Goal: Task Accomplishment & Management: Complete application form

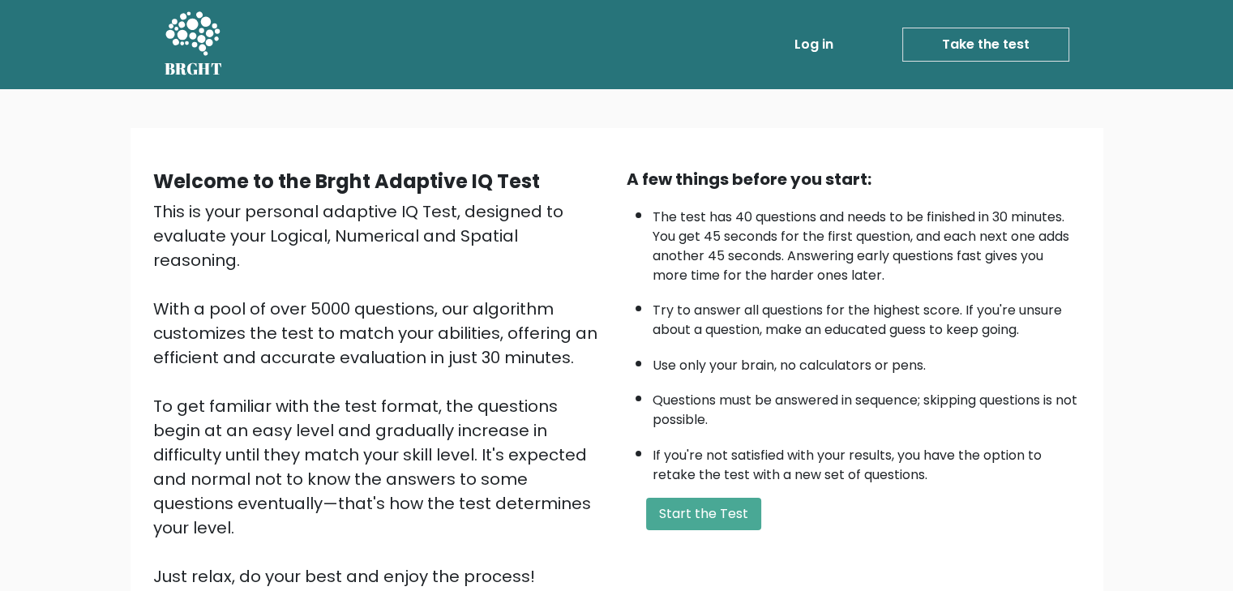
click at [951, 35] on link "Take the test" at bounding box center [985, 45] width 167 height 34
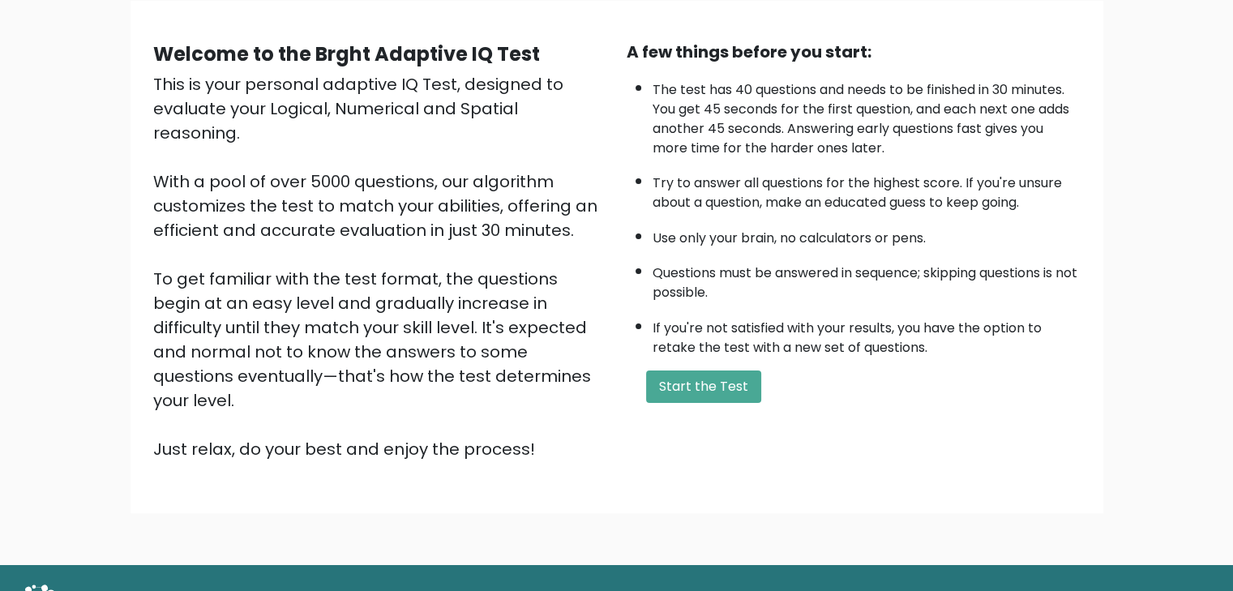
scroll to position [151, 0]
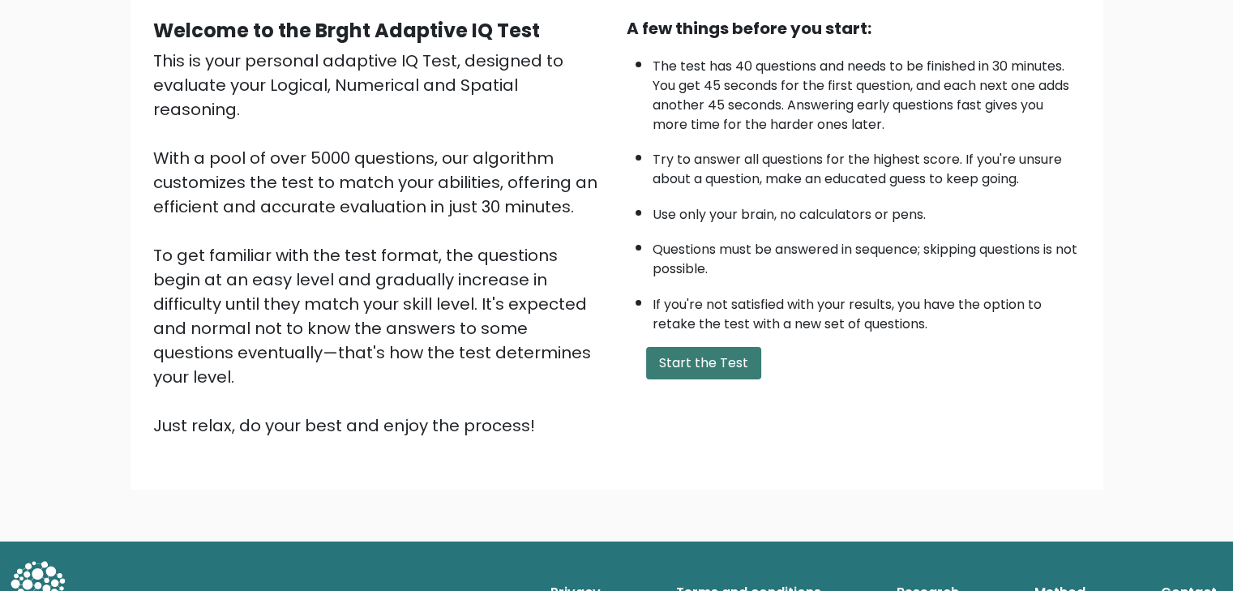
click at [683, 367] on button "Start the Test" at bounding box center [703, 363] width 115 height 32
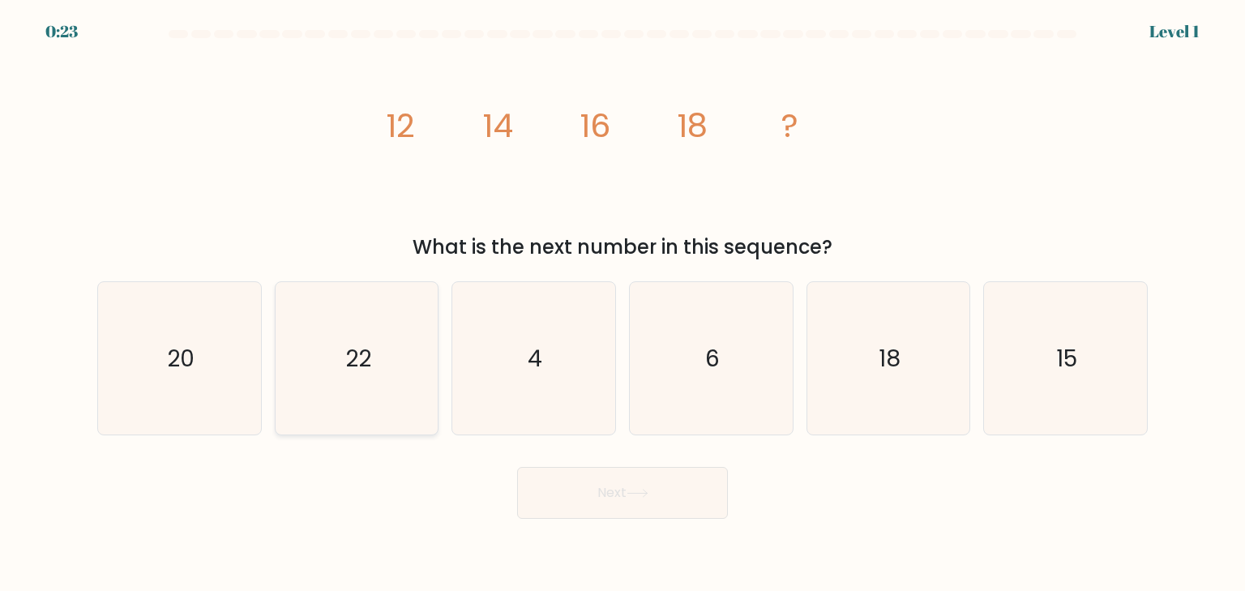
click at [358, 357] on text "22" at bounding box center [358, 358] width 26 height 32
click at [623, 304] on input "b. 22" at bounding box center [623, 300] width 1 height 8
radio input "true"
click at [636, 493] on icon at bounding box center [638, 493] width 22 height 9
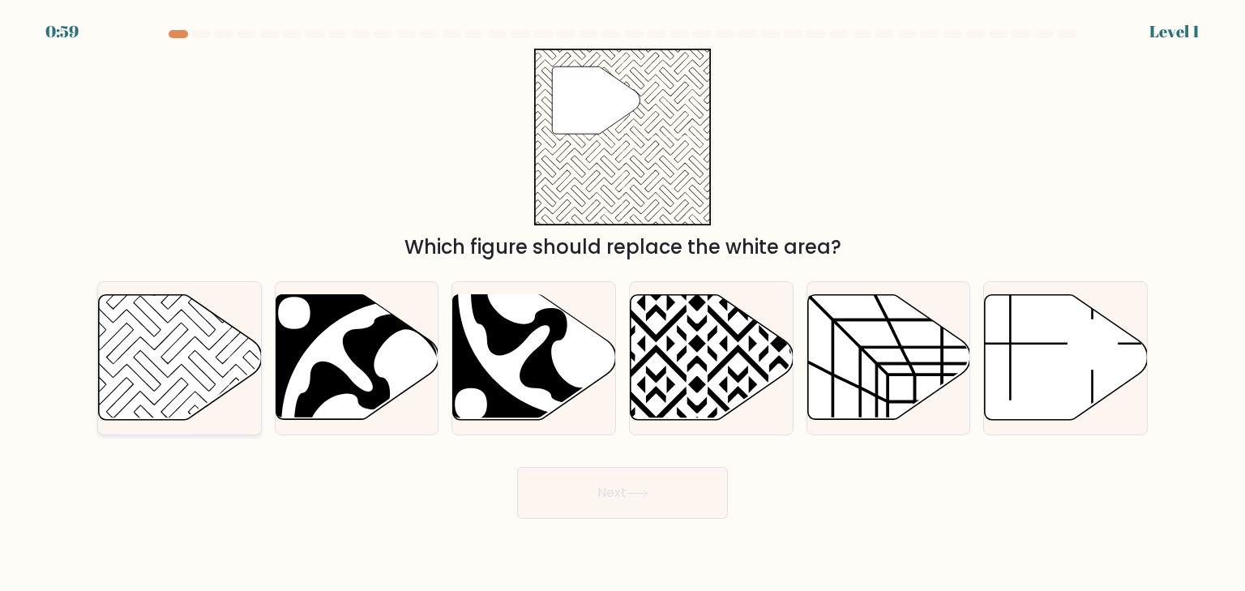
click at [132, 348] on icon at bounding box center [180, 357] width 163 height 125
click at [623, 304] on input "a." at bounding box center [623, 300] width 1 height 8
radio input "true"
click at [639, 500] on button "Next" at bounding box center [622, 493] width 211 height 52
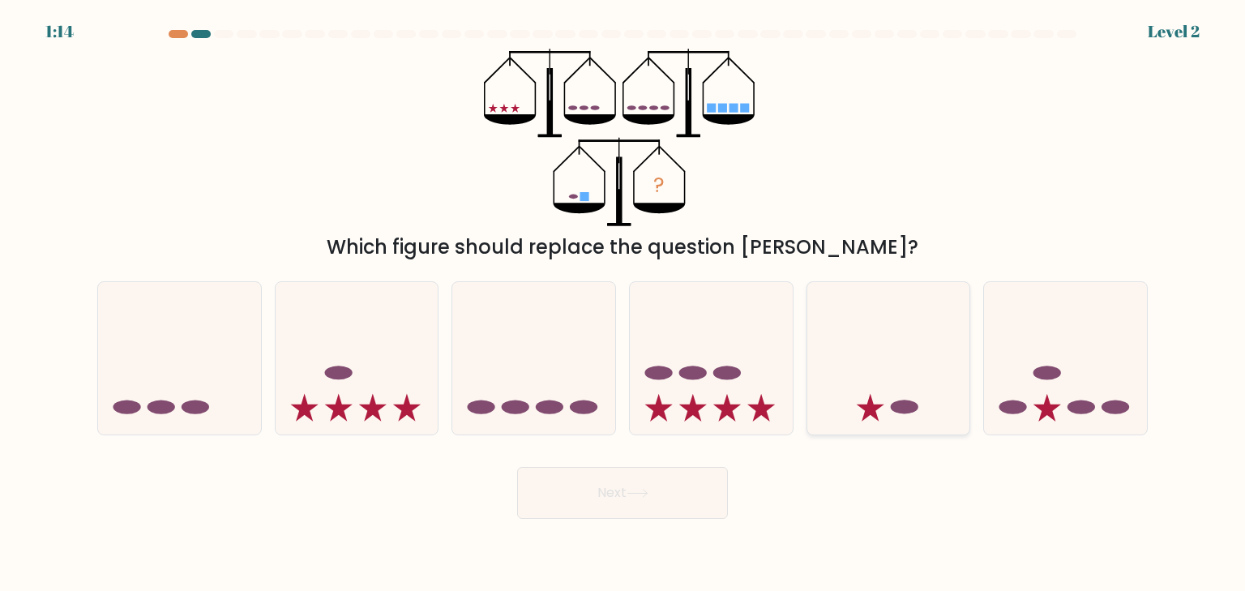
click at [897, 396] on icon at bounding box center [888, 358] width 163 height 135
click at [623, 304] on input "e." at bounding box center [623, 300] width 1 height 8
radio input "true"
click at [623, 501] on button "Next" at bounding box center [622, 493] width 211 height 52
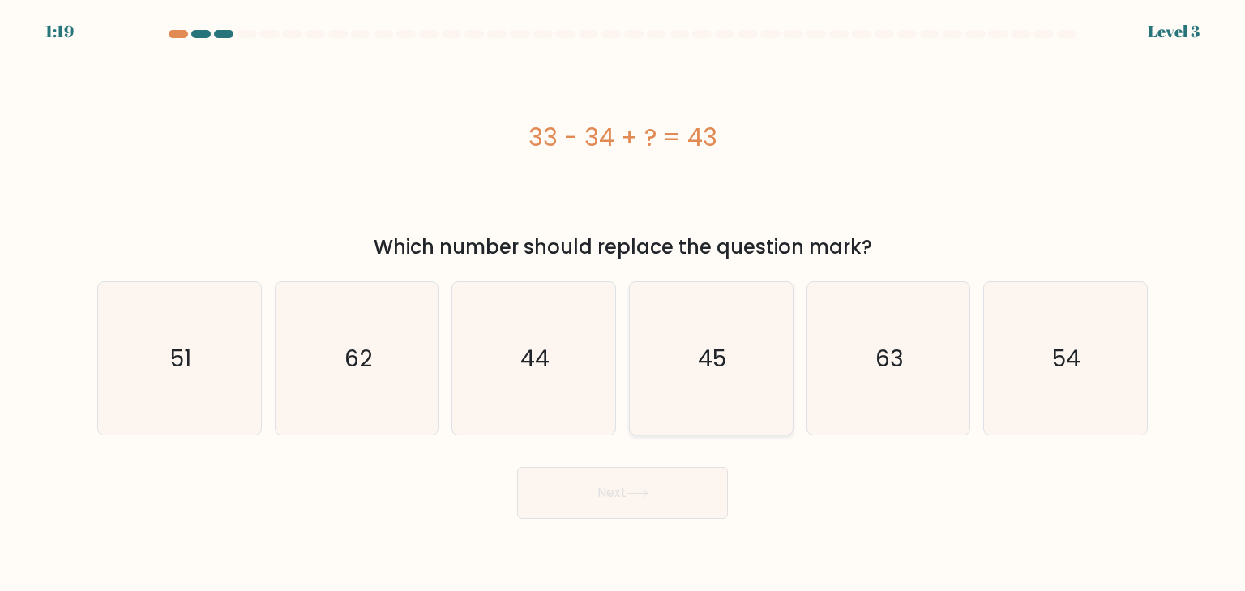
click at [737, 354] on icon "45" at bounding box center [711, 358] width 152 height 152
click at [623, 304] on input "d. 45" at bounding box center [623, 300] width 1 height 8
radio input "true"
click at [524, 366] on text "44" at bounding box center [535, 358] width 29 height 32
click at [623, 304] on input "c. 44" at bounding box center [623, 300] width 1 height 8
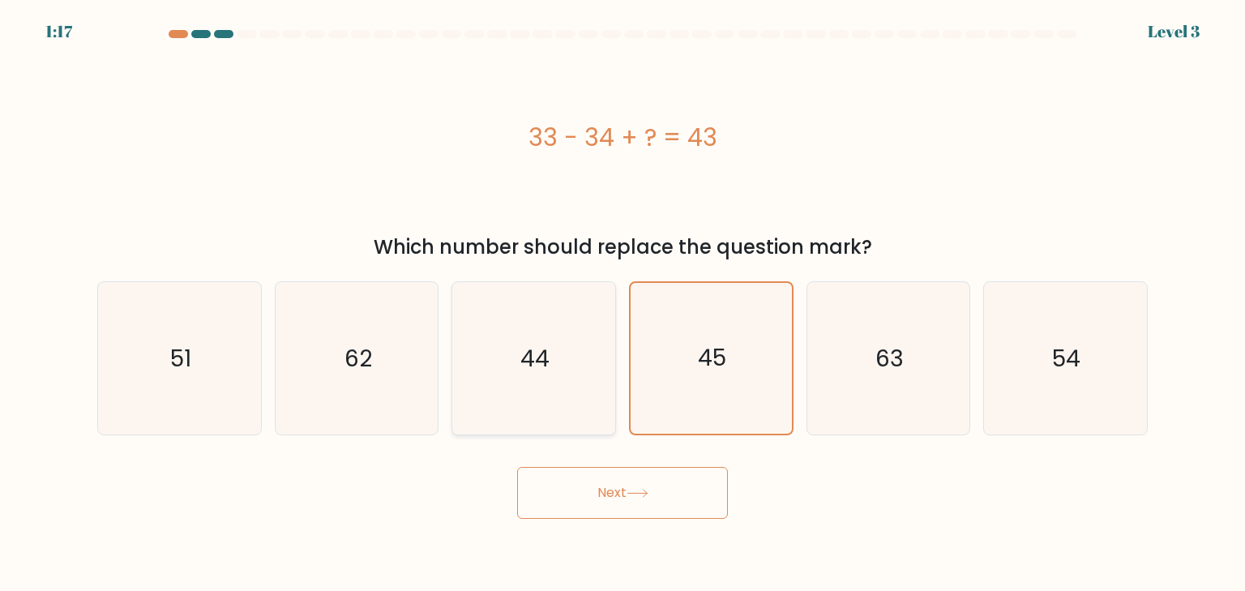
radio input "true"
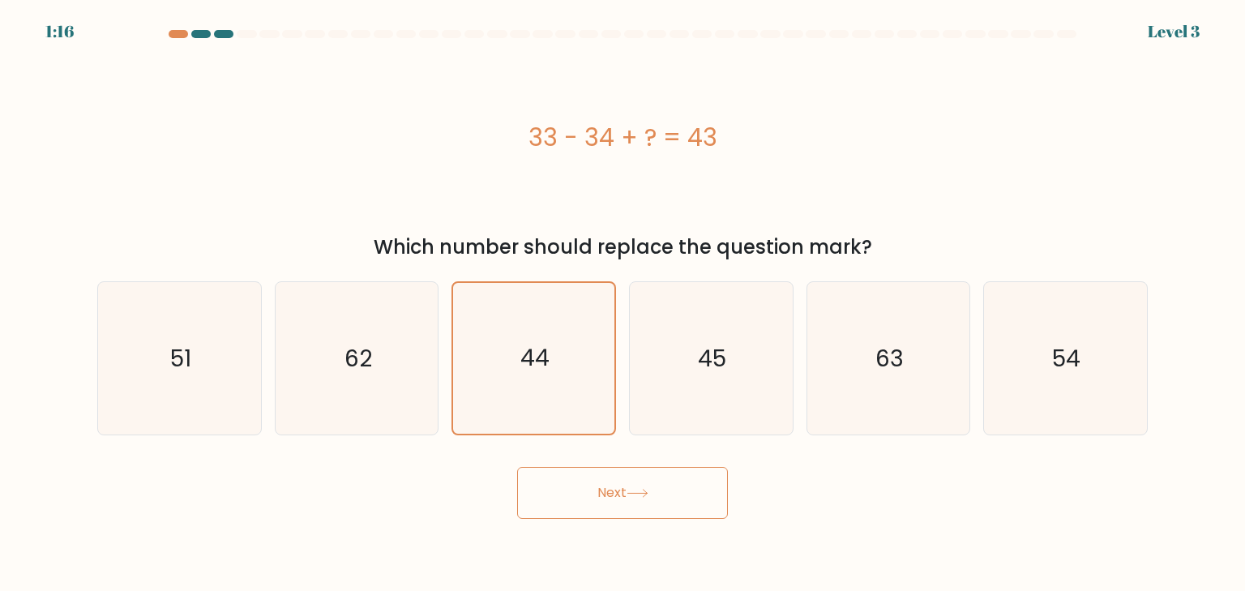
click at [662, 508] on button "Next" at bounding box center [622, 493] width 211 height 52
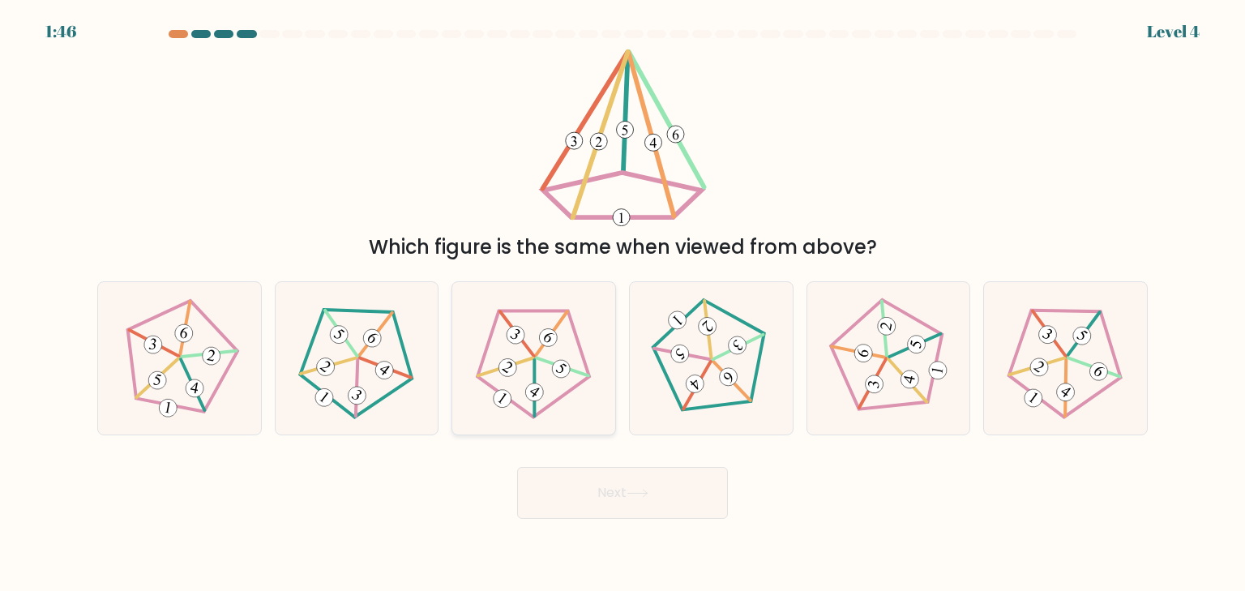
click at [536, 351] on icon at bounding box center [534, 359] width 122 height 122
click at [623, 304] on input "c." at bounding box center [623, 300] width 1 height 8
radio input "true"
click at [620, 489] on button "Next" at bounding box center [622, 493] width 211 height 52
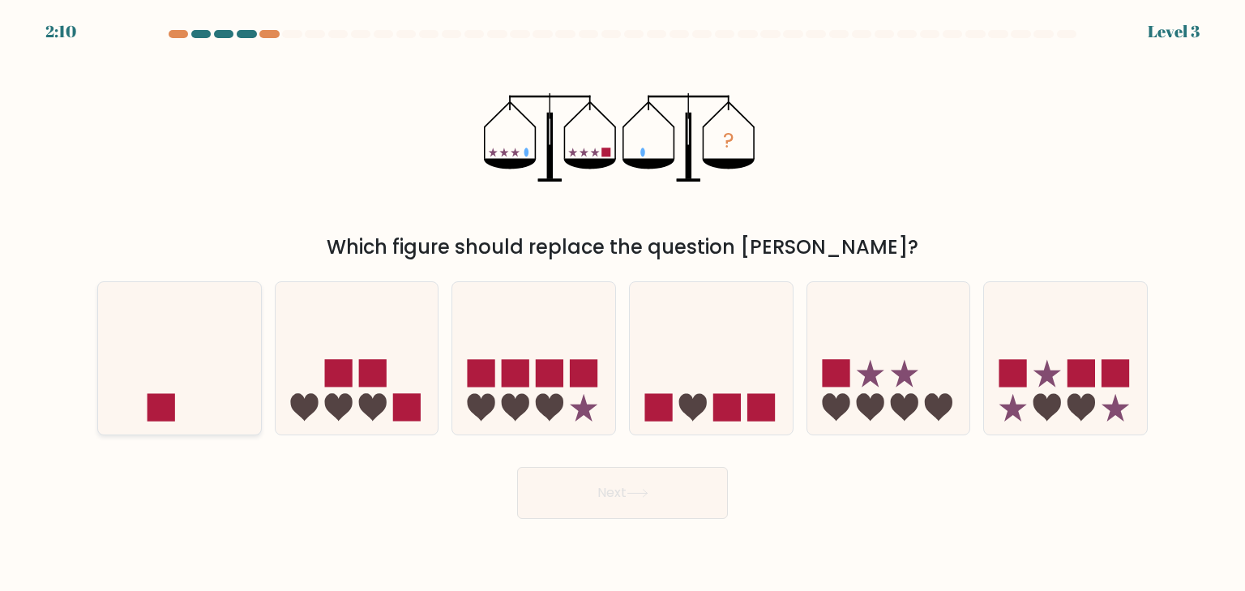
click at [158, 352] on icon at bounding box center [179, 358] width 163 height 135
click at [623, 304] on input "a." at bounding box center [623, 300] width 1 height 8
radio input "true"
click at [611, 502] on button "Next" at bounding box center [622, 493] width 211 height 52
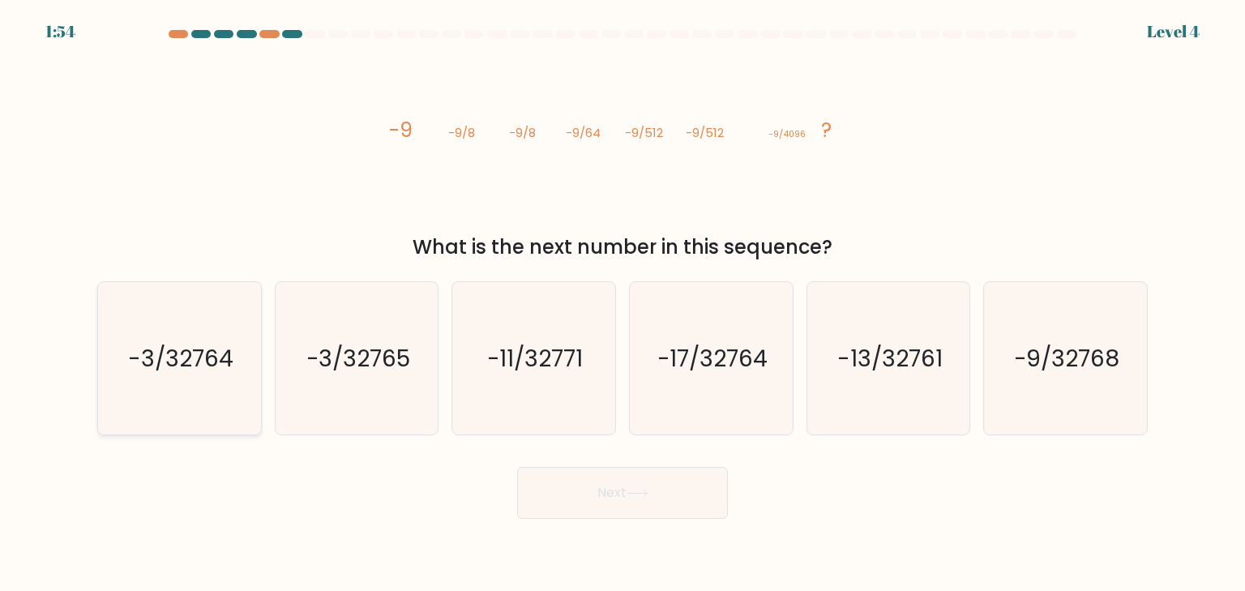
click at [186, 362] on text "-3/32764" at bounding box center [180, 358] width 105 height 32
click at [623, 304] on input "a. -3/32764" at bounding box center [623, 300] width 1 height 8
radio input "true"
click at [653, 520] on body "1:53 Level 4" at bounding box center [622, 295] width 1245 height 591
click at [647, 500] on button "Next" at bounding box center [622, 493] width 211 height 52
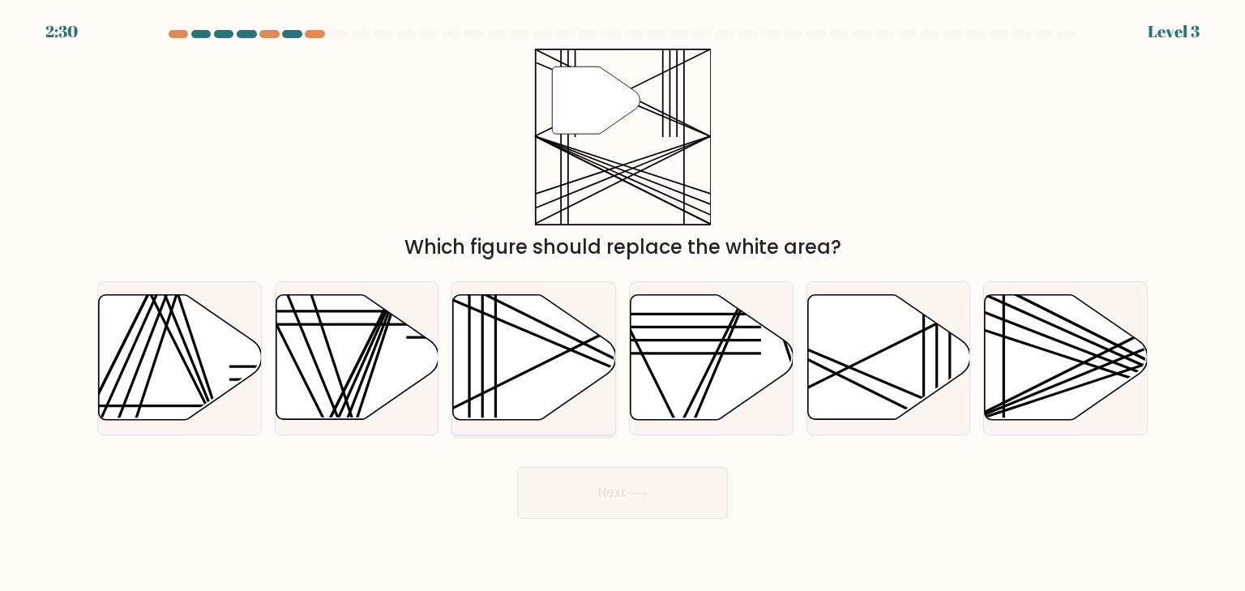
click at [525, 359] on icon at bounding box center [534, 357] width 163 height 125
click at [623, 304] on input "c." at bounding box center [623, 300] width 1 height 8
radio input "true"
click at [642, 494] on icon at bounding box center [638, 493] width 22 height 9
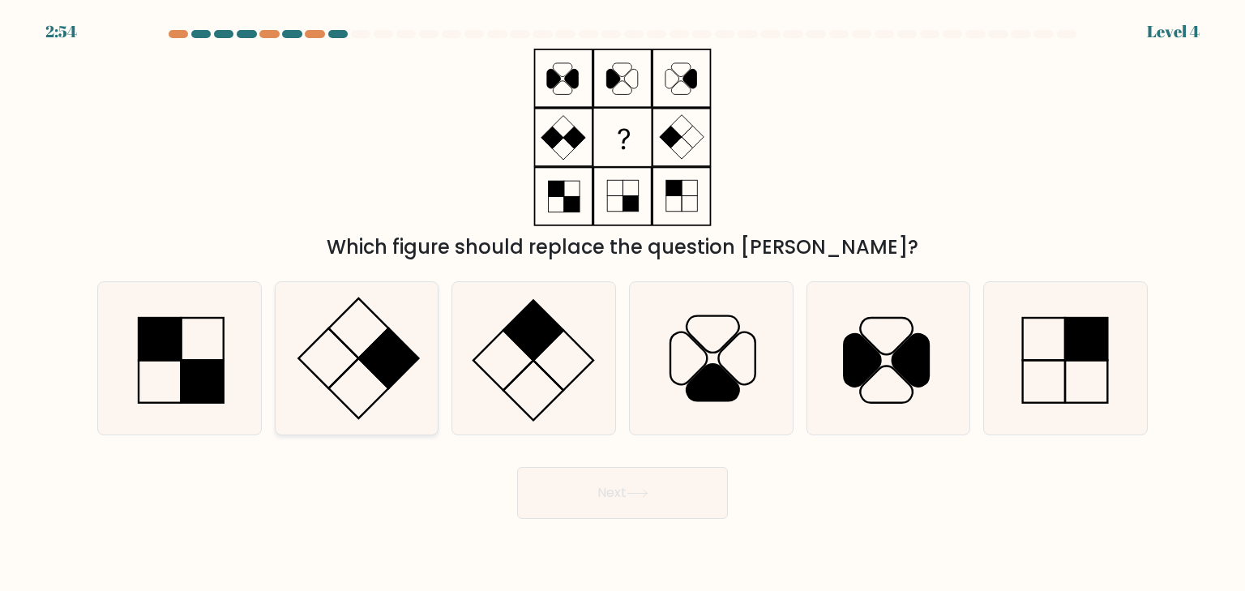
click at [396, 354] on rect at bounding box center [389, 358] width 60 height 60
click at [623, 304] on input "b." at bounding box center [623, 300] width 1 height 8
radio input "true"
click at [603, 499] on button "Next" at bounding box center [622, 493] width 211 height 52
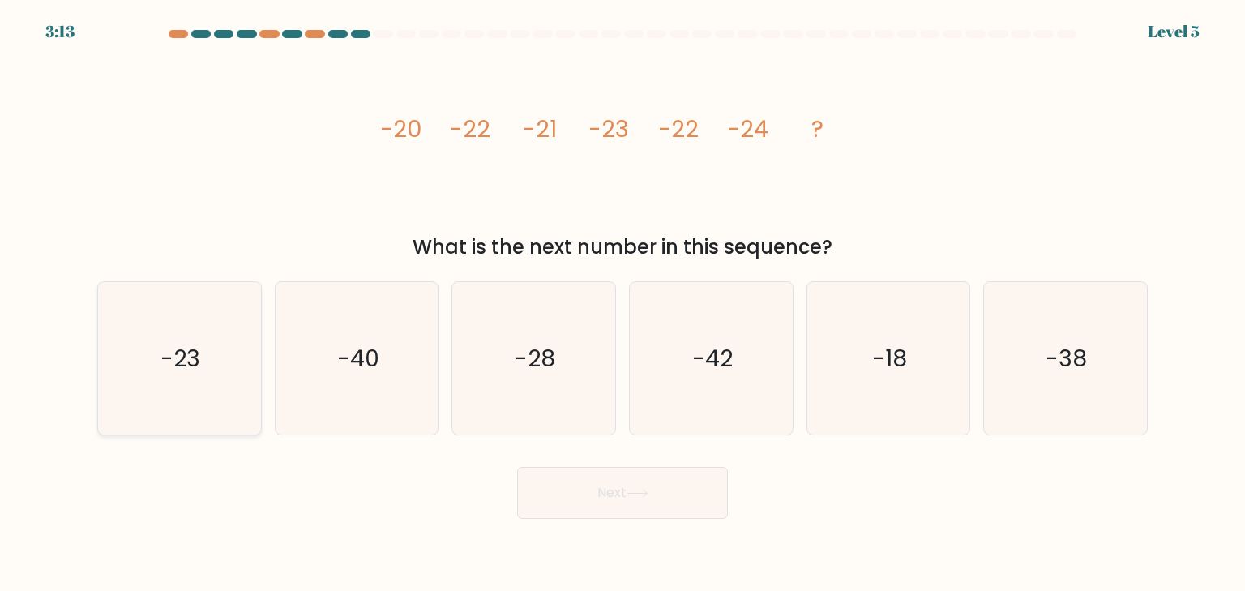
click at [186, 361] on text "-23" at bounding box center [181, 358] width 40 height 32
click at [623, 304] on input "a. -23" at bounding box center [623, 300] width 1 height 8
radio input "true"
click at [622, 494] on button "Next" at bounding box center [622, 493] width 211 height 52
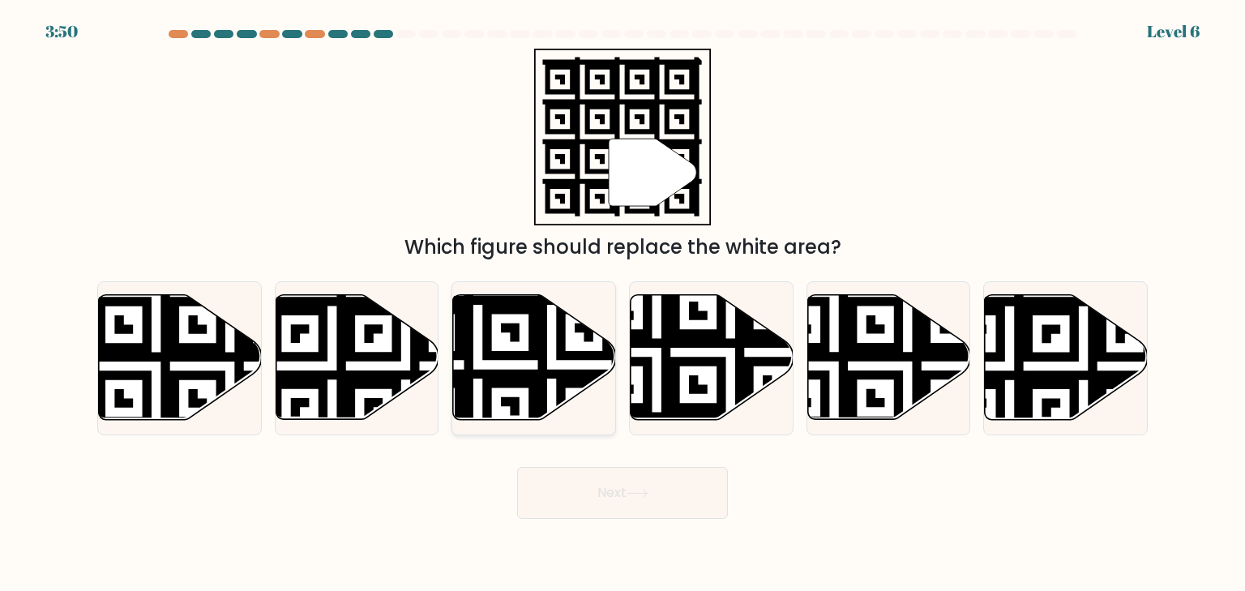
click at [540, 367] on icon at bounding box center [478, 290] width 295 height 295
click at [623, 304] on input "c." at bounding box center [623, 300] width 1 height 8
radio input "true"
click at [641, 507] on button "Next" at bounding box center [622, 493] width 211 height 52
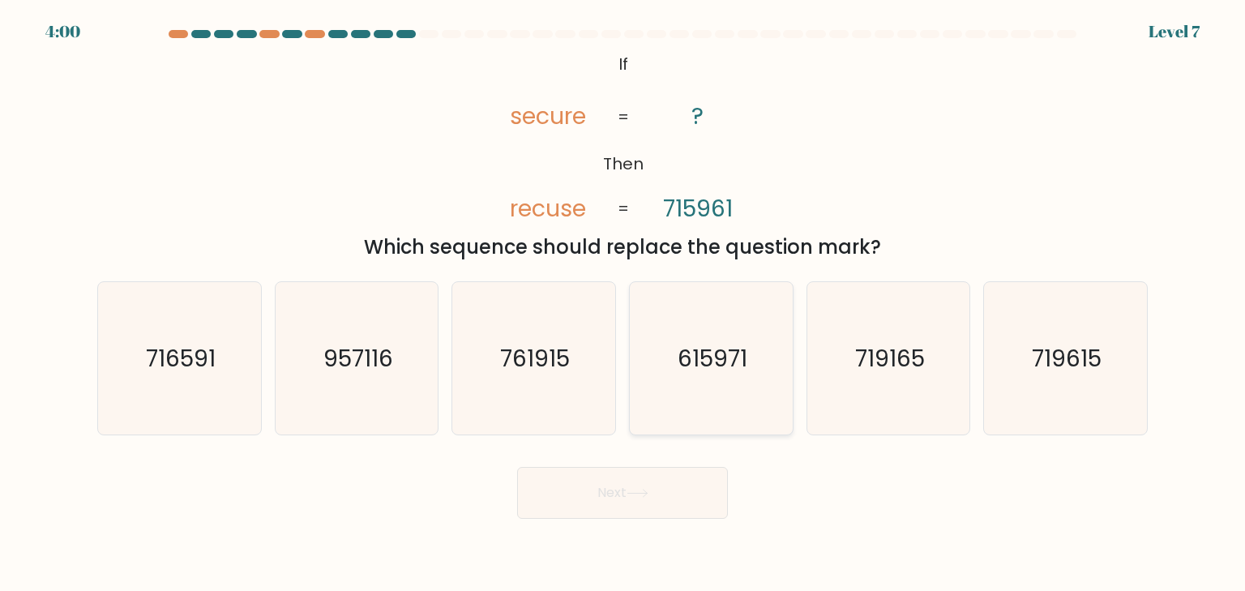
click at [734, 358] on text "615971" at bounding box center [713, 358] width 70 height 32
click at [623, 304] on input "d. 615971" at bounding box center [623, 300] width 1 height 8
radio input "true"
click at [688, 481] on button "Next" at bounding box center [622, 493] width 211 height 52
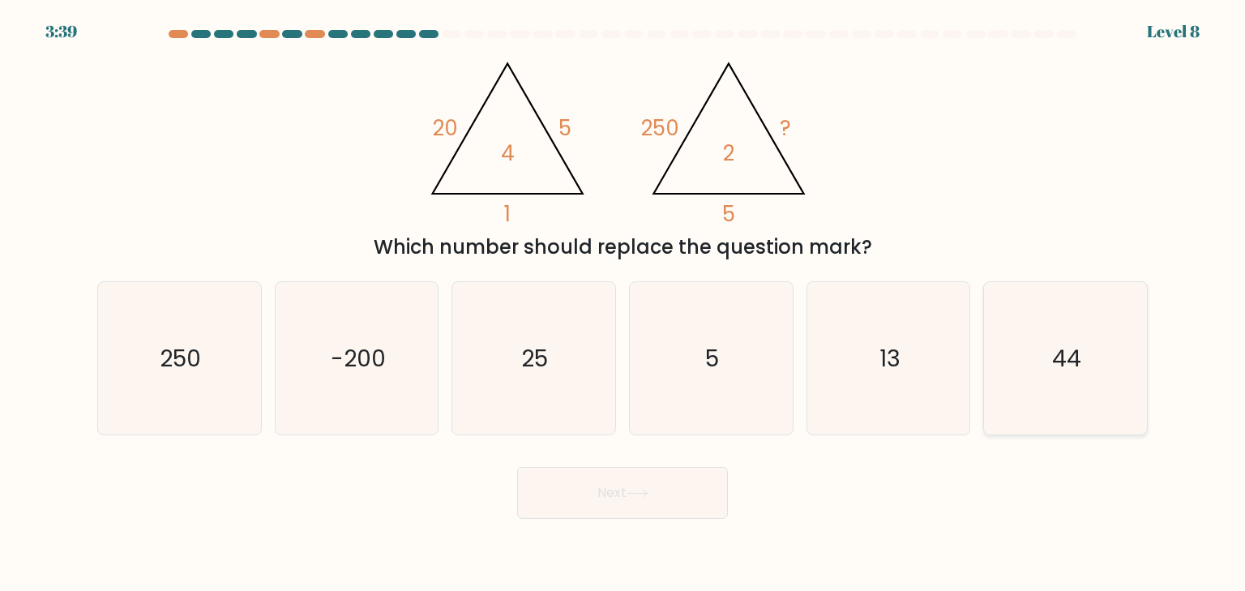
click at [1063, 353] on text "44" at bounding box center [1066, 358] width 29 height 32
click at [623, 304] on input "f. 44" at bounding box center [623, 300] width 1 height 8
radio input "true"
click at [599, 505] on button "Next" at bounding box center [622, 493] width 211 height 52
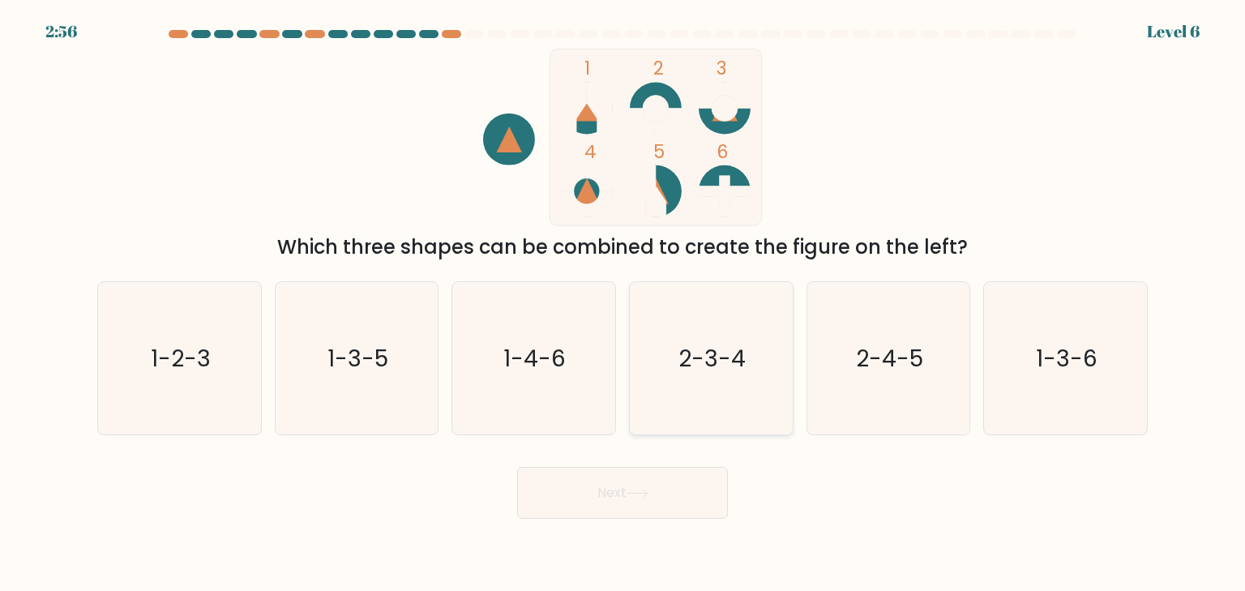
click at [731, 336] on icon "2-3-4" at bounding box center [711, 358] width 152 height 152
click at [623, 304] on input "d. 2-3-4" at bounding box center [623, 300] width 1 height 8
radio input "true"
click at [625, 505] on button "Next" at bounding box center [622, 493] width 211 height 52
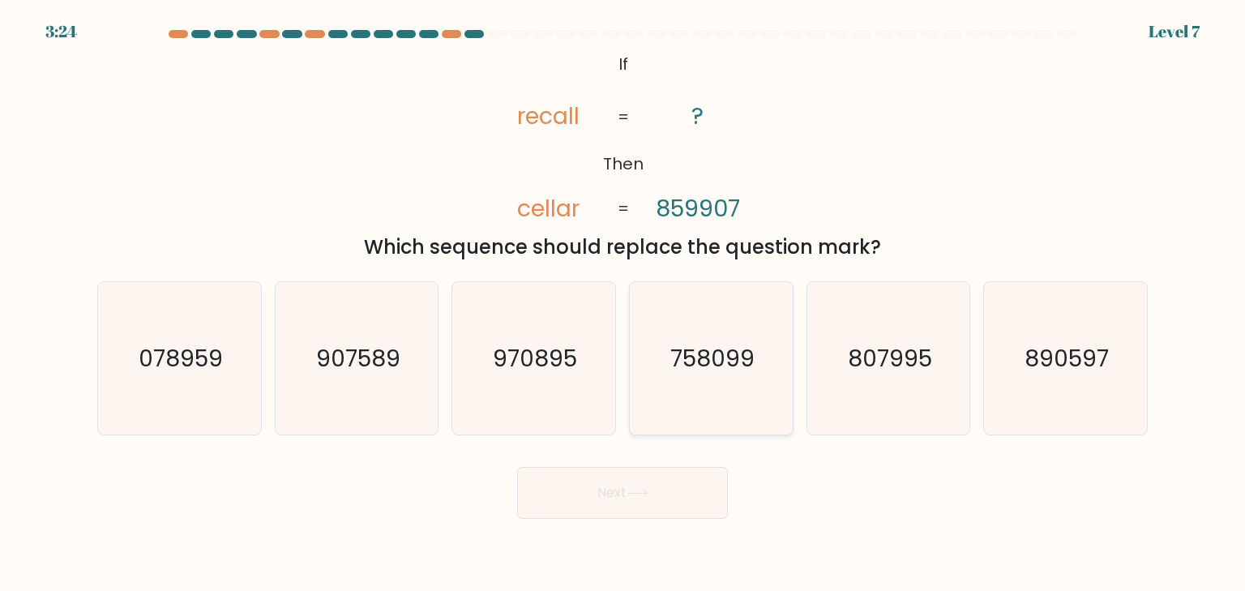
click at [743, 370] on text "758099" at bounding box center [712, 358] width 84 height 32
click at [623, 304] on input "d. 758099" at bounding box center [623, 300] width 1 height 8
radio input "true"
click at [640, 501] on button "Next" at bounding box center [622, 493] width 211 height 52
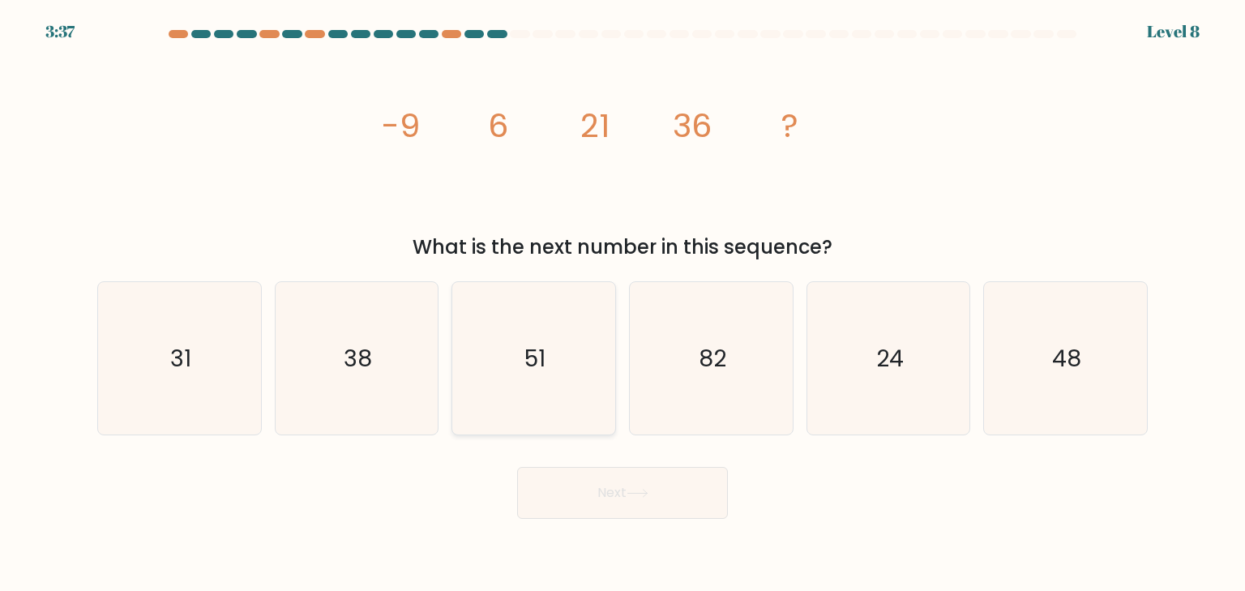
click at [559, 346] on icon "51" at bounding box center [533, 358] width 152 height 152
click at [623, 304] on input "c. 51" at bounding box center [623, 300] width 1 height 8
radio input "true"
click at [624, 492] on button "Next" at bounding box center [622, 493] width 211 height 52
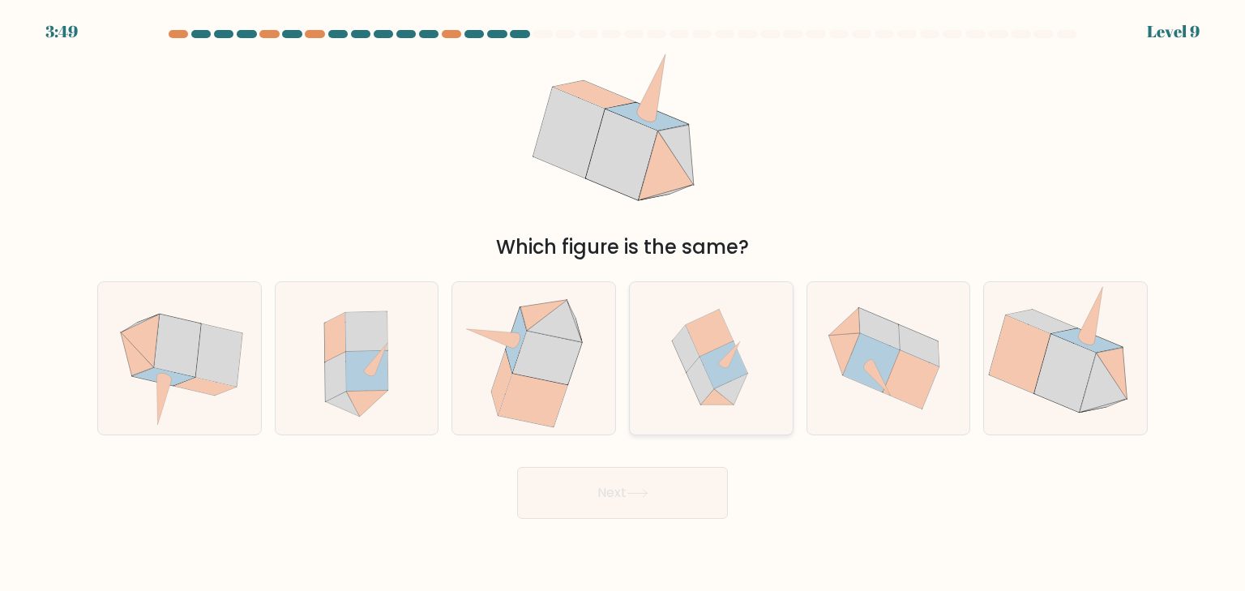
click at [725, 367] on icon at bounding box center [724, 365] width 48 height 48
click at [623, 304] on input "d." at bounding box center [623, 300] width 1 height 8
radio input "true"
click at [641, 487] on button "Next" at bounding box center [622, 493] width 211 height 52
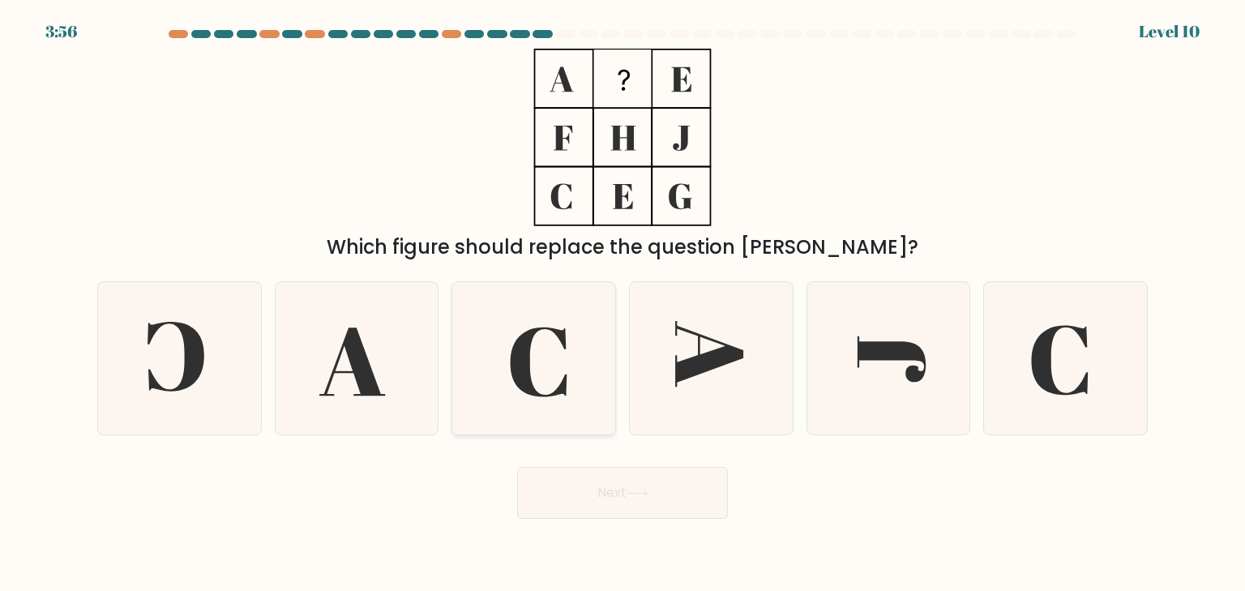
click at [549, 373] on icon at bounding box center [533, 358] width 152 height 152
click at [623, 304] on input "c." at bounding box center [623, 300] width 1 height 8
radio input "true"
click at [634, 494] on icon at bounding box center [636, 493] width 19 height 7
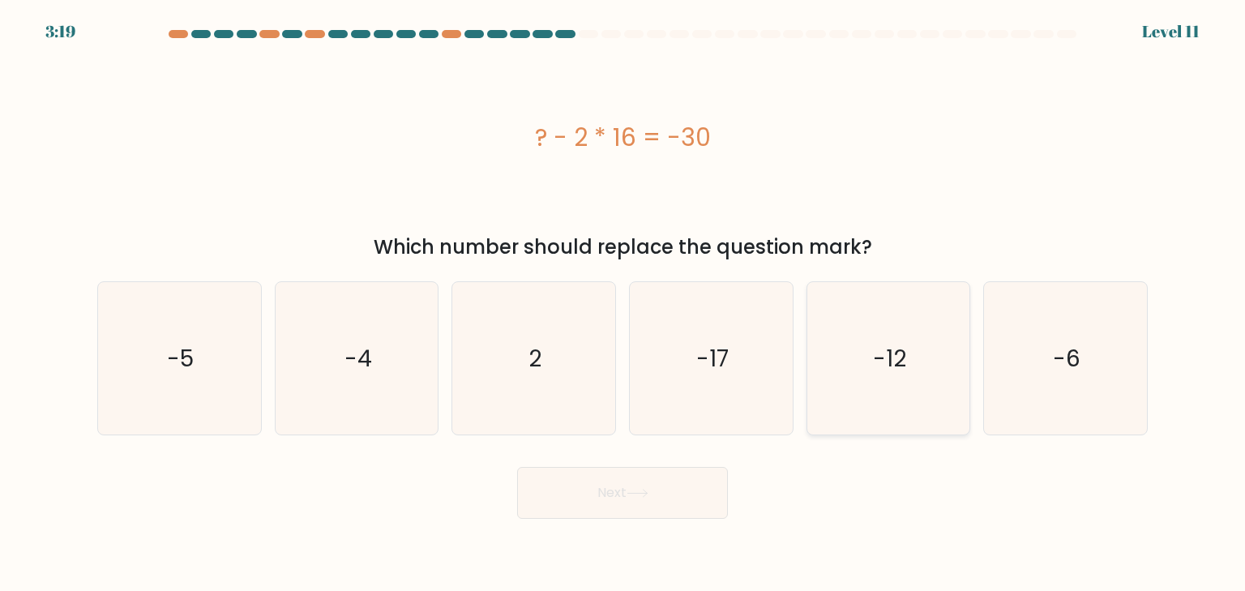
drag, startPoint x: 847, startPoint y: 319, endPoint x: 859, endPoint y: 330, distance: 16.1
click at [848, 320] on icon "-12" at bounding box center [888, 358] width 152 height 152
click at [623, 304] on input "e. -12" at bounding box center [623, 300] width 1 height 8
radio input "true"
click at [649, 490] on icon at bounding box center [638, 493] width 22 height 9
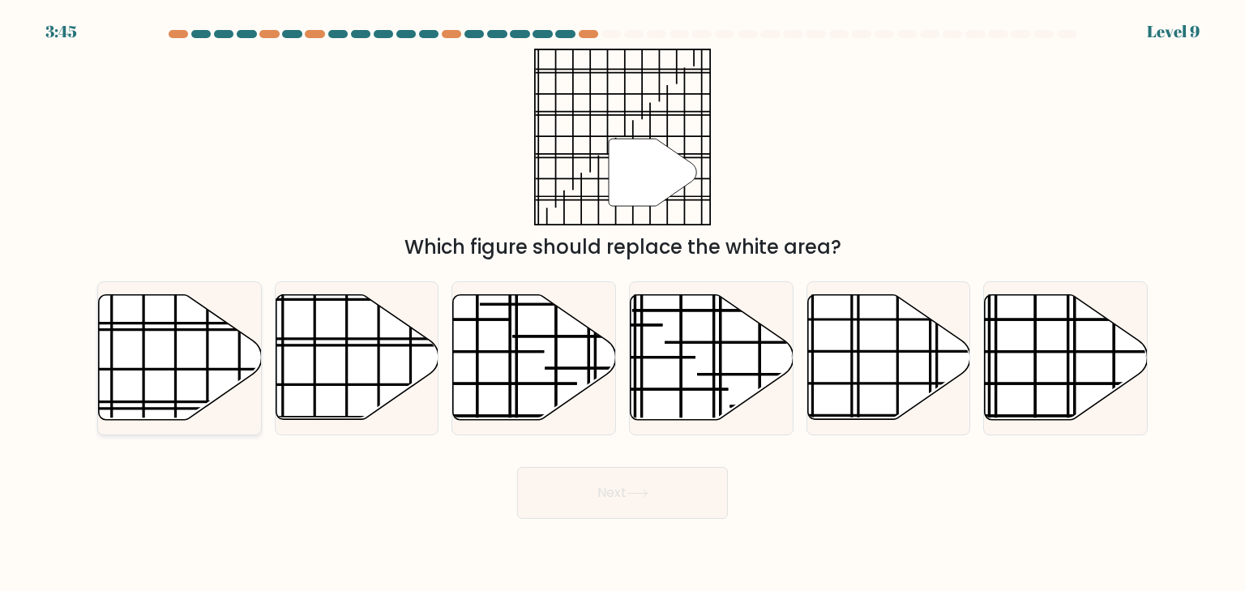
click at [173, 353] on icon at bounding box center [180, 357] width 163 height 125
click at [623, 304] on input "a." at bounding box center [623, 300] width 1 height 8
radio input "true"
click at [563, 492] on button "Next" at bounding box center [622, 493] width 211 height 52
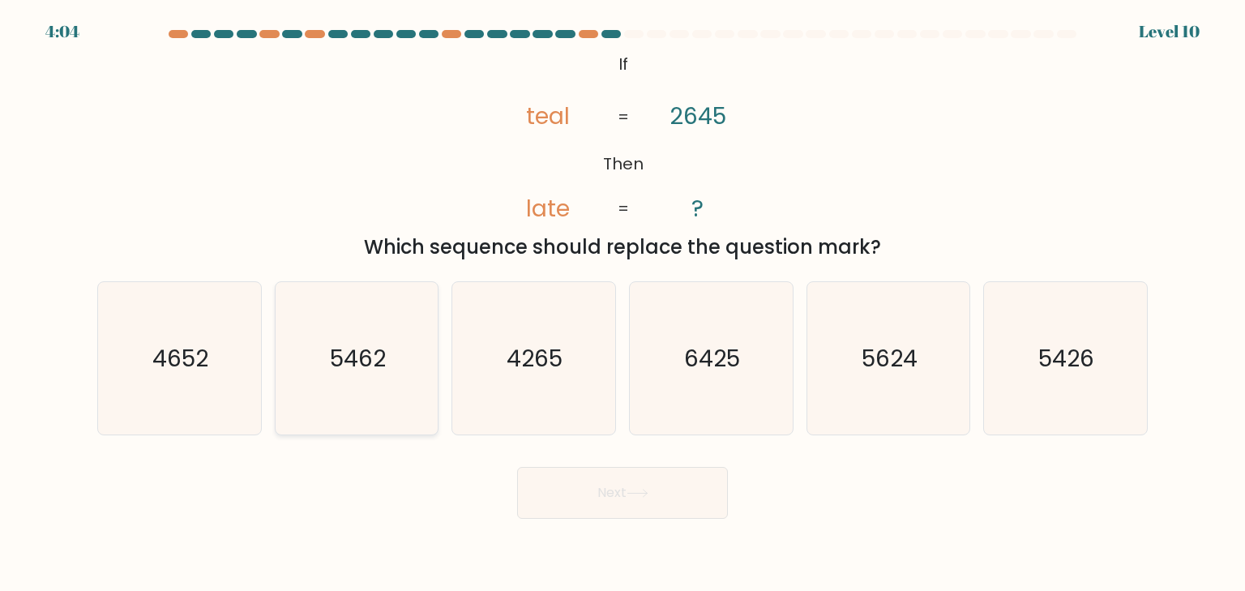
click at [389, 352] on icon "5462" at bounding box center [356, 358] width 152 height 152
click at [623, 304] on input "b. 5462" at bounding box center [623, 300] width 1 height 8
radio input "true"
click at [574, 492] on button "Next" at bounding box center [622, 493] width 211 height 52
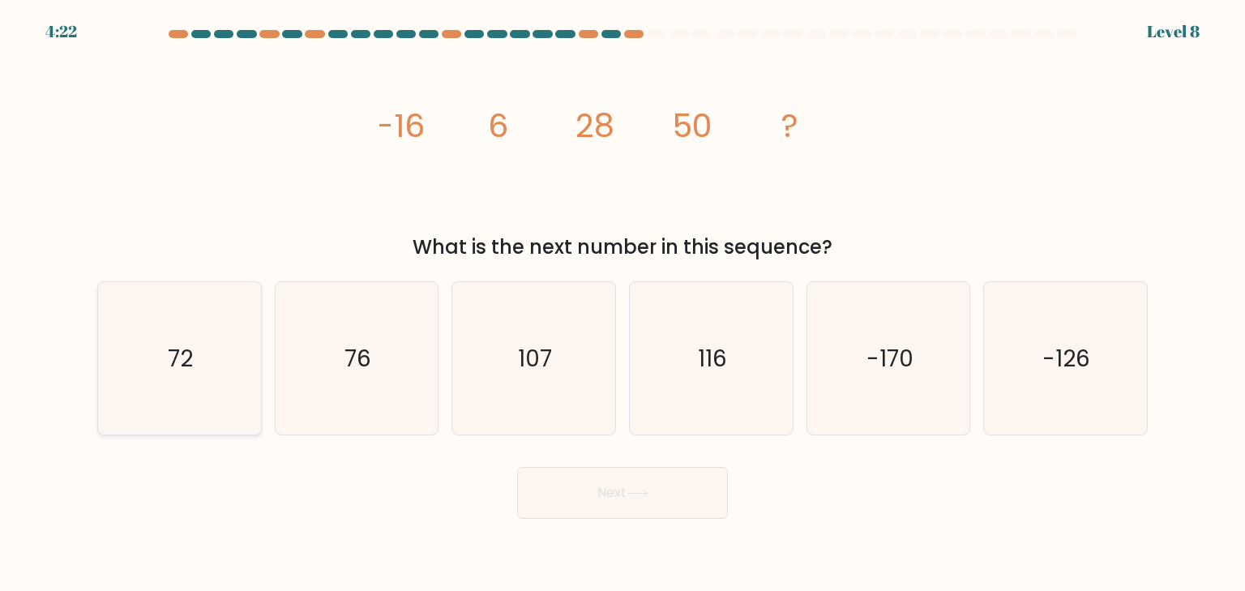
click at [172, 355] on text "72" at bounding box center [181, 358] width 25 height 32
click at [623, 304] on input "a. 72" at bounding box center [623, 300] width 1 height 8
radio input "true"
click at [628, 494] on button "Next" at bounding box center [622, 493] width 211 height 52
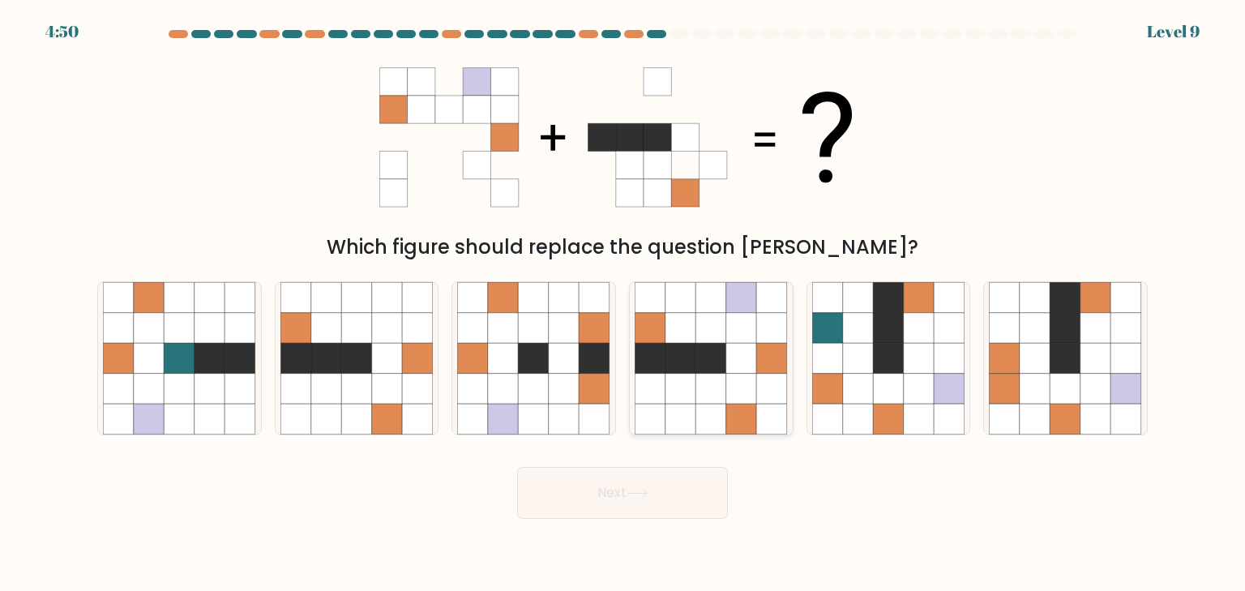
click at [710, 332] on icon at bounding box center [711, 328] width 31 height 31
click at [623, 304] on input "d." at bounding box center [623, 300] width 1 height 8
radio input "true"
click at [631, 490] on icon at bounding box center [638, 493] width 22 height 9
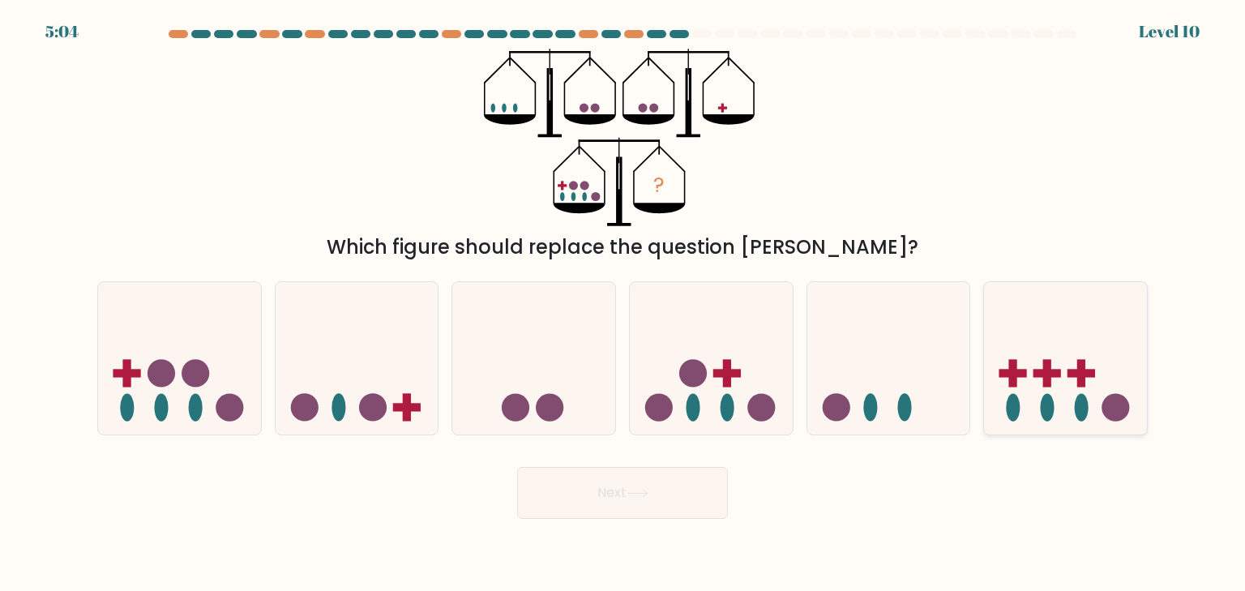
click at [1057, 374] on rect at bounding box center [1048, 373] width 28 height 8
click at [623, 304] on input "f." at bounding box center [623, 300] width 1 height 8
radio input "true"
click at [579, 495] on button "Next" at bounding box center [622, 493] width 211 height 52
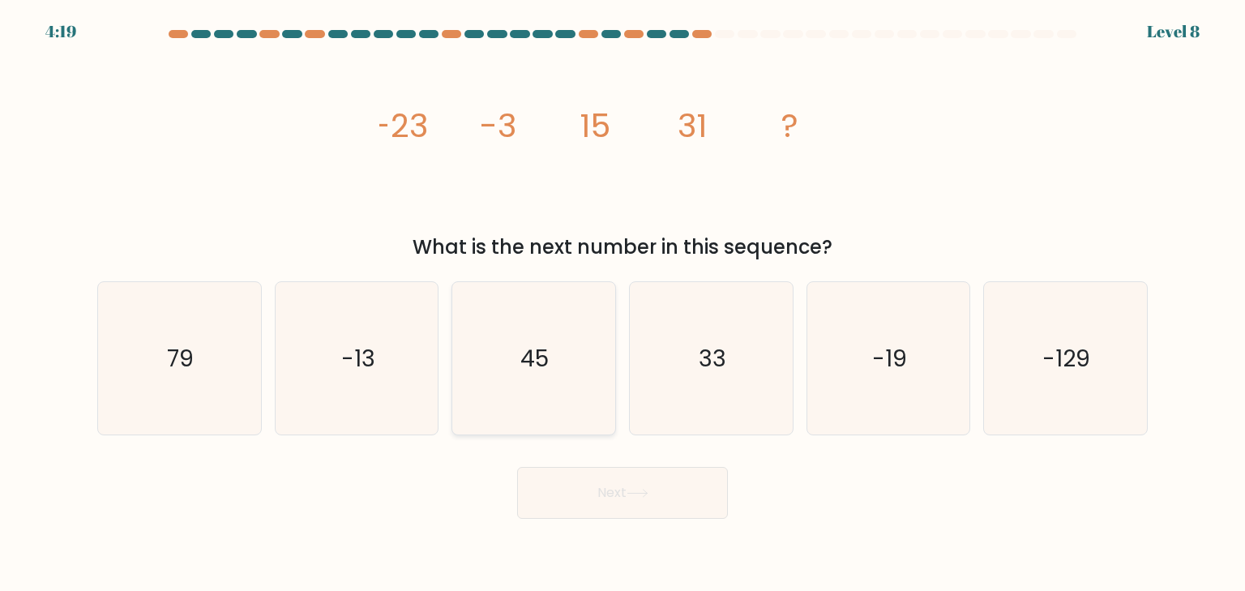
click at [545, 368] on text "45" at bounding box center [535, 358] width 28 height 32
click at [623, 304] on input "c. 45" at bounding box center [623, 300] width 1 height 8
radio input "true"
click at [629, 488] on button "Next" at bounding box center [622, 493] width 211 height 52
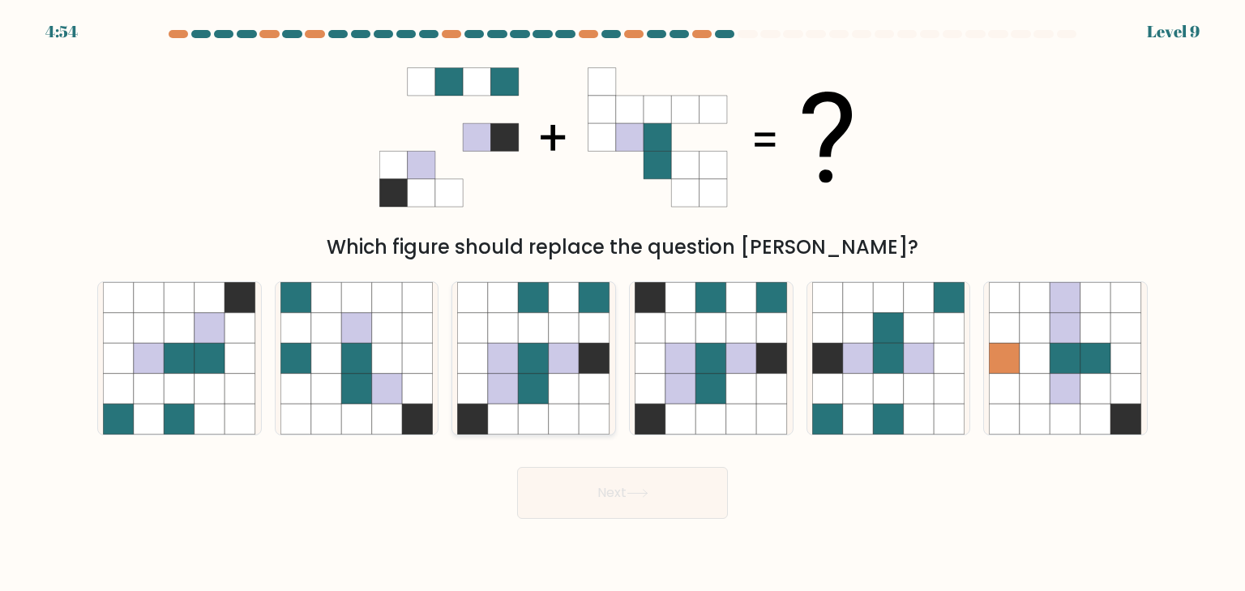
click at [554, 308] on icon at bounding box center [564, 297] width 31 height 31
click at [623, 304] on input "c." at bounding box center [623, 300] width 1 height 8
radio input "true"
click at [624, 490] on button "Next" at bounding box center [622, 493] width 211 height 52
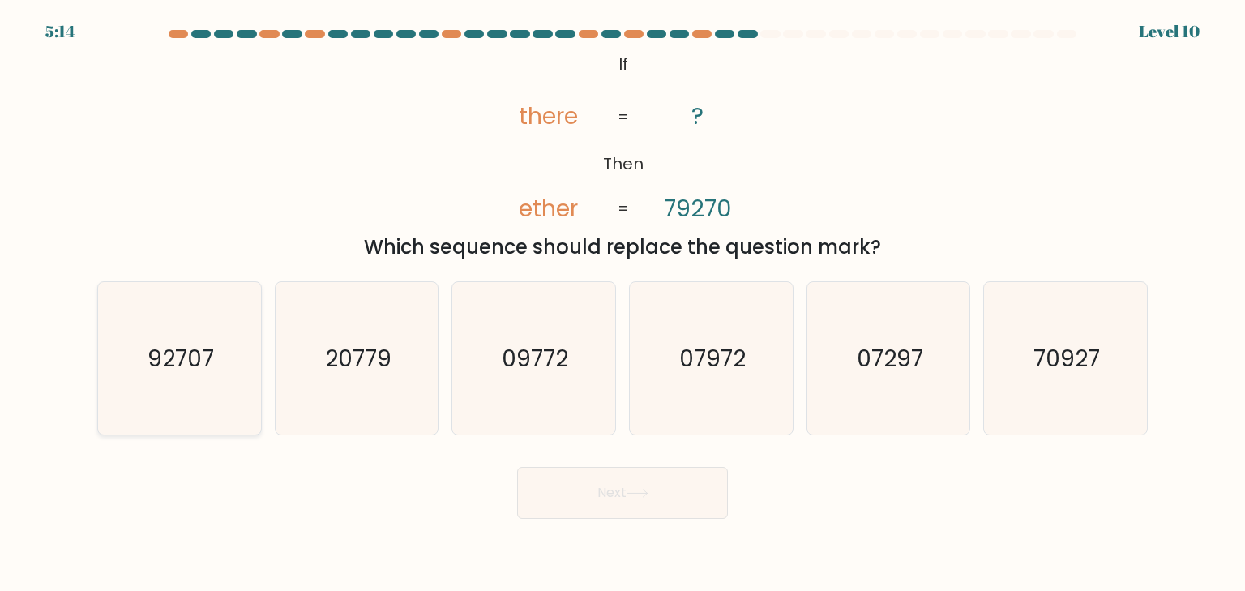
click at [167, 348] on text "92707" at bounding box center [181, 358] width 66 height 32
click at [623, 304] on input "a. 92707" at bounding box center [623, 300] width 1 height 8
radio input "true"
click at [590, 485] on button "Next" at bounding box center [622, 493] width 211 height 52
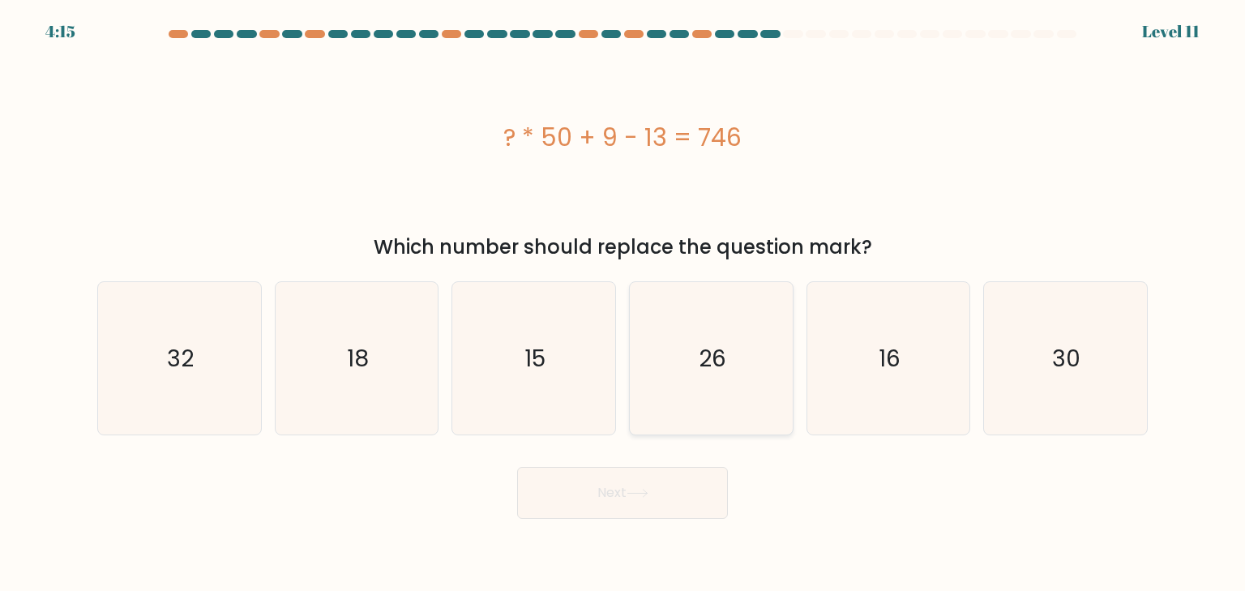
click at [742, 342] on icon "26" at bounding box center [711, 358] width 152 height 152
click at [623, 304] on input "d. 26" at bounding box center [623, 300] width 1 height 8
radio input "true"
click at [674, 486] on button "Next" at bounding box center [622, 493] width 211 height 52
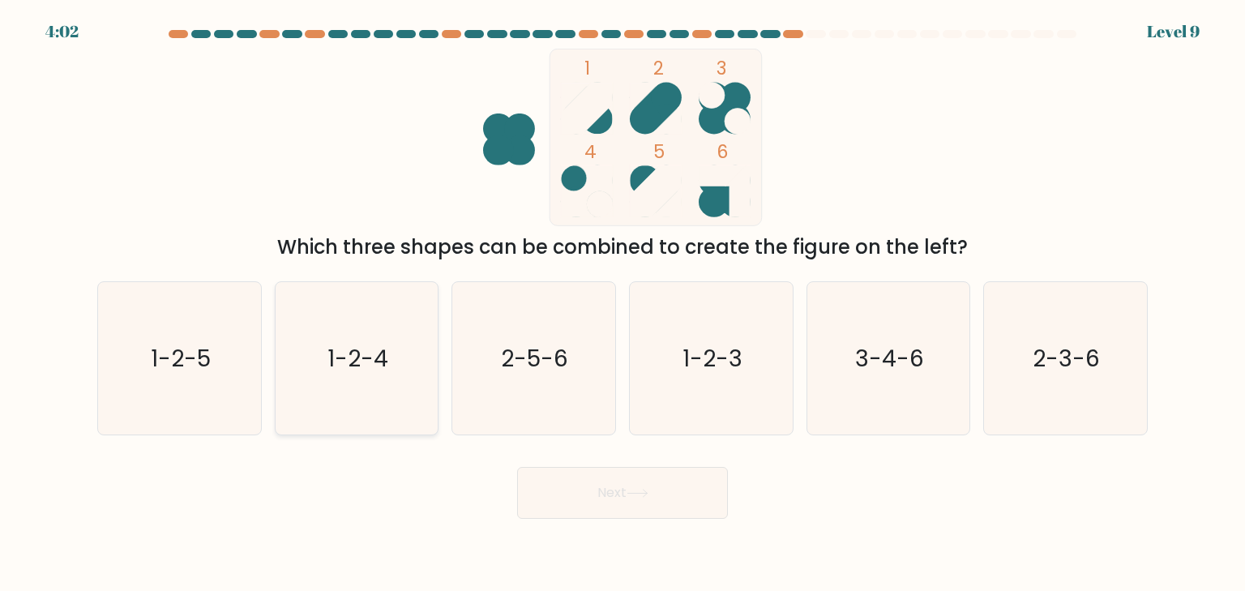
click at [374, 368] on text "1-2-4" at bounding box center [357, 358] width 61 height 32
click at [623, 304] on input "b. 1-2-4" at bounding box center [623, 300] width 1 height 8
radio input "true"
click at [619, 487] on button "Next" at bounding box center [622, 493] width 211 height 52
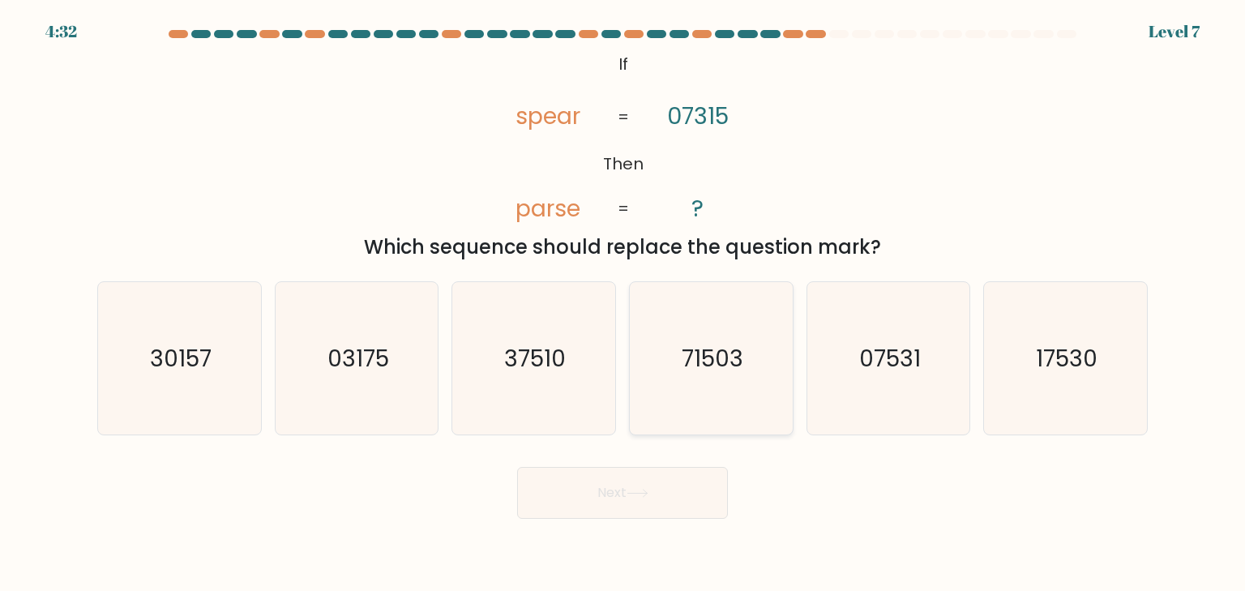
click at [730, 317] on icon "71503" at bounding box center [711, 358] width 152 height 152
click at [623, 304] on input "d. 71503" at bounding box center [623, 300] width 1 height 8
radio input "true"
click at [639, 504] on button "Next" at bounding box center [622, 493] width 211 height 52
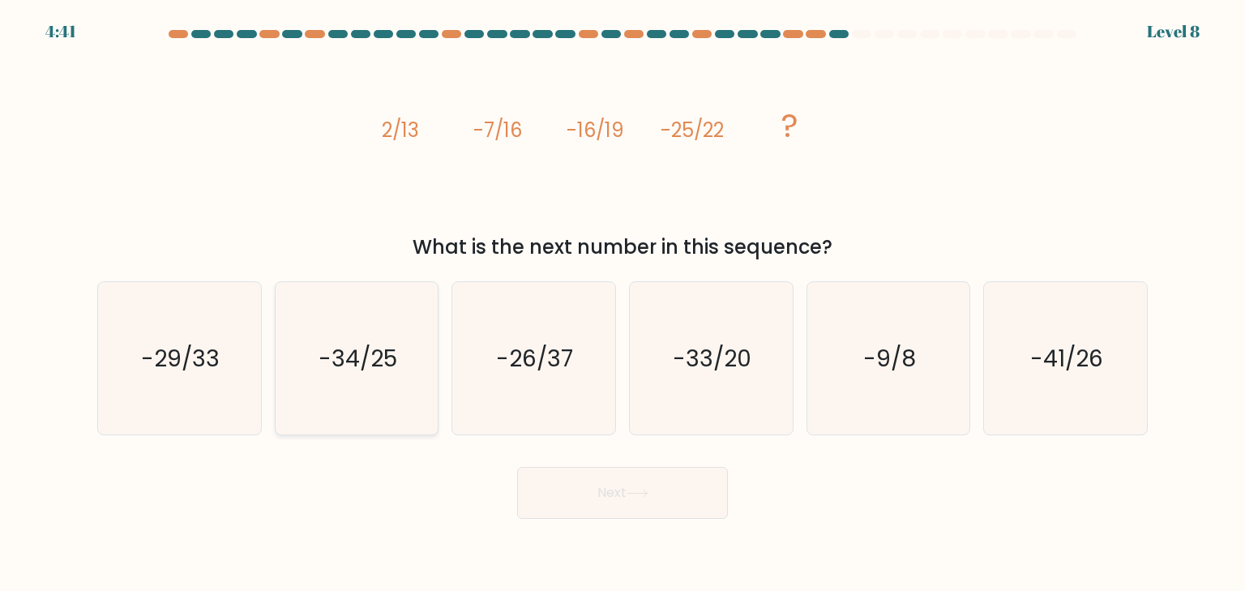
click at [360, 364] on text "-34/25" at bounding box center [358, 358] width 79 height 32
click at [623, 304] on input "b. -34/25" at bounding box center [623, 300] width 1 height 8
radio input "true"
click at [628, 505] on button "Next" at bounding box center [622, 493] width 211 height 52
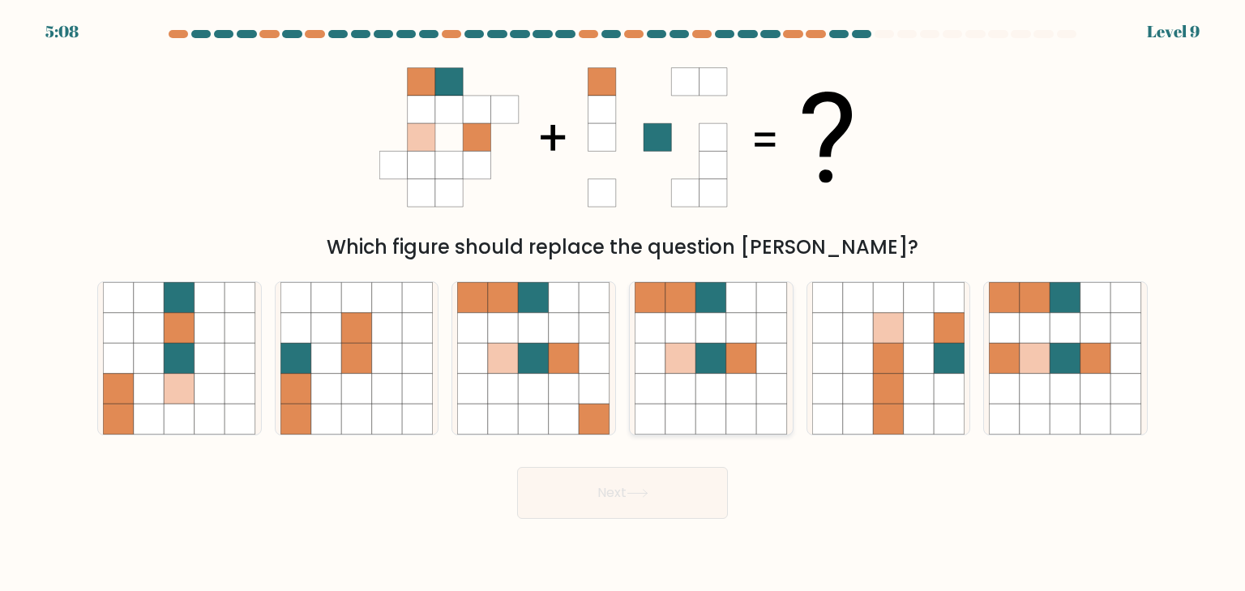
click at [738, 372] on icon at bounding box center [741, 358] width 31 height 31
click at [623, 304] on input "d." at bounding box center [623, 300] width 1 height 8
radio input "true"
click at [685, 497] on button "Next" at bounding box center [622, 493] width 211 height 52
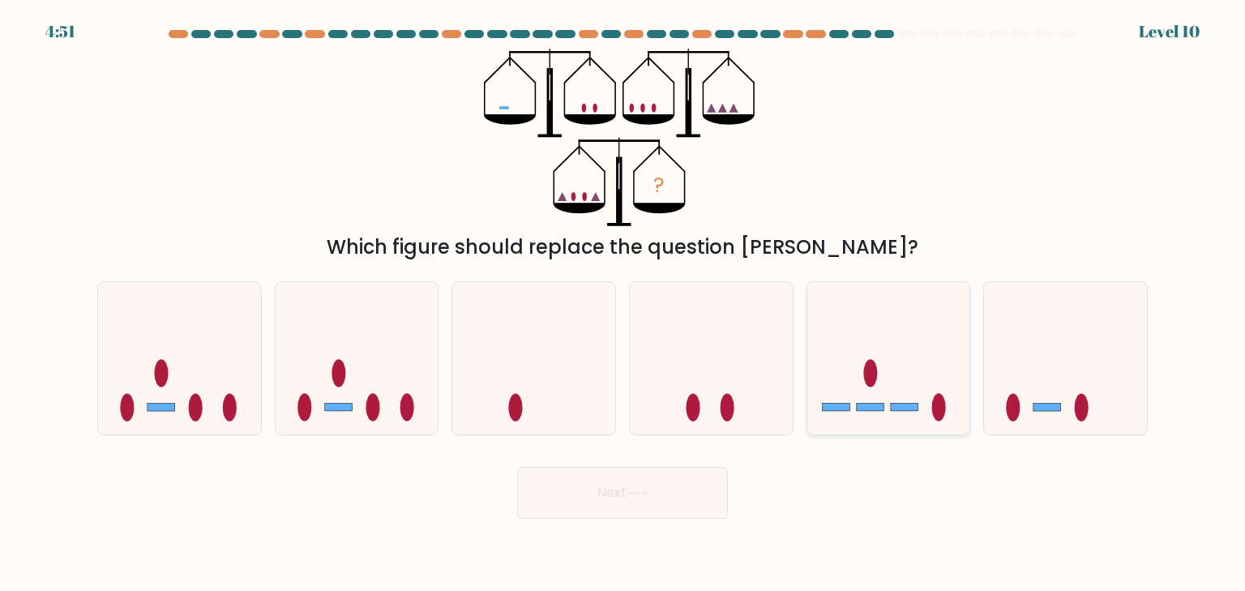
click at [884, 399] on icon at bounding box center [888, 358] width 163 height 135
click at [623, 304] on input "e." at bounding box center [623, 300] width 1 height 8
radio input "true"
click at [597, 505] on button "Next" at bounding box center [622, 493] width 211 height 52
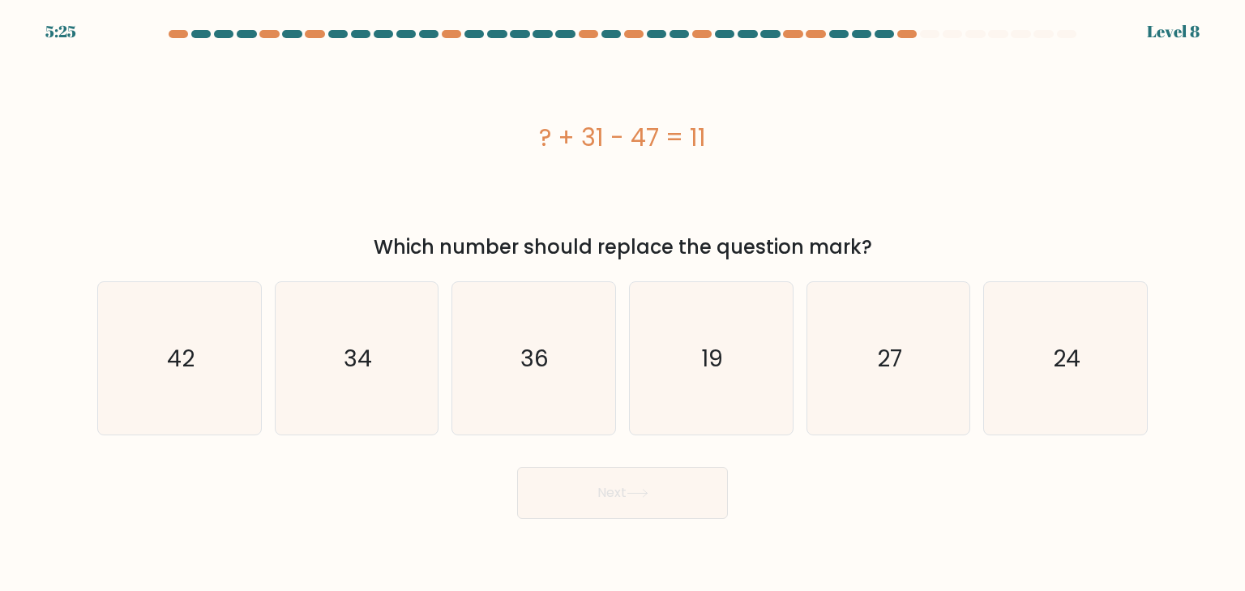
click at [82, 189] on form "a." at bounding box center [622, 274] width 1245 height 489
click at [109, 181] on div "? + 31 - 47 = 11" at bounding box center [622, 138] width 1051 height 178
click at [932, 358] on icon "27" at bounding box center [888, 358] width 152 height 152
click at [623, 304] on input "e. 27" at bounding box center [623, 300] width 1 height 8
radio input "true"
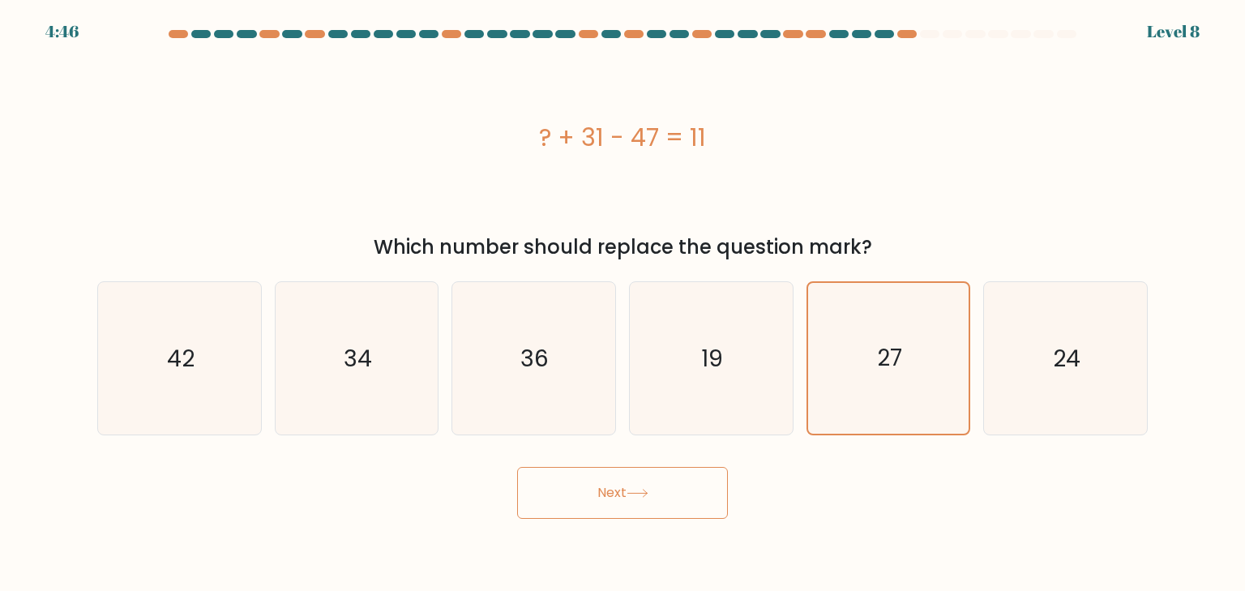
click at [631, 488] on button "Next" at bounding box center [622, 493] width 211 height 52
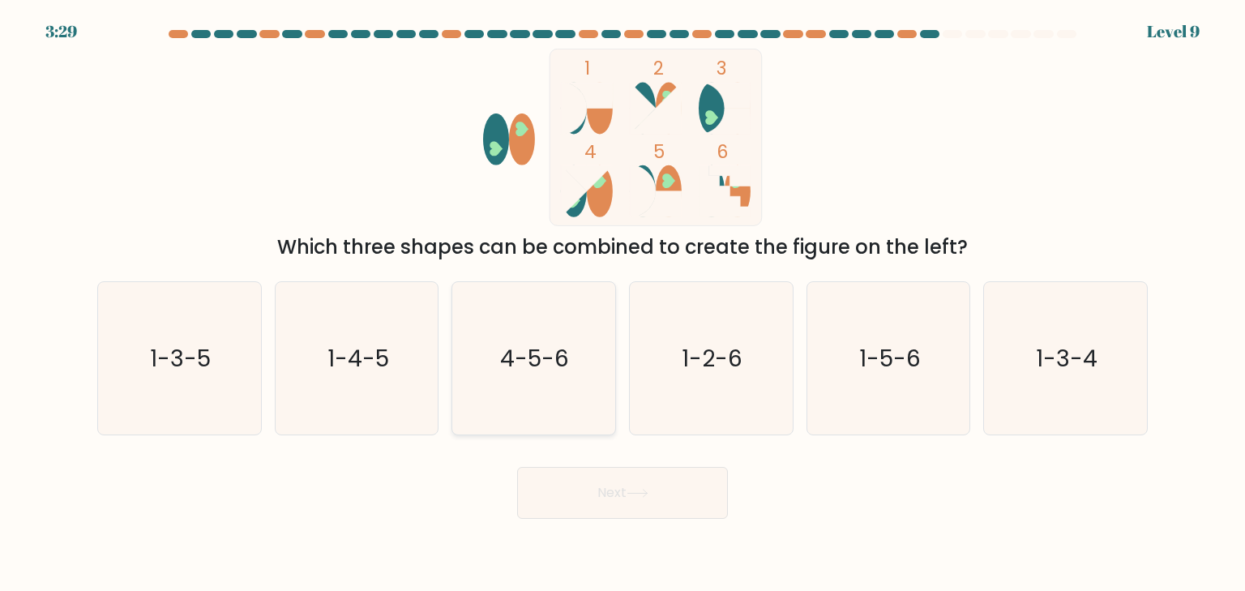
click at [520, 362] on text "4-5-6" at bounding box center [535, 358] width 69 height 32
click at [623, 304] on input "c. 4-5-6" at bounding box center [623, 300] width 1 height 8
radio input "true"
click at [658, 497] on button "Next" at bounding box center [622, 493] width 211 height 52
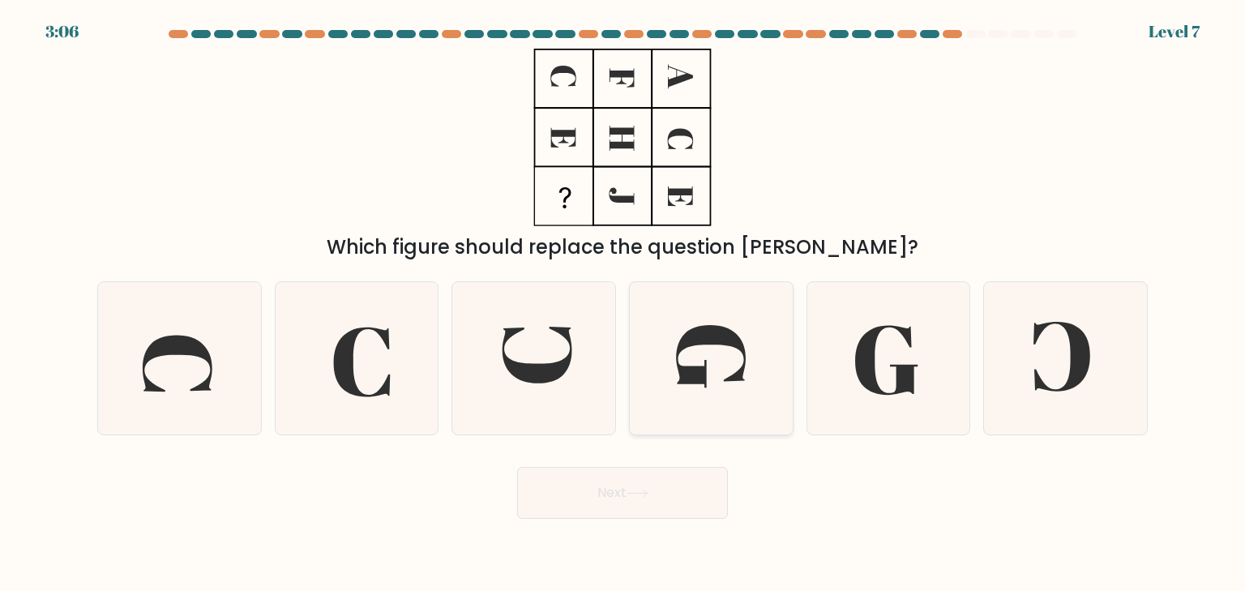
click at [706, 386] on icon at bounding box center [711, 356] width 70 height 62
click at [623, 304] on input "d." at bounding box center [623, 300] width 1 height 8
radio input "true"
click at [607, 503] on button "Next" at bounding box center [622, 493] width 211 height 52
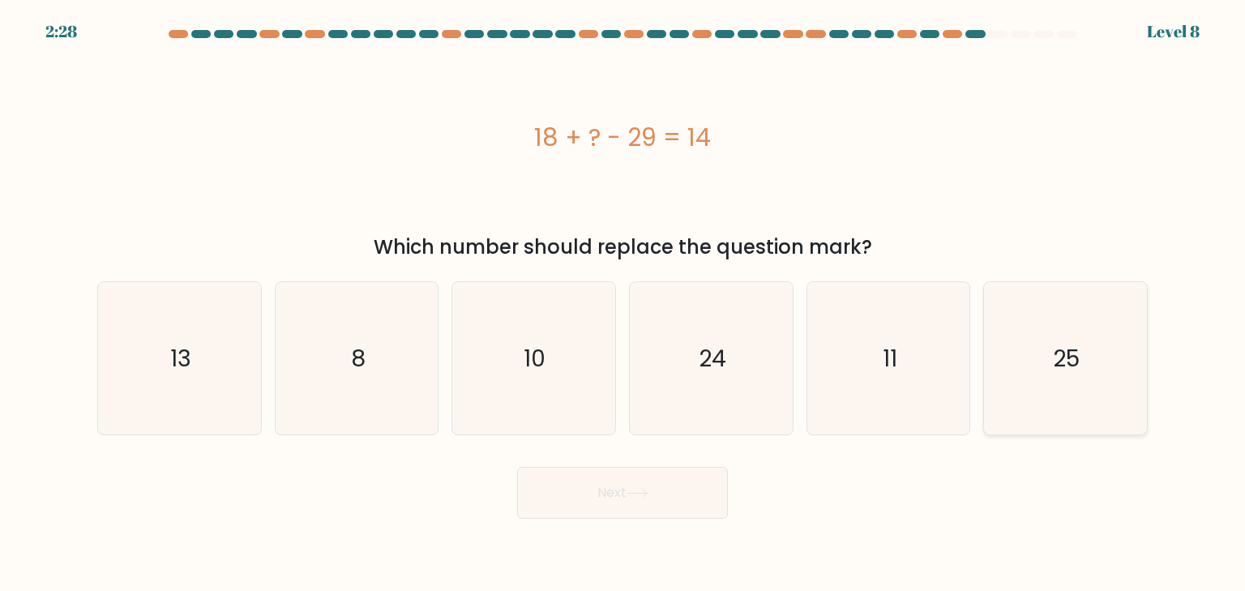
click at [1077, 345] on text "25" at bounding box center [1067, 358] width 27 height 32
click at [623, 304] on input "f. 25" at bounding box center [623, 300] width 1 height 8
radio input "true"
click at [632, 498] on icon at bounding box center [638, 493] width 22 height 9
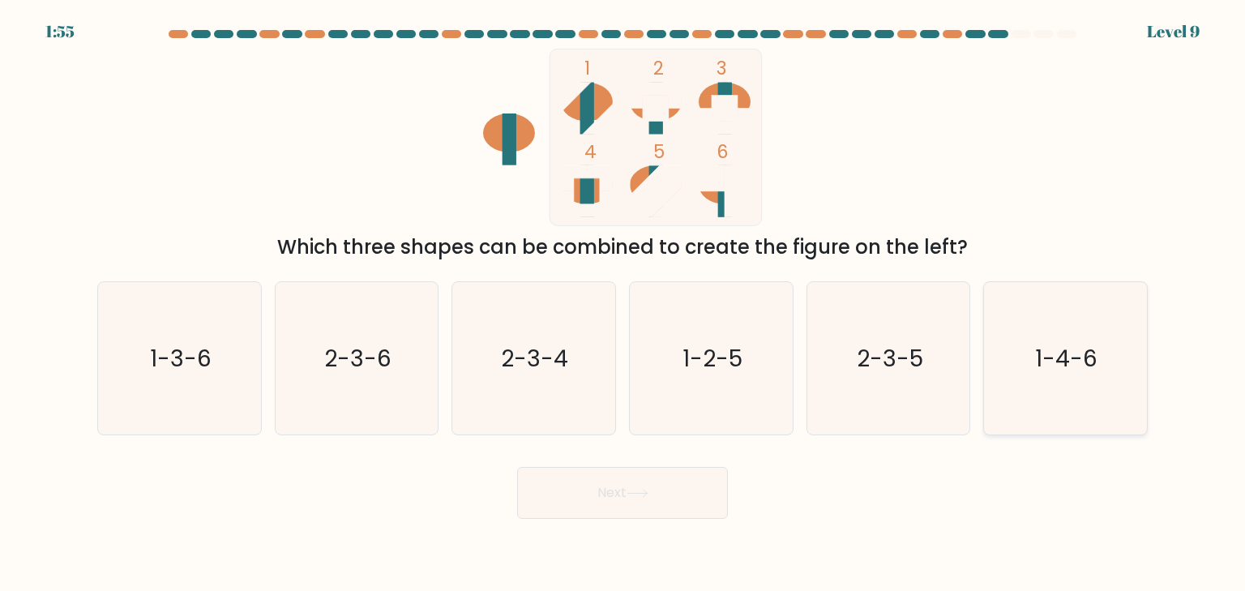
click at [1115, 362] on icon "1-4-6" at bounding box center [1065, 358] width 152 height 152
click at [623, 304] on input "f. 1-4-6" at bounding box center [623, 300] width 1 height 8
radio input "true"
click at [629, 492] on button "Next" at bounding box center [622, 493] width 211 height 52
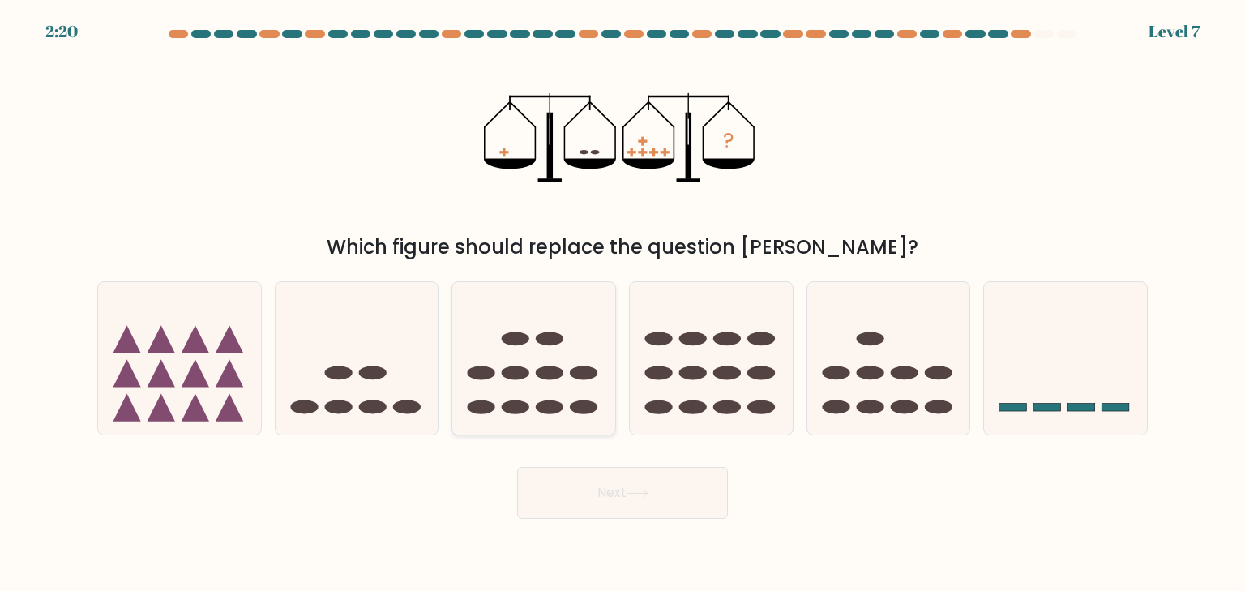
click at [546, 357] on icon at bounding box center [533, 358] width 163 height 135
click at [623, 304] on input "c." at bounding box center [623, 300] width 1 height 8
radio input "true"
click at [628, 512] on button "Next" at bounding box center [622, 493] width 211 height 52
click at [637, 486] on button "Next" at bounding box center [622, 493] width 211 height 52
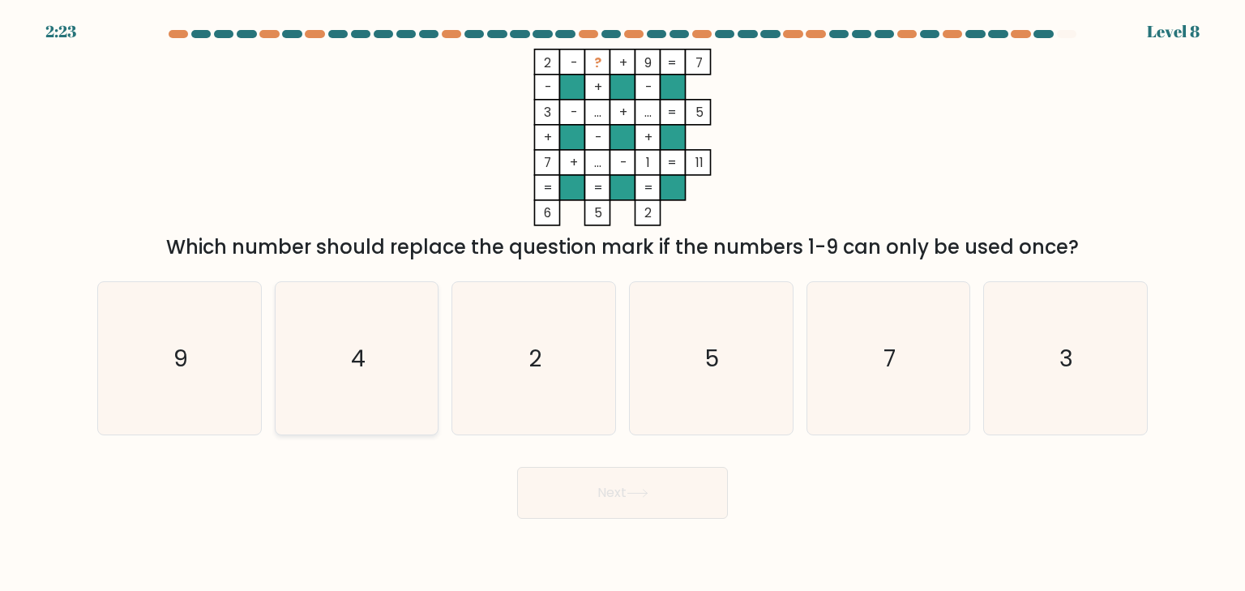
click at [396, 358] on icon "4" at bounding box center [356, 358] width 152 height 152
click at [623, 304] on input "b. 4" at bounding box center [623, 300] width 1 height 8
radio input "true"
click at [611, 486] on button "Next" at bounding box center [622, 493] width 211 height 52
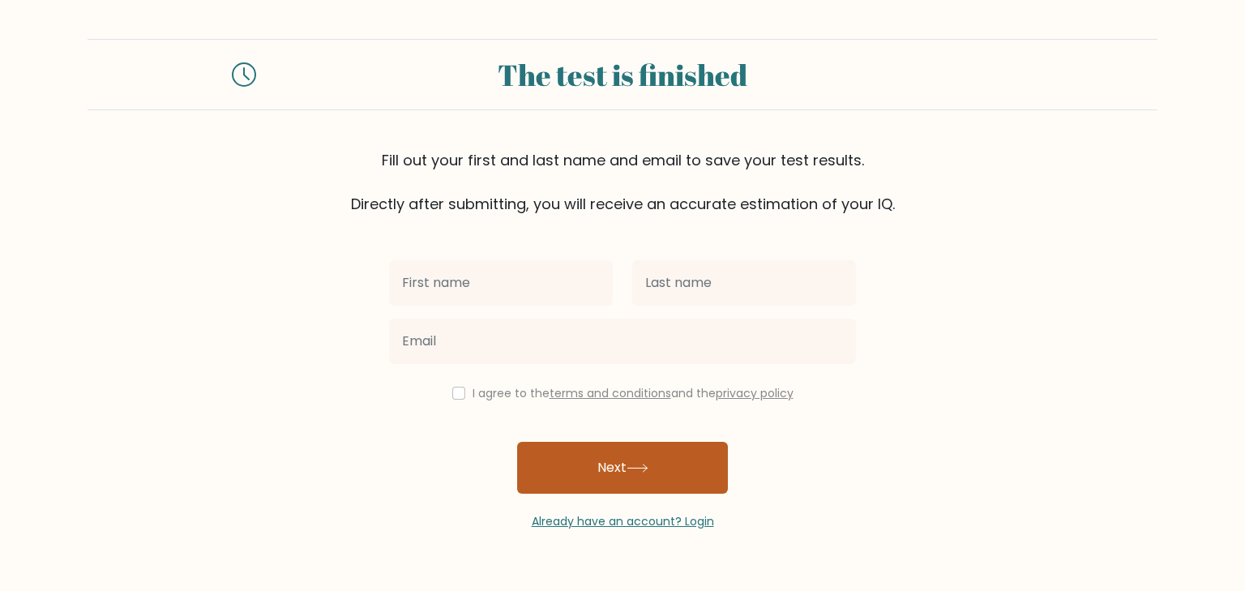
click at [671, 459] on button "Next" at bounding box center [622, 468] width 211 height 52
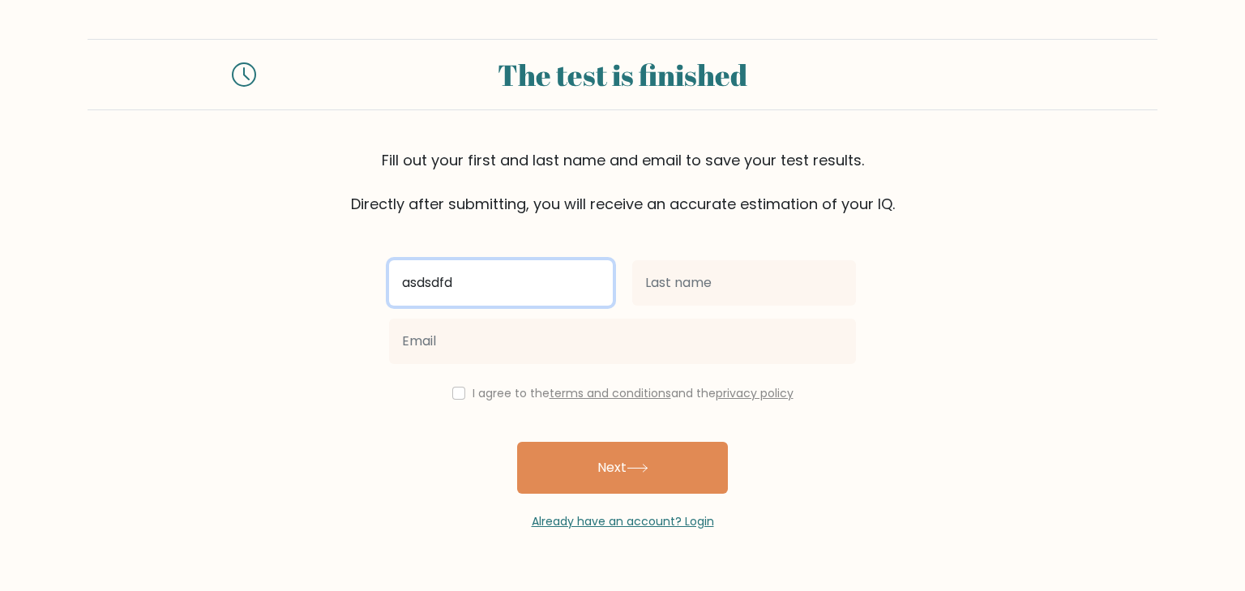
type input "asdsdfd"
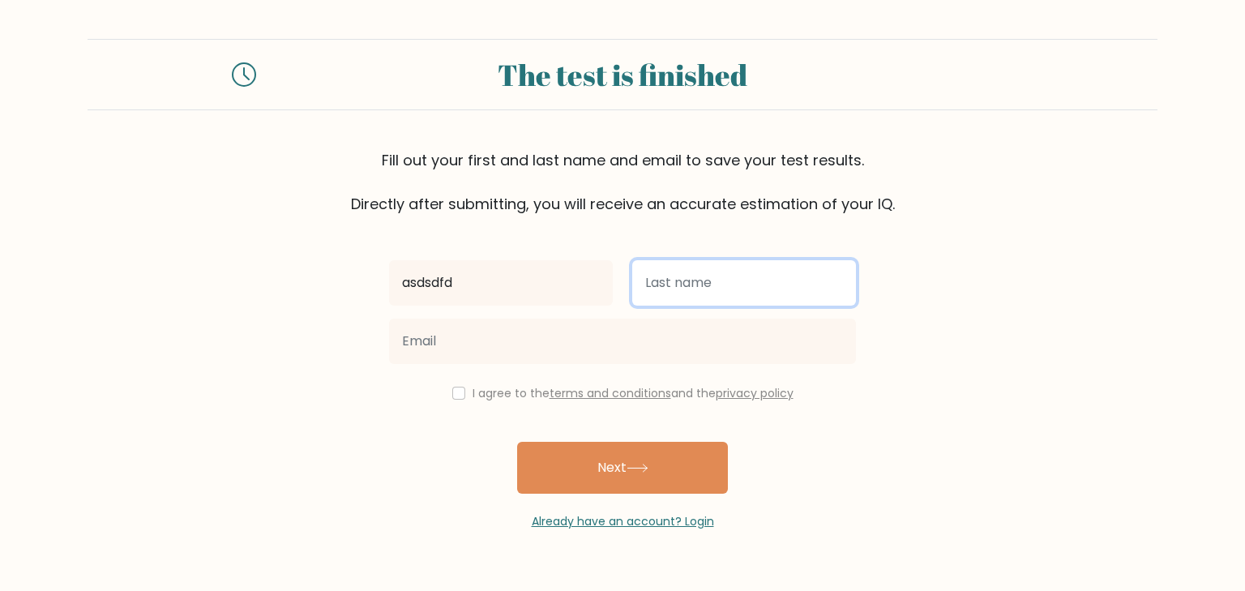
click at [687, 289] on input "text" at bounding box center [744, 282] width 224 height 45
type input "ADSCFVFBGN"
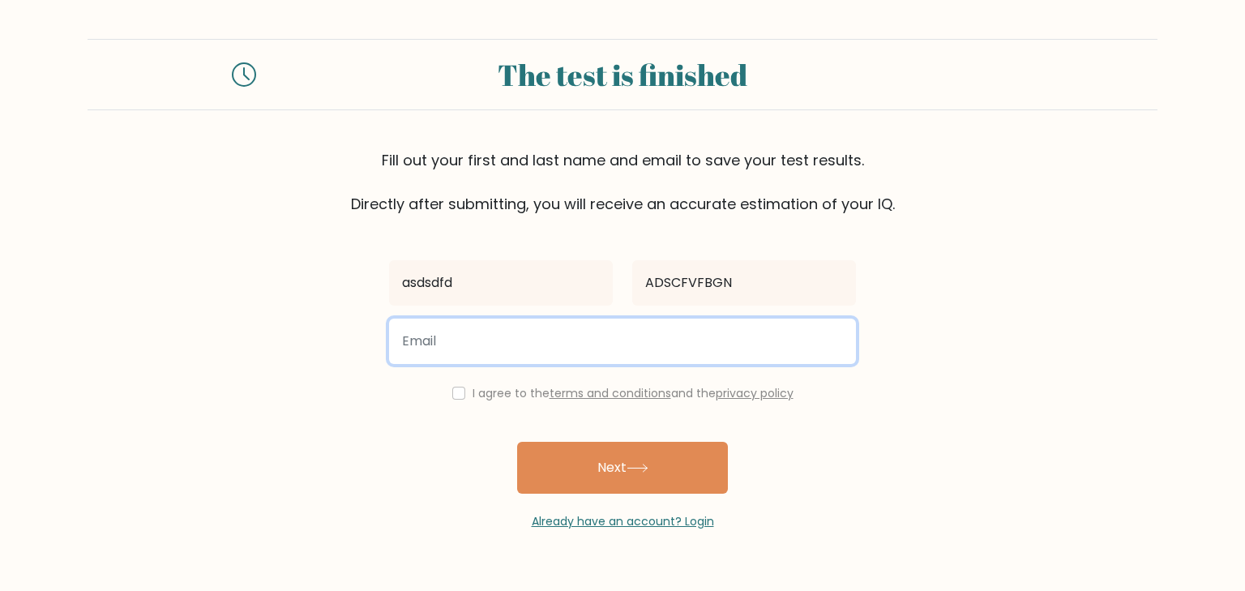
click at [463, 344] on input "email" at bounding box center [622, 341] width 467 height 45
type input "asunda786@gmail.com"
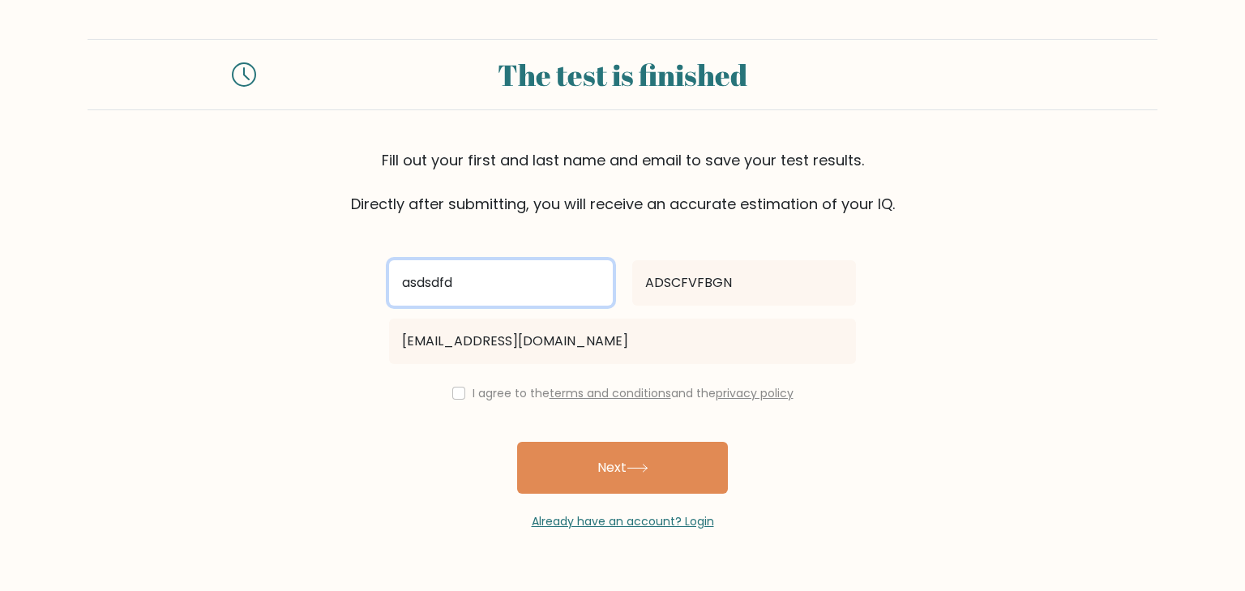
drag, startPoint x: 473, startPoint y: 280, endPoint x: 317, endPoint y: 304, distance: 158.3
click at [317, 304] on form "The test is finished Fill out your first and last name and email to save your t…" at bounding box center [622, 284] width 1245 height 491
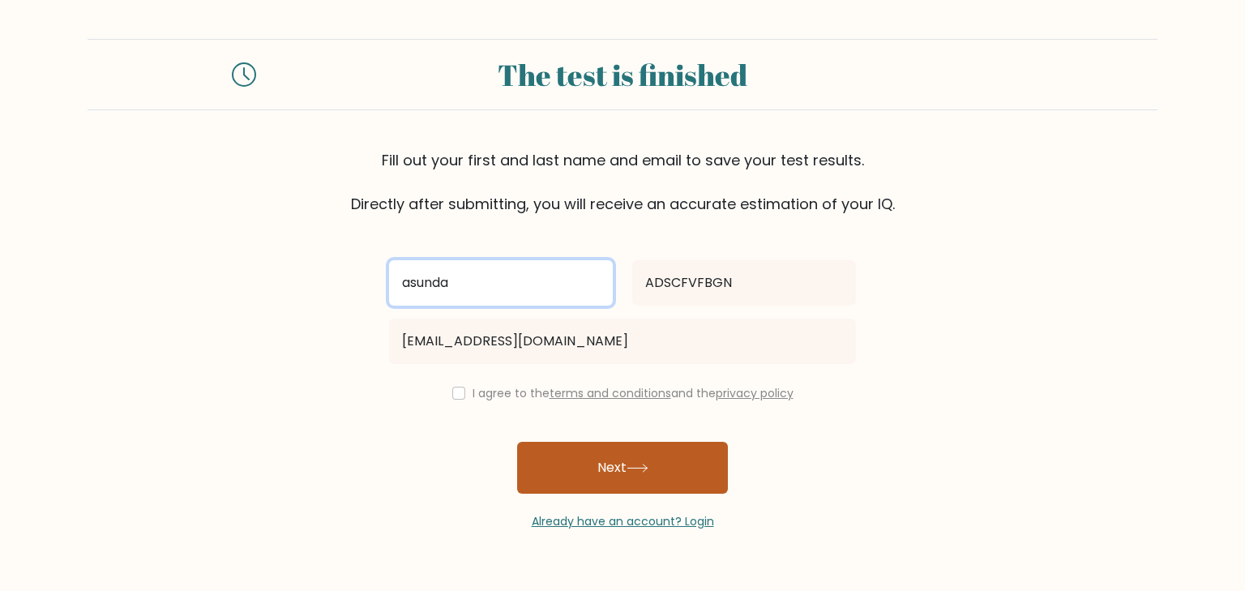
type input "asunda"
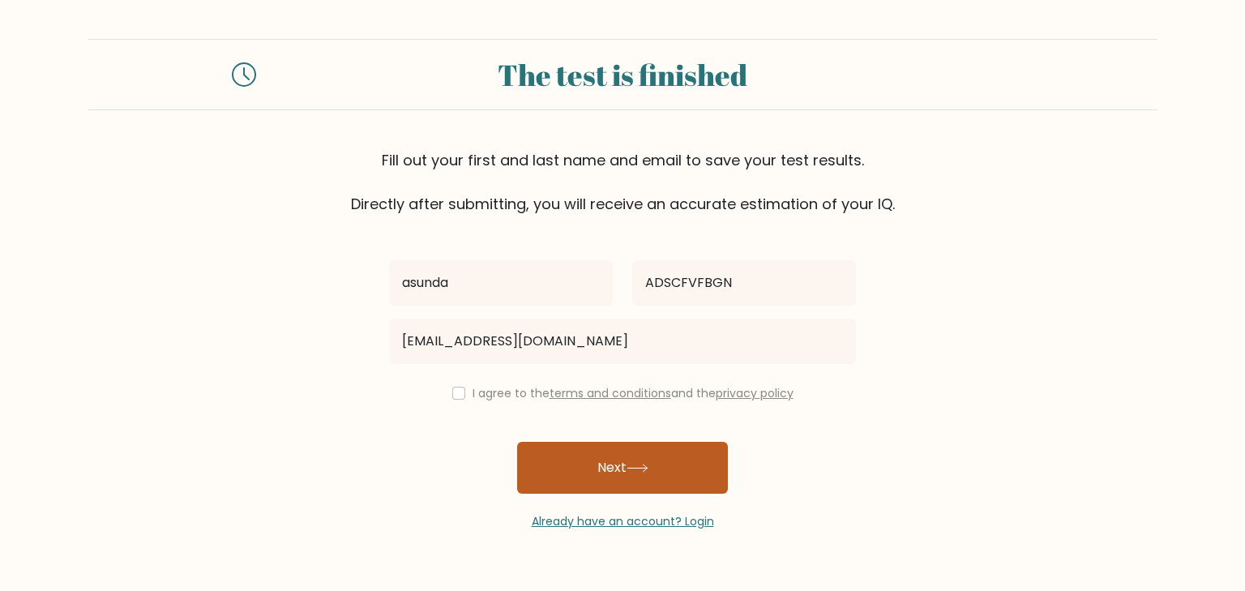
click at [649, 467] on icon at bounding box center [638, 468] width 22 height 9
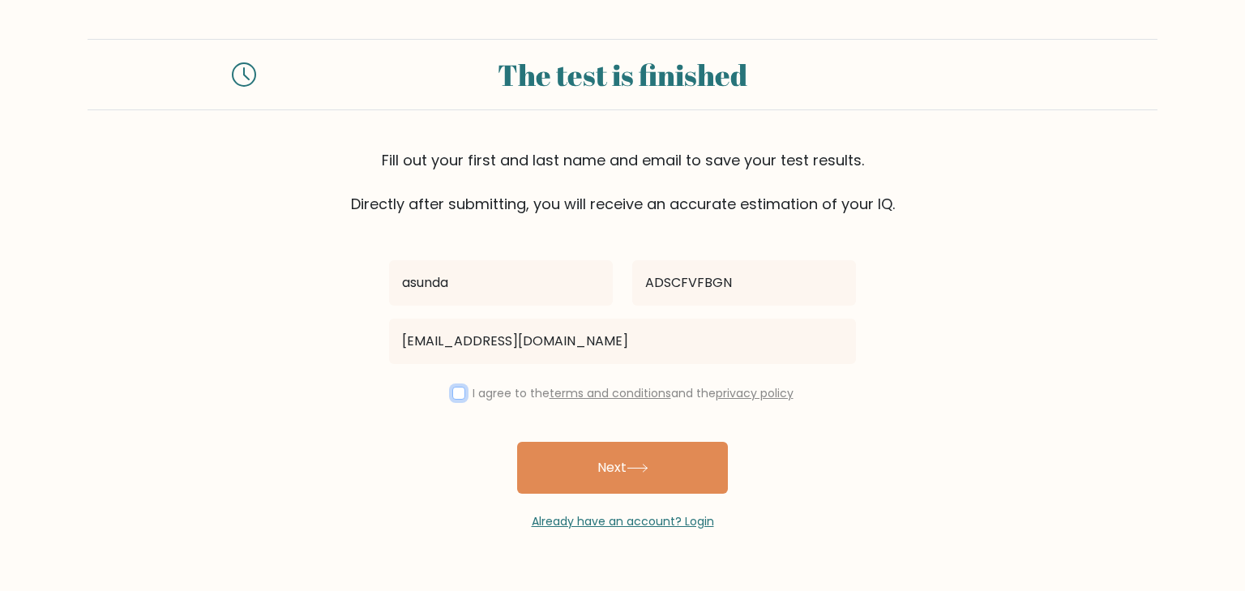
click at [454, 392] on input "checkbox" at bounding box center [458, 393] width 13 height 13
checkbox input "true"
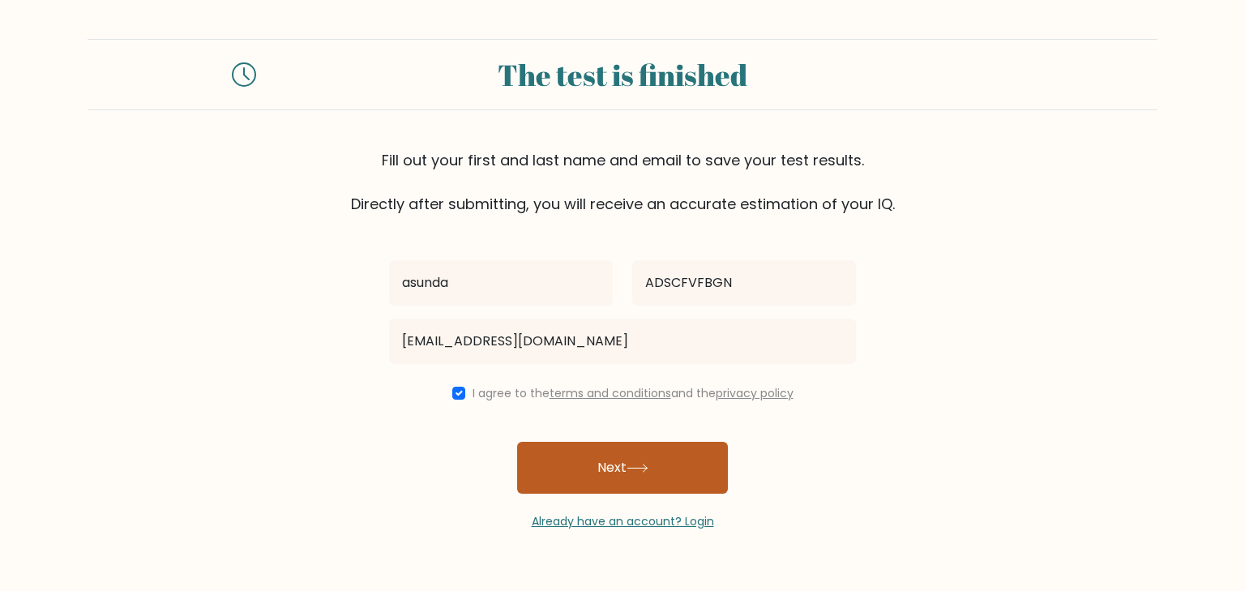
click at [607, 459] on button "Next" at bounding box center [622, 468] width 211 height 52
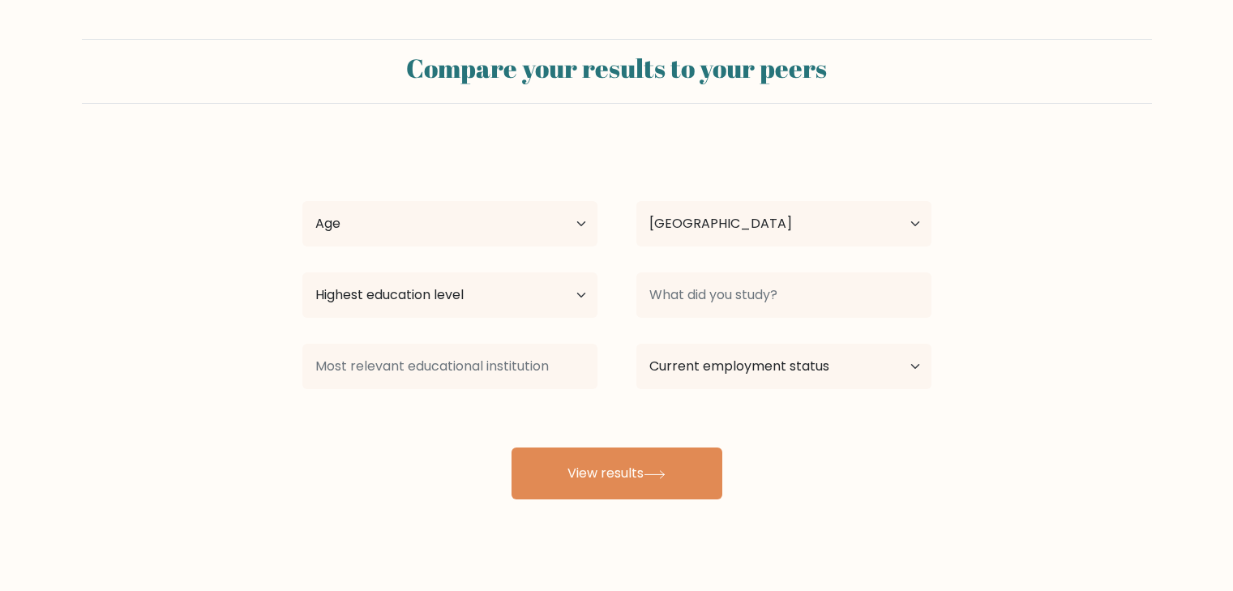
select select "KE"
click at [400, 229] on select "Age Under [DEMOGRAPHIC_DATA] [DEMOGRAPHIC_DATA] [DEMOGRAPHIC_DATA] [DEMOGRAPHIC…" at bounding box center [449, 223] width 295 height 45
select select "25_34"
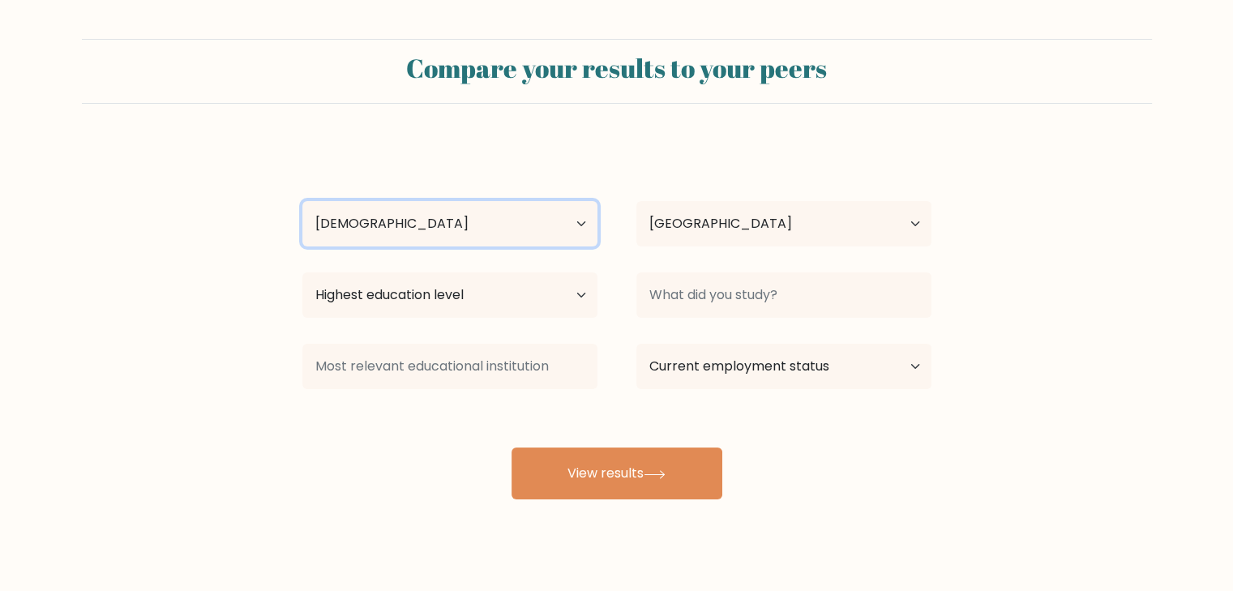
click at [302, 201] on select "Age Under [DEMOGRAPHIC_DATA] [DEMOGRAPHIC_DATA] [DEMOGRAPHIC_DATA] [DEMOGRAPHIC…" at bounding box center [449, 223] width 295 height 45
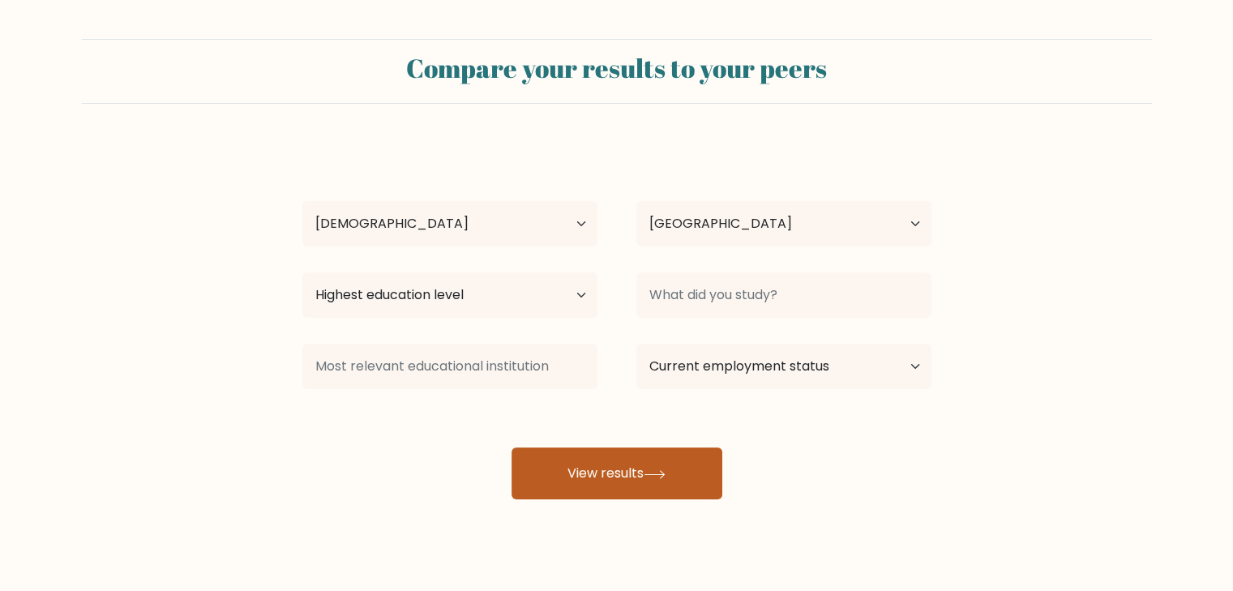
click at [603, 464] on button "View results" at bounding box center [617, 473] width 211 height 52
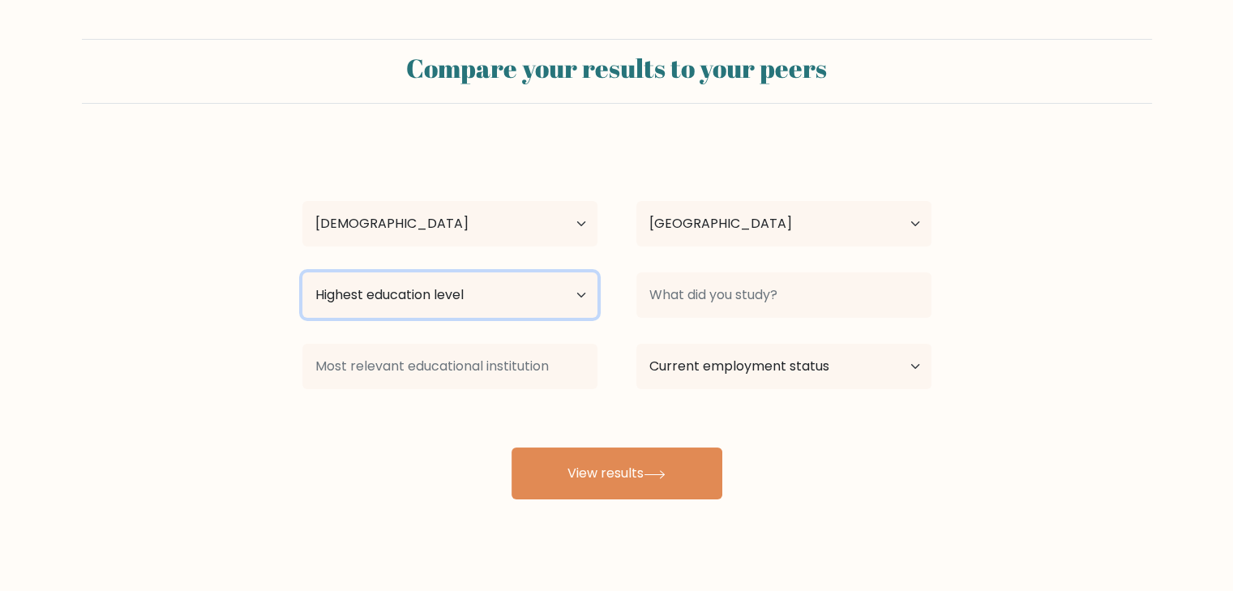
click at [402, 283] on select "Highest education level No schooling Primary Lower Secondary Upper Secondary Oc…" at bounding box center [449, 294] width 295 height 45
select select "bachelors_degree"
click at [302, 272] on select "Highest education level No schooling Primary Lower Secondary Upper Secondary Oc…" at bounding box center [449, 294] width 295 height 45
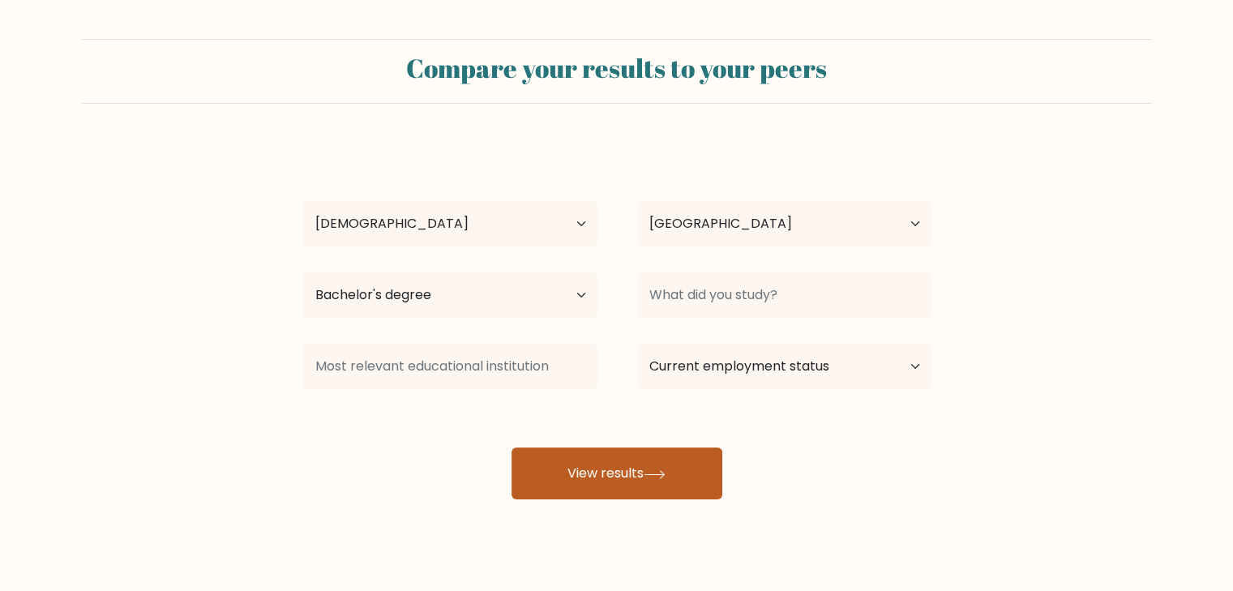
click at [649, 476] on icon at bounding box center [655, 474] width 22 height 9
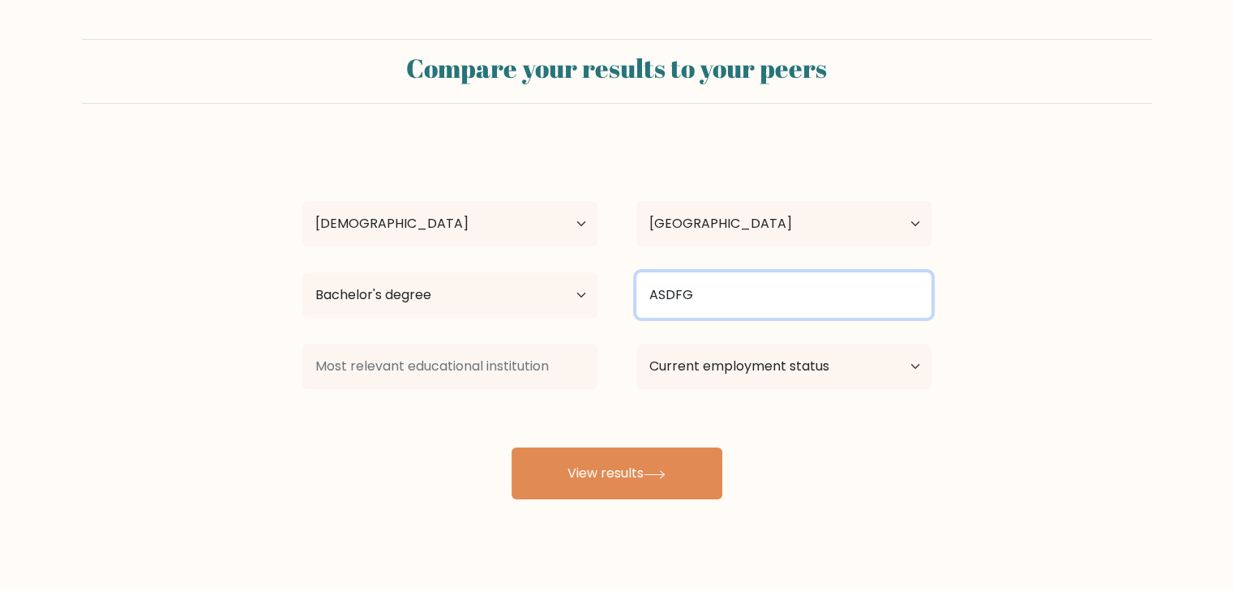
type input "ASDFG"
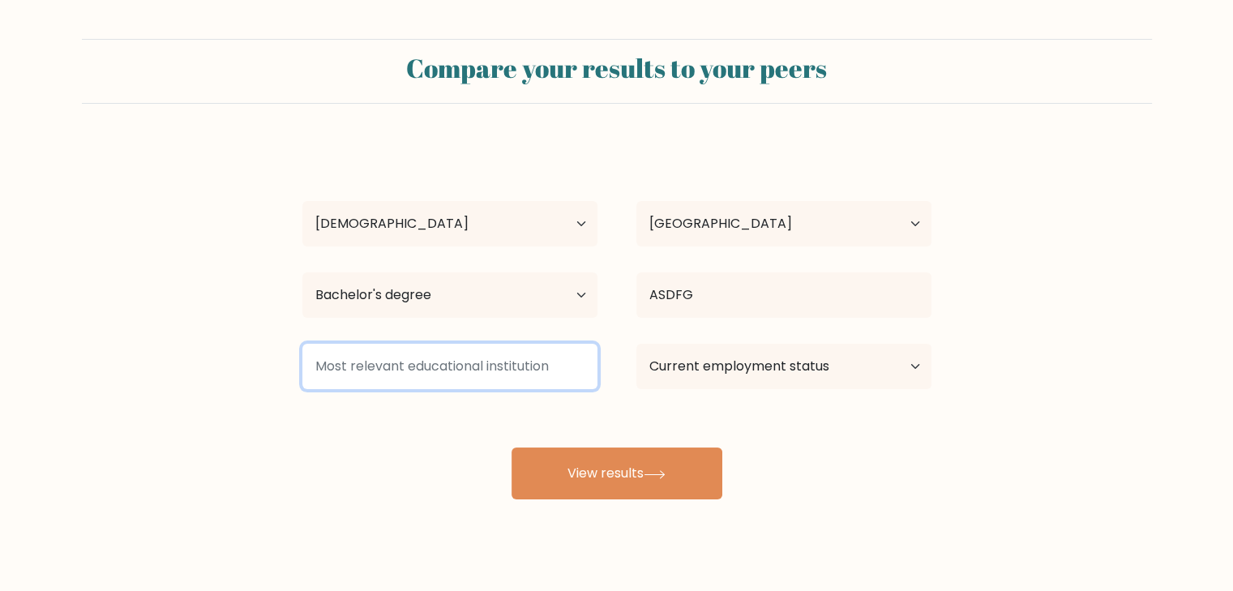
click at [432, 375] on input at bounding box center [449, 366] width 295 height 45
type input "aqwsedfg"
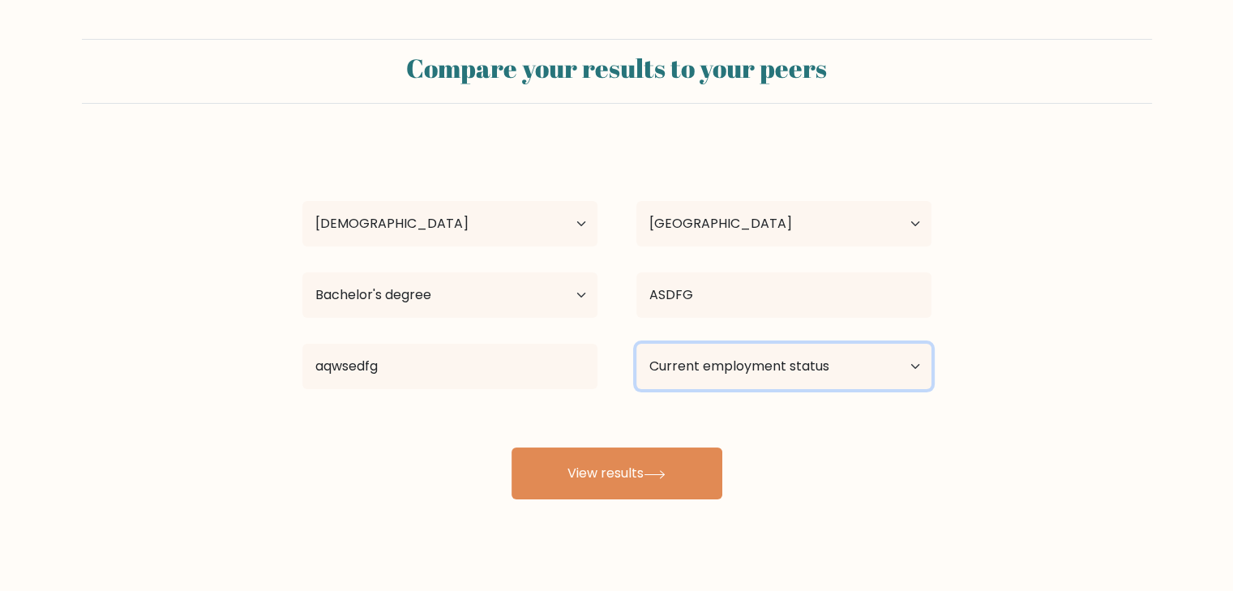
click at [706, 353] on select "Current employment status Employed Student Retired Other / prefer not to answer" at bounding box center [783, 366] width 295 height 45
click at [636, 344] on select "Current employment status Employed Student Retired Other / prefer not to answer" at bounding box center [783, 366] width 295 height 45
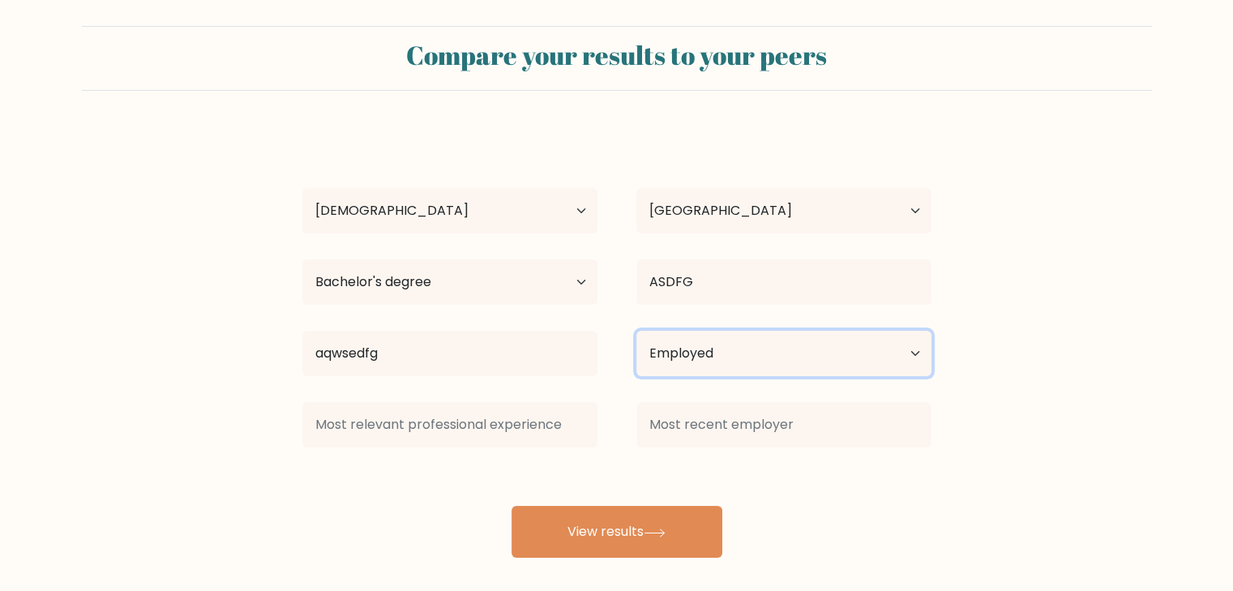
scroll to position [23, 0]
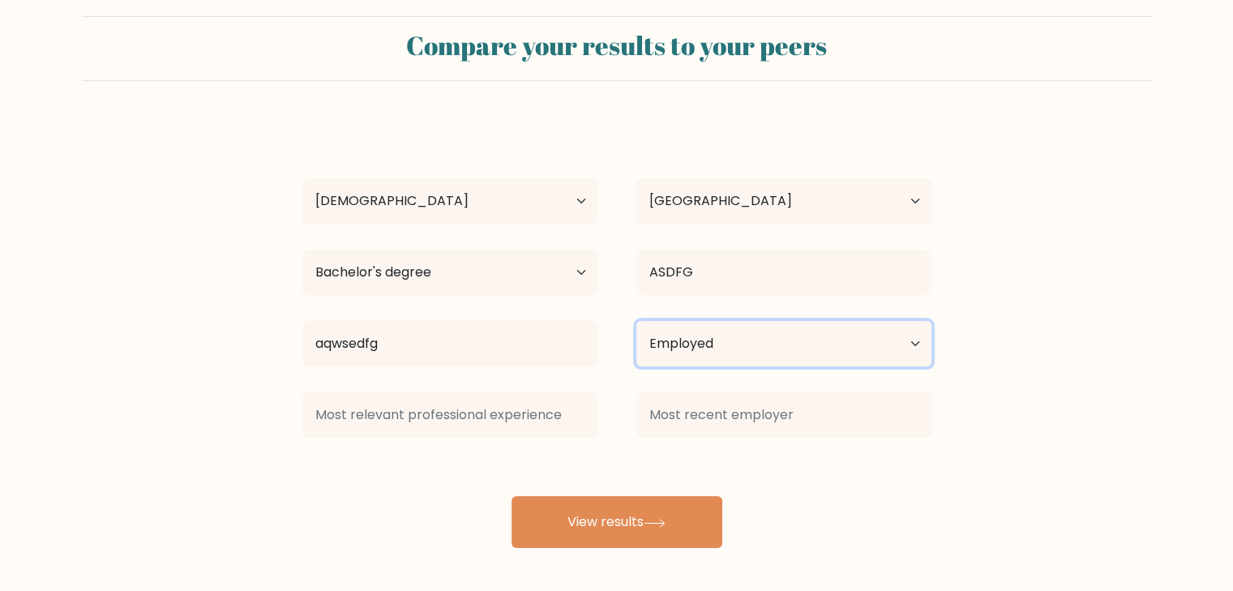
click at [915, 340] on select "Current employment status Employed Student Retired Other / prefer not to answer" at bounding box center [783, 343] width 295 height 45
select select "other"
click at [636, 321] on select "Current employment status Employed Student Retired Other / prefer not to answer" at bounding box center [783, 343] width 295 height 45
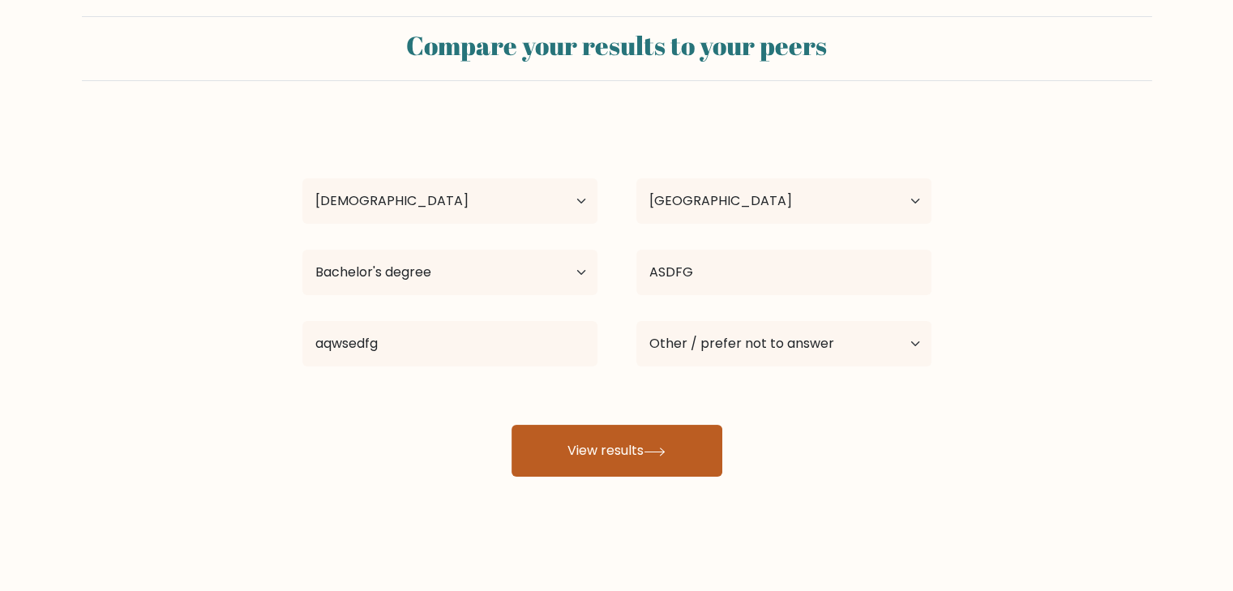
click at [613, 460] on button "View results" at bounding box center [617, 451] width 211 height 52
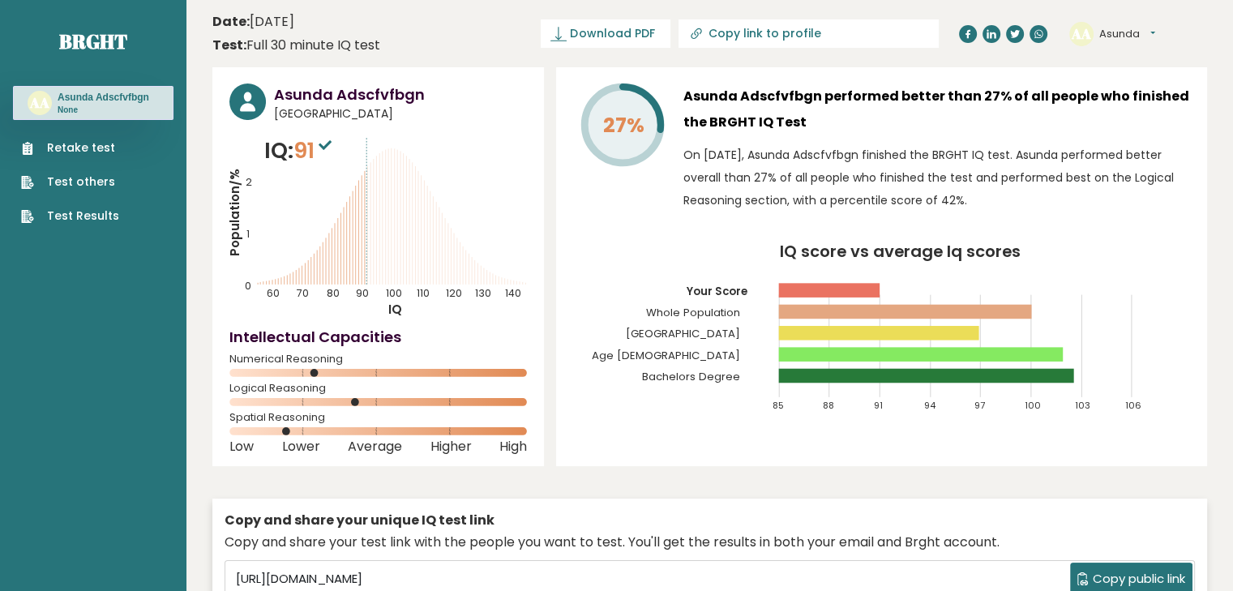
click at [1155, 31] on button "Asunda" at bounding box center [1127, 34] width 56 height 16
click at [1153, 79] on link "Profile" at bounding box center [1141, 82] width 83 height 23
click at [1155, 31] on button "Asunda" at bounding box center [1127, 34] width 56 height 16
click at [1140, 101] on link "Settings" at bounding box center [1141, 104] width 83 height 23
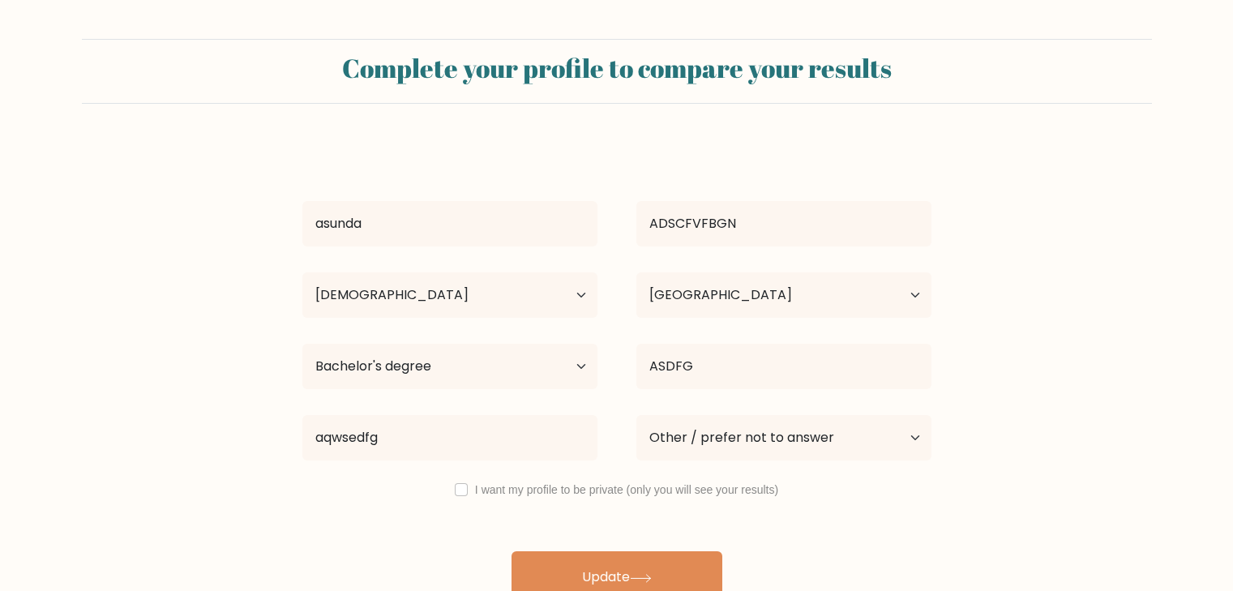
select select "25_34"
select select "KE"
select select "bachelors_degree"
select select "other"
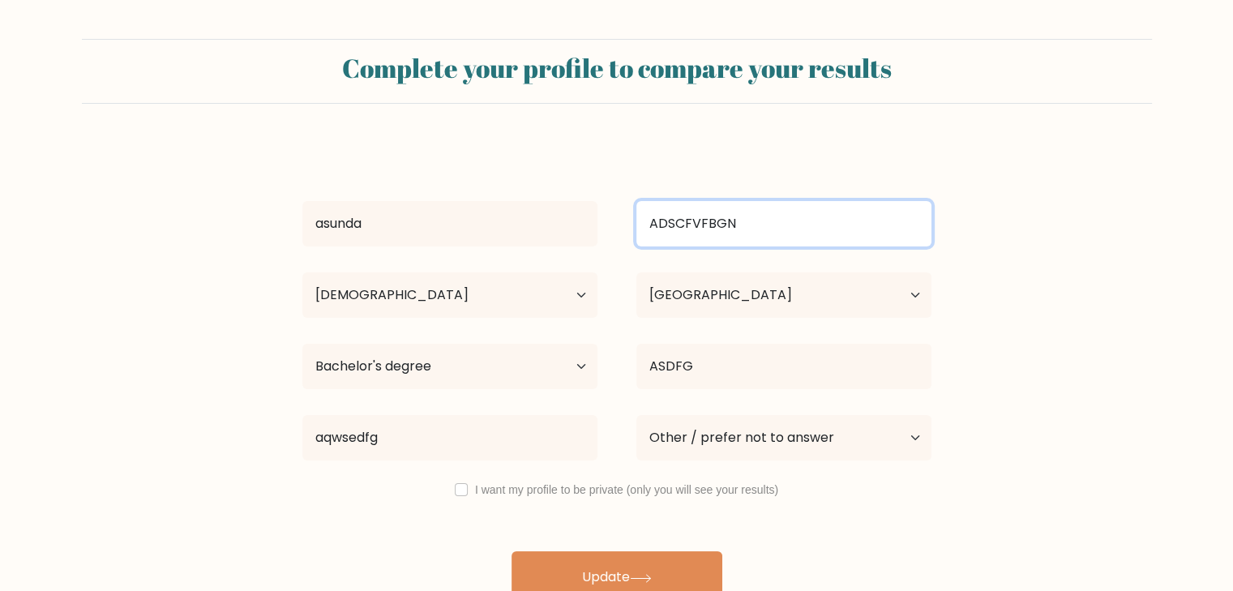
drag, startPoint x: 751, startPoint y: 229, endPoint x: 621, endPoint y: 242, distance: 130.4
click at [621, 242] on div "ADSCFVFBGN" at bounding box center [784, 224] width 334 height 58
type input "imisa"
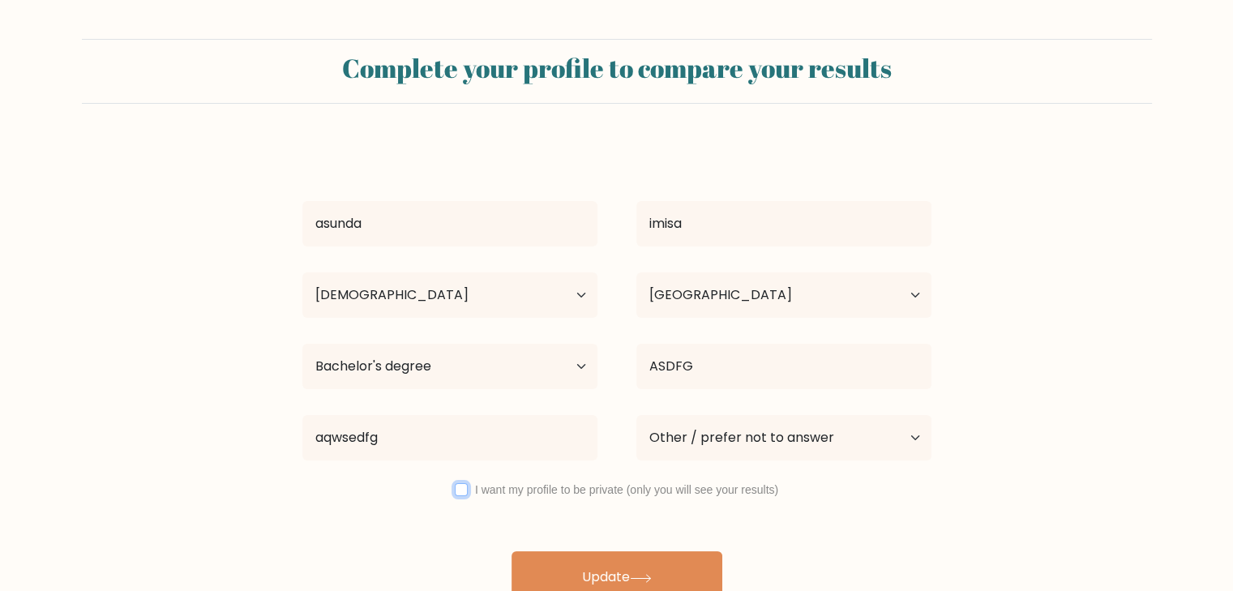
click at [460, 495] on input "checkbox" at bounding box center [461, 489] width 13 height 13
checkbox input "true"
click at [619, 567] on button "Update" at bounding box center [617, 577] width 211 height 52
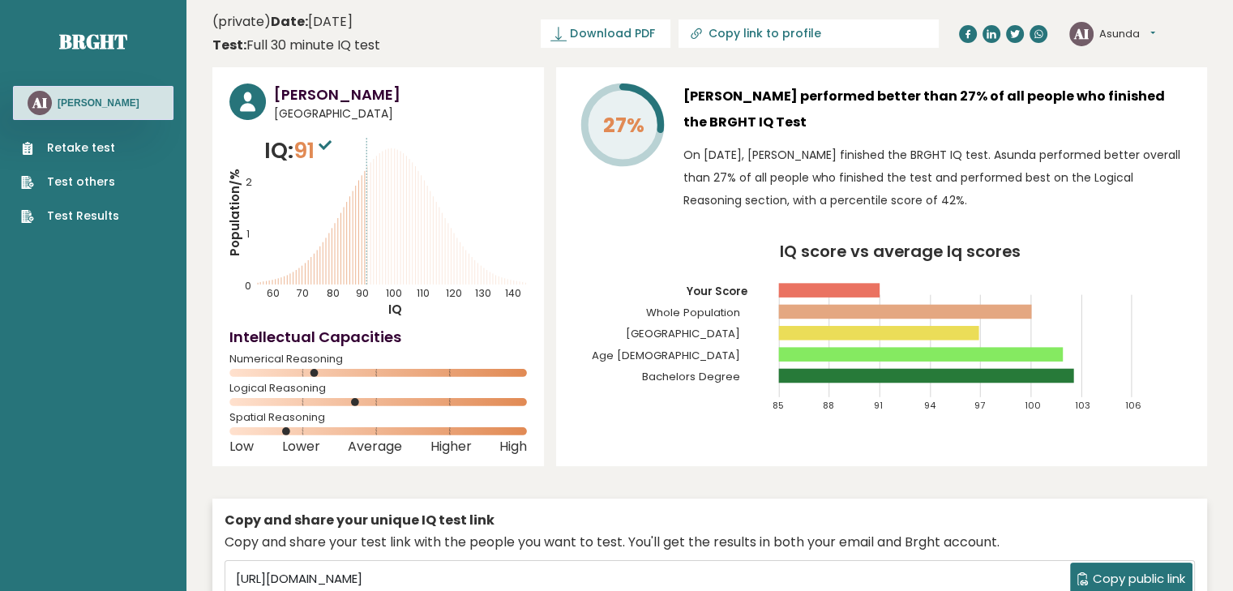
click at [83, 148] on link "Retake test" at bounding box center [70, 147] width 98 height 17
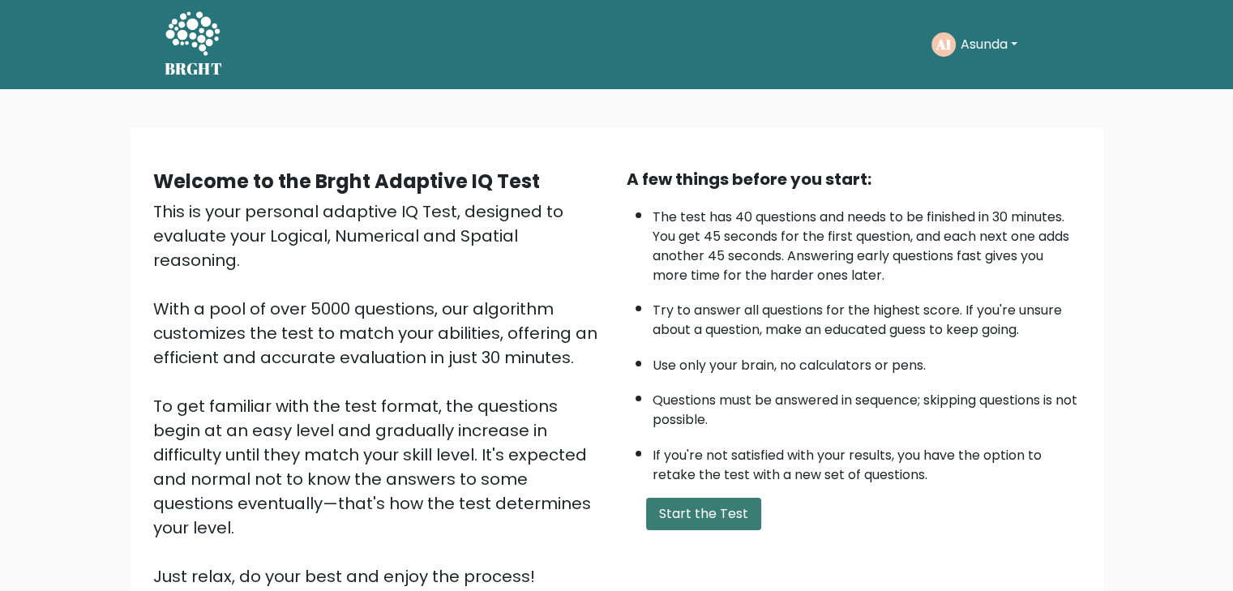
click at [685, 514] on button "Start the Test" at bounding box center [703, 514] width 115 height 32
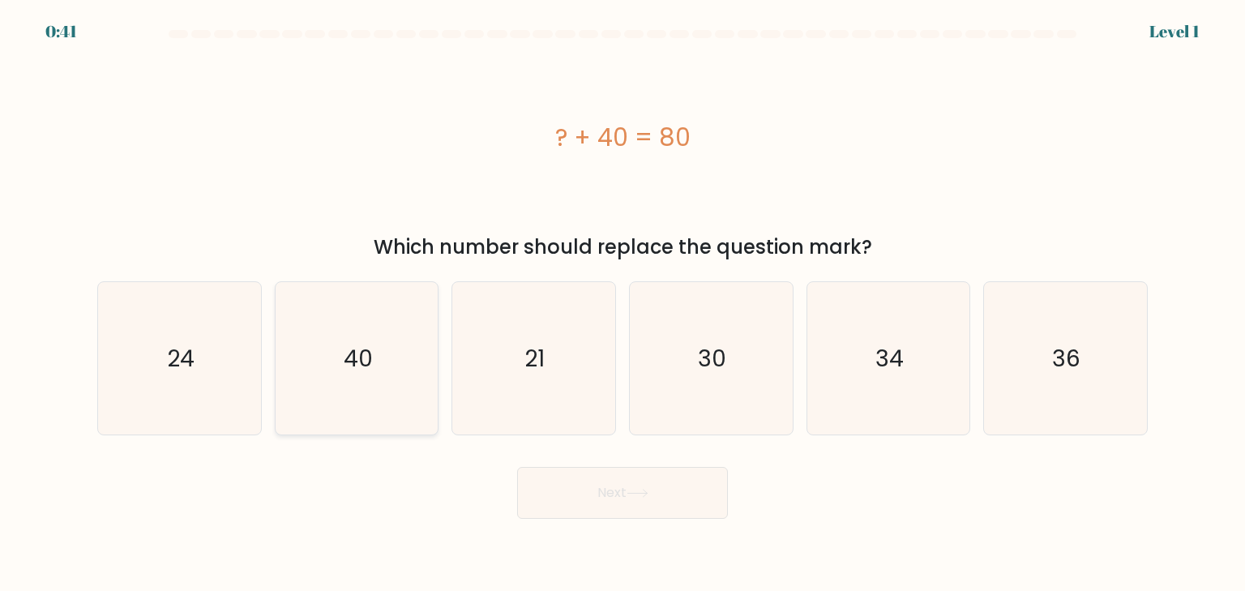
click at [399, 362] on icon "40" at bounding box center [356, 358] width 152 height 152
click at [623, 304] on input "b. 40" at bounding box center [623, 300] width 1 height 8
radio input "true"
click at [658, 478] on button "Next" at bounding box center [622, 493] width 211 height 52
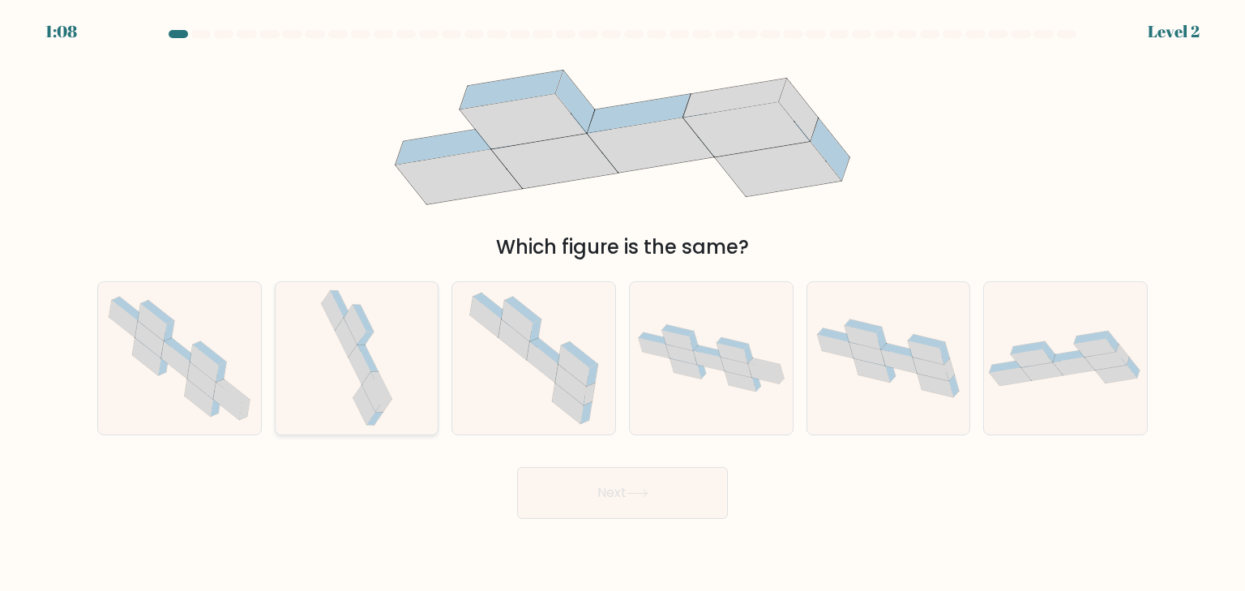
click at [374, 362] on icon at bounding box center [367, 359] width 21 height 28
click at [623, 304] on input "b." at bounding box center [623, 300] width 1 height 8
radio input "true"
click at [645, 497] on icon at bounding box center [638, 493] width 22 height 9
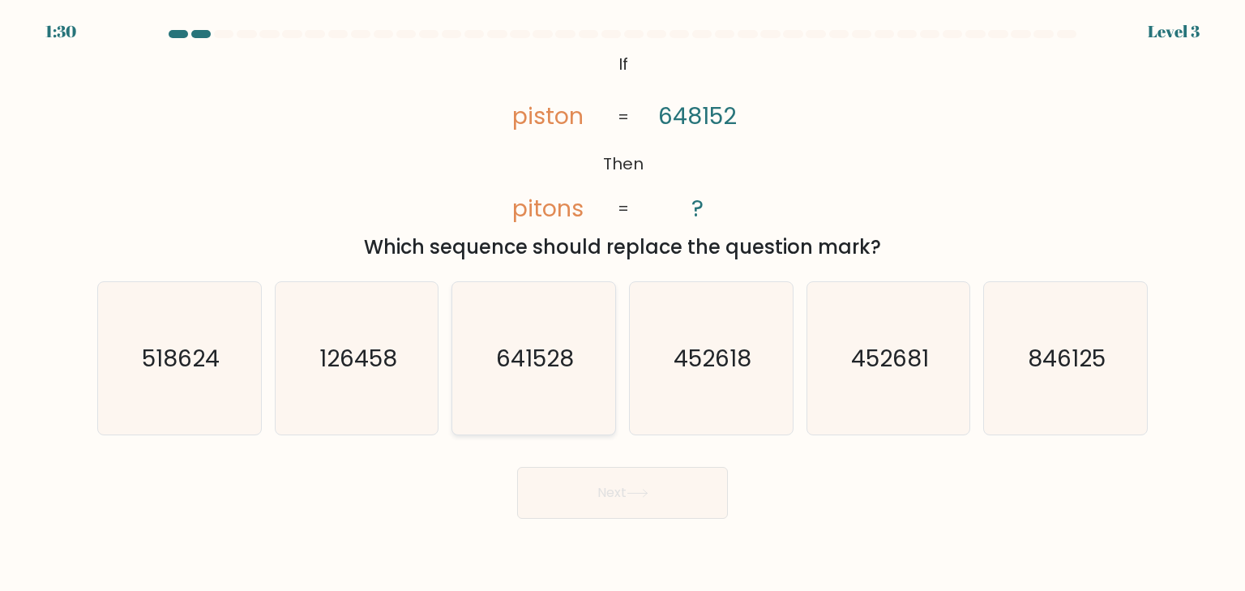
click at [545, 357] on text "641528" at bounding box center [536, 358] width 78 height 32
click at [623, 304] on input "c. 641528" at bounding box center [623, 300] width 1 height 8
radio input "true"
click at [601, 503] on button "Next" at bounding box center [622, 493] width 211 height 52
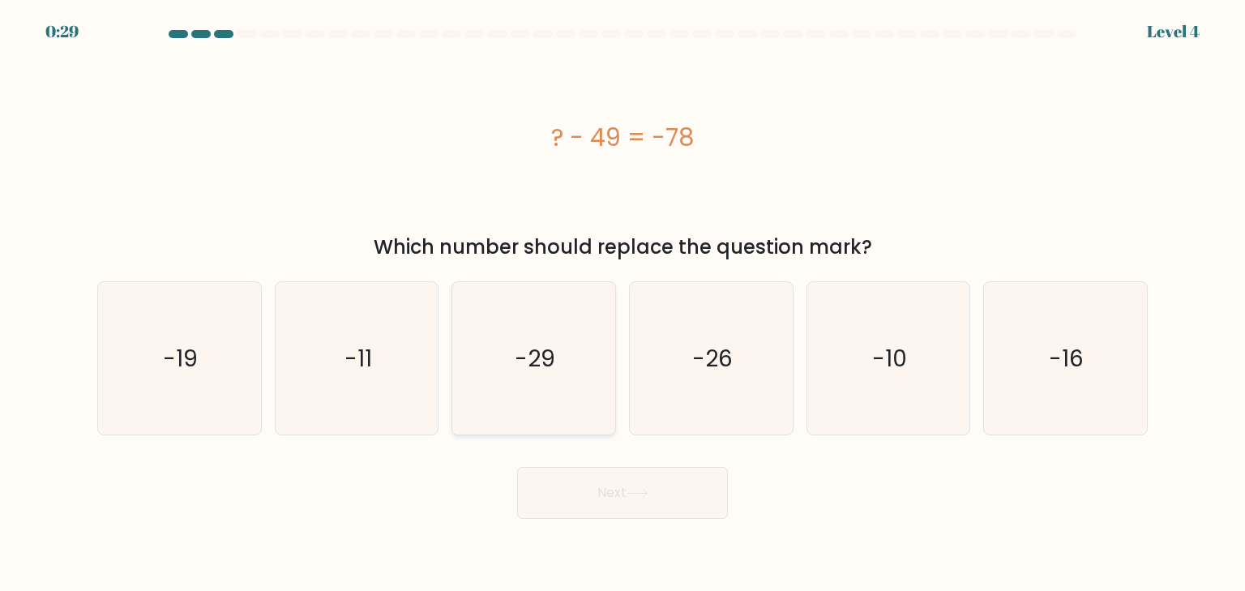
click at [545, 381] on icon "-29" at bounding box center [533, 358] width 152 height 152
click at [623, 304] on input "c. -29" at bounding box center [623, 300] width 1 height 8
radio input "true"
click at [645, 491] on icon at bounding box center [638, 493] width 22 height 9
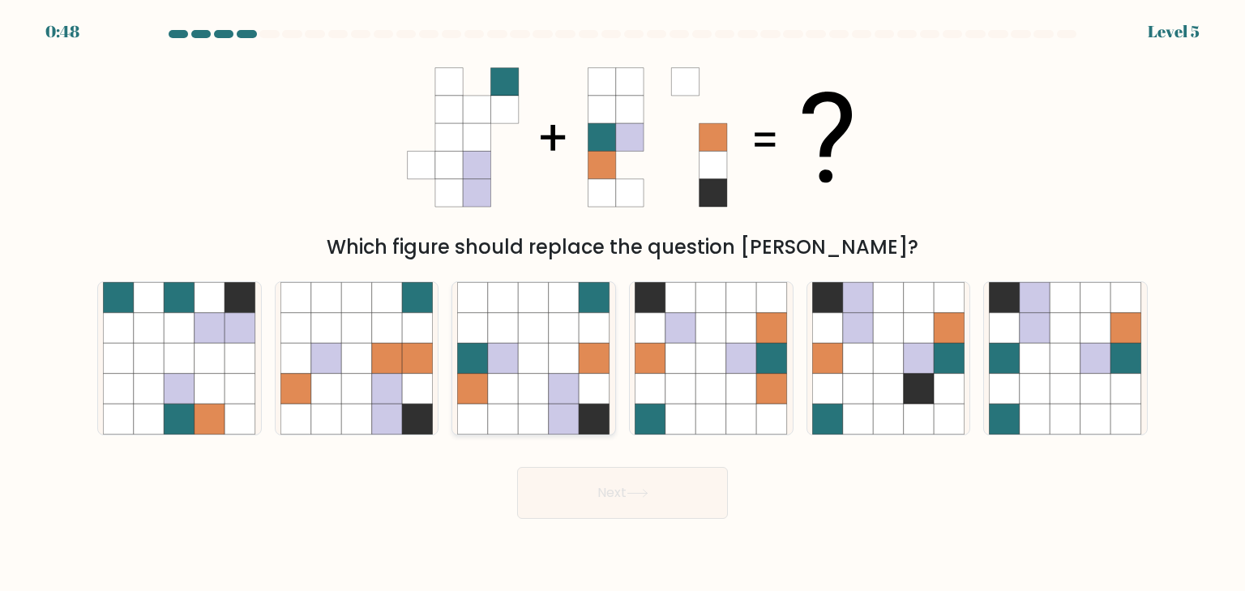
click at [510, 370] on icon at bounding box center [503, 358] width 31 height 31
click at [623, 304] on input "c." at bounding box center [623, 300] width 1 height 8
radio input "true"
click at [635, 488] on button "Next" at bounding box center [622, 493] width 211 height 52
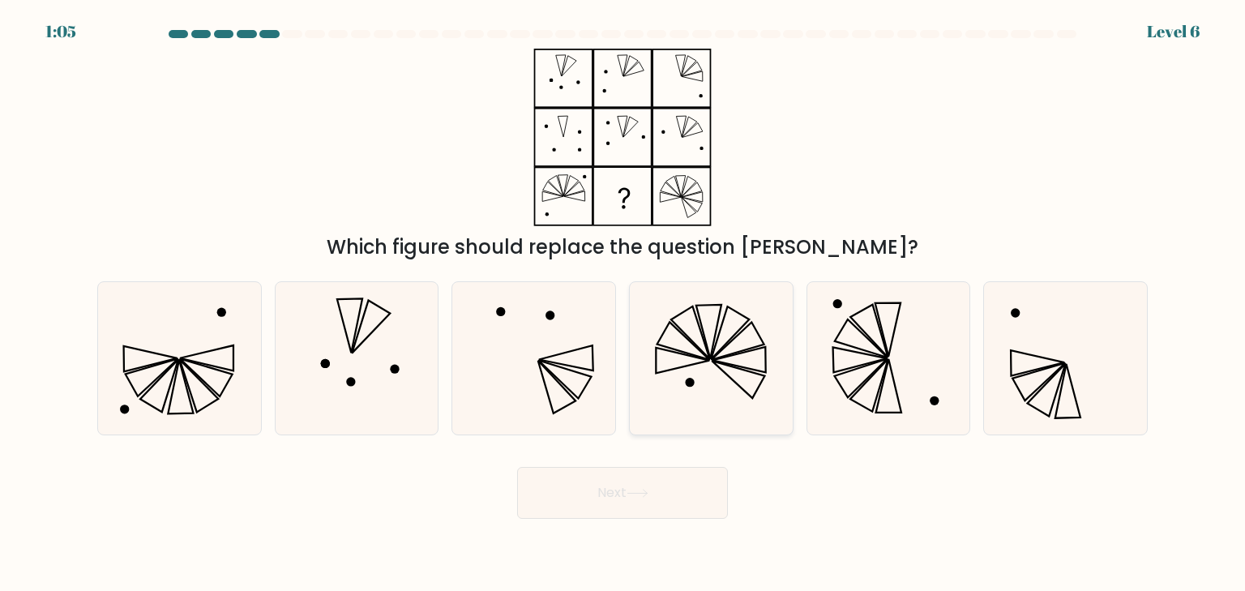
click at [739, 348] on icon at bounding box center [711, 358] width 152 height 152
click at [623, 304] on input "d." at bounding box center [623, 300] width 1 height 8
radio input "true"
click at [591, 496] on button "Next" at bounding box center [622, 493] width 211 height 52
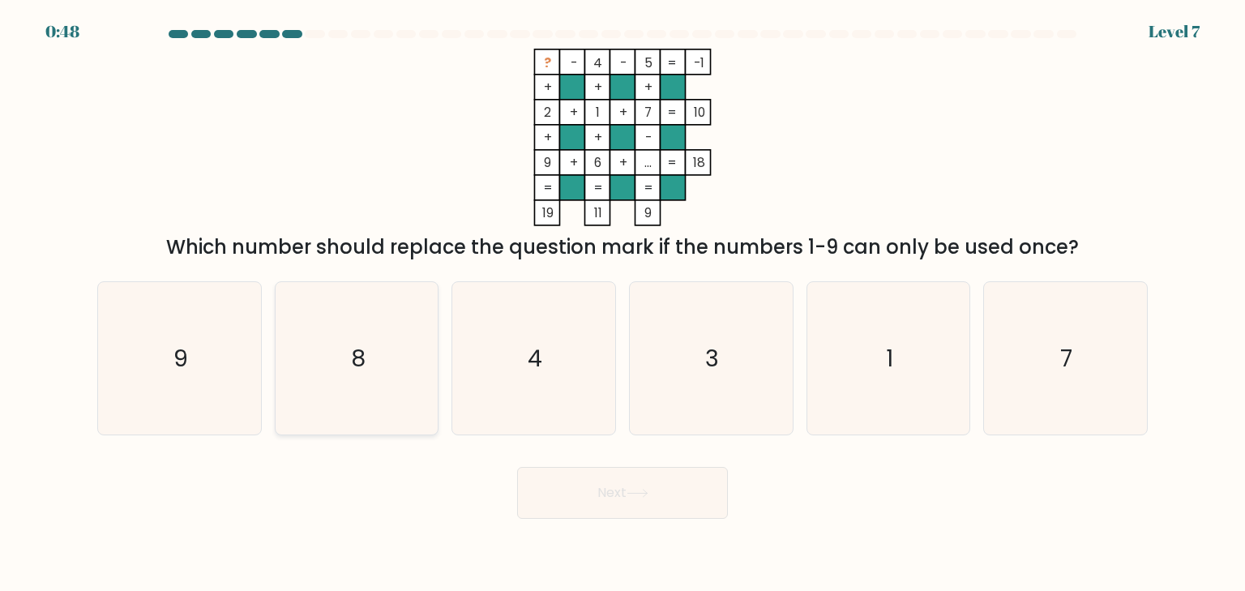
click at [320, 402] on icon "8" at bounding box center [356, 358] width 152 height 152
click at [623, 304] on input "b. 8" at bounding box center [623, 300] width 1 height 8
radio input "true"
click at [644, 490] on icon at bounding box center [638, 493] width 22 height 9
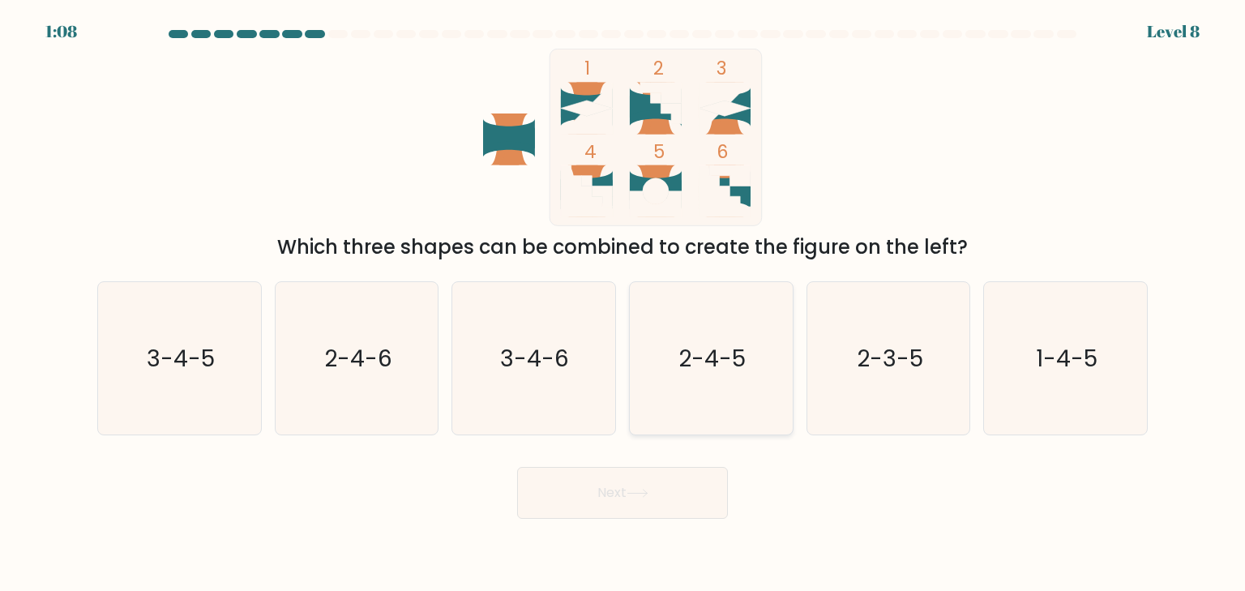
click at [730, 357] on text "2-4-5" at bounding box center [712, 358] width 67 height 32
click at [623, 304] on input "d. 2-4-5" at bounding box center [623, 300] width 1 height 8
radio input "true"
click at [648, 483] on button "Next" at bounding box center [622, 493] width 211 height 52
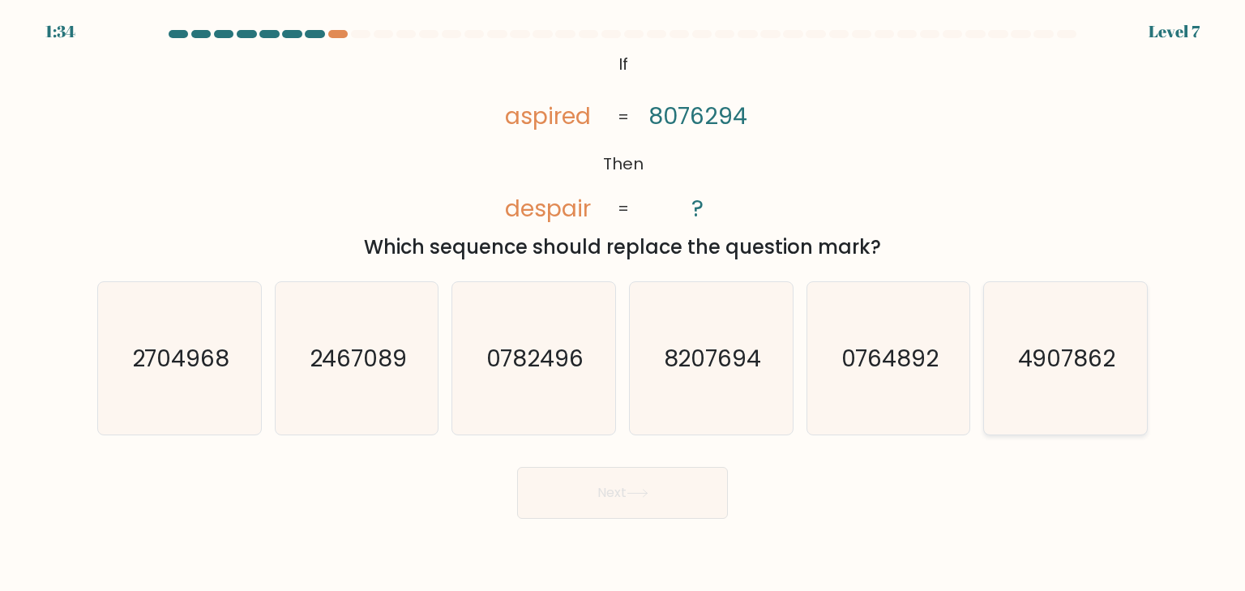
click at [1055, 365] on text "4907862" at bounding box center [1067, 358] width 98 height 32
click at [623, 304] on input "f. 4907862" at bounding box center [623, 300] width 1 height 8
radio input "true"
click at [608, 490] on button "Next" at bounding box center [622, 493] width 211 height 52
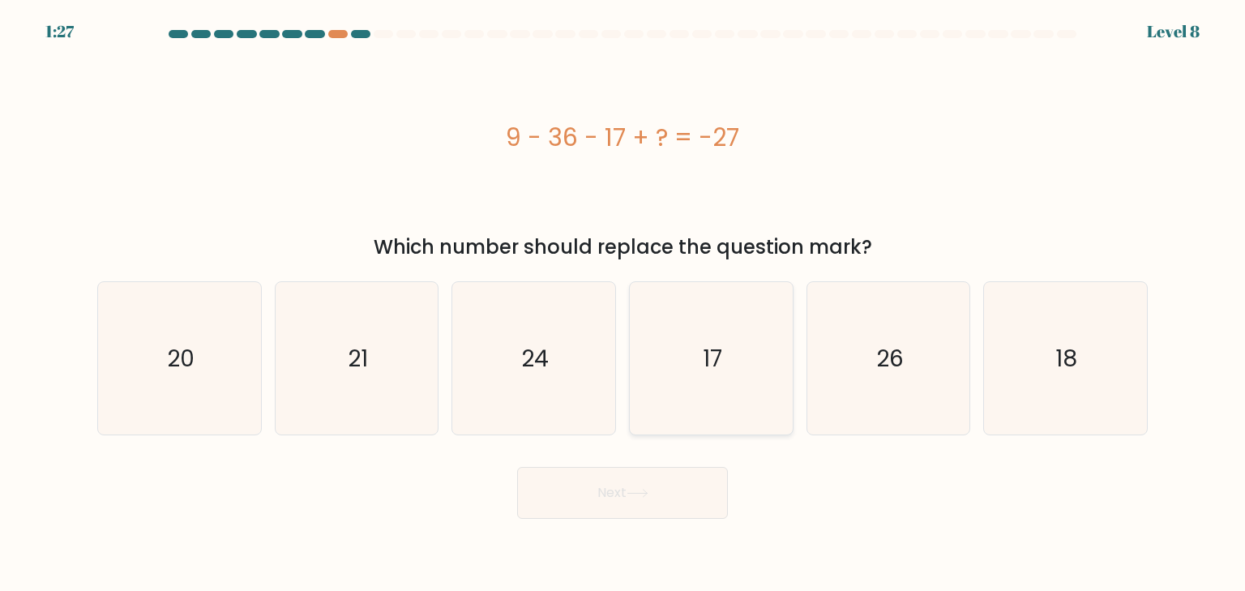
click at [708, 372] on text "17" at bounding box center [712, 358] width 19 height 32
click at [623, 304] on input "d. 17" at bounding box center [623, 300] width 1 height 8
radio input "true"
click at [628, 502] on button "Next" at bounding box center [622, 493] width 211 height 52
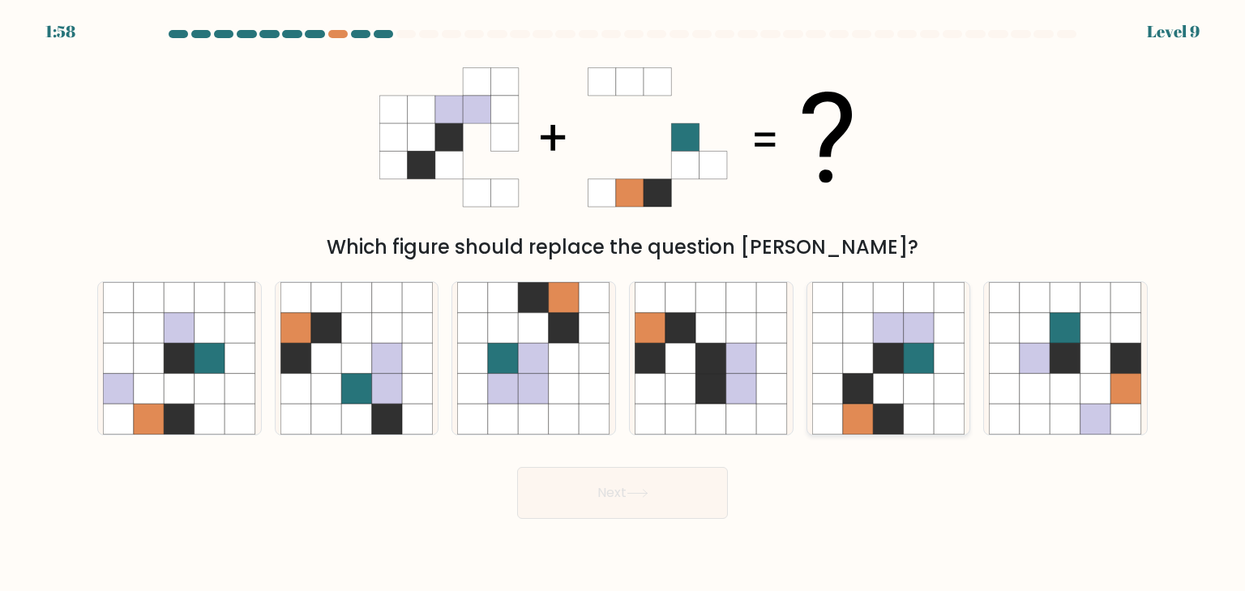
click at [894, 353] on icon at bounding box center [888, 358] width 31 height 31
click at [623, 304] on input "e." at bounding box center [623, 300] width 1 height 8
radio input "true"
click at [606, 496] on button "Next" at bounding box center [622, 493] width 211 height 52
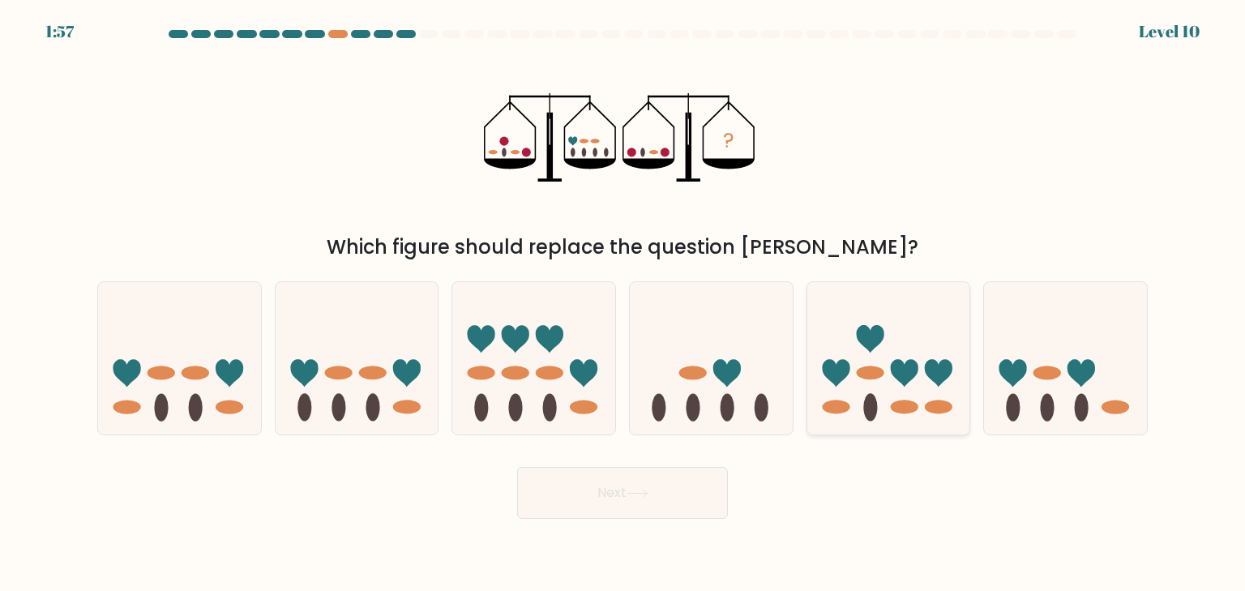
click at [880, 369] on ellipse at bounding box center [870, 373] width 28 height 14
click at [623, 304] on input "e." at bounding box center [623, 300] width 1 height 8
radio input "true"
click at [626, 494] on button "Next" at bounding box center [622, 493] width 211 height 52
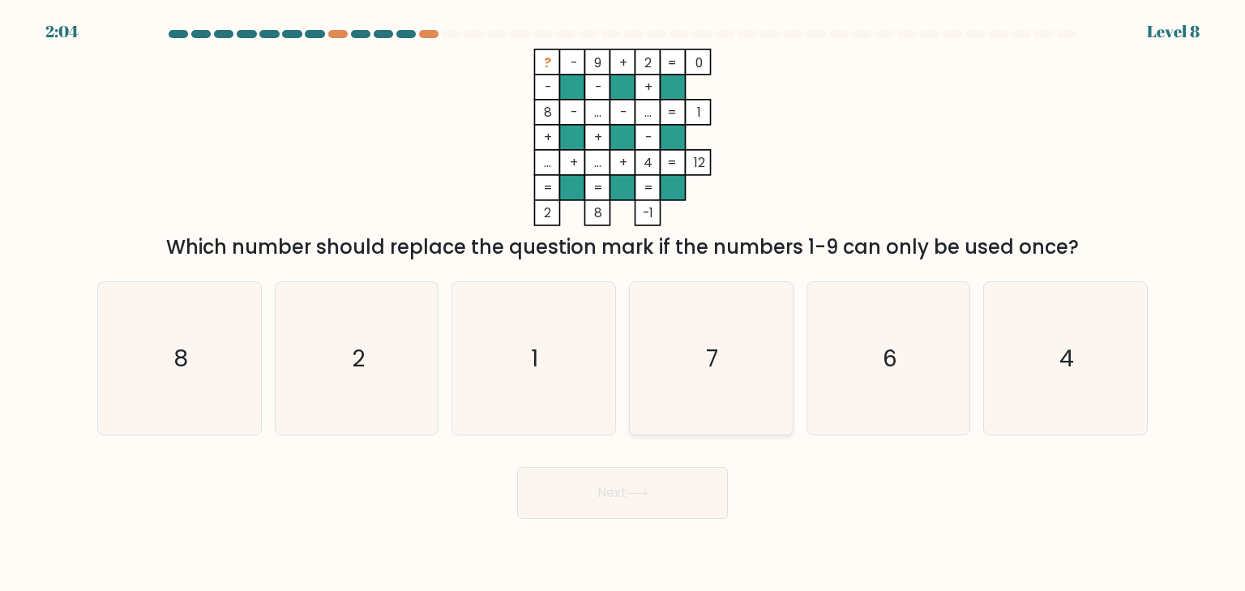
click at [738, 361] on icon "7" at bounding box center [711, 358] width 152 height 152
click at [623, 304] on input "d. 7" at bounding box center [623, 300] width 1 height 8
radio input "true"
click at [614, 494] on button "Next" at bounding box center [622, 493] width 211 height 52
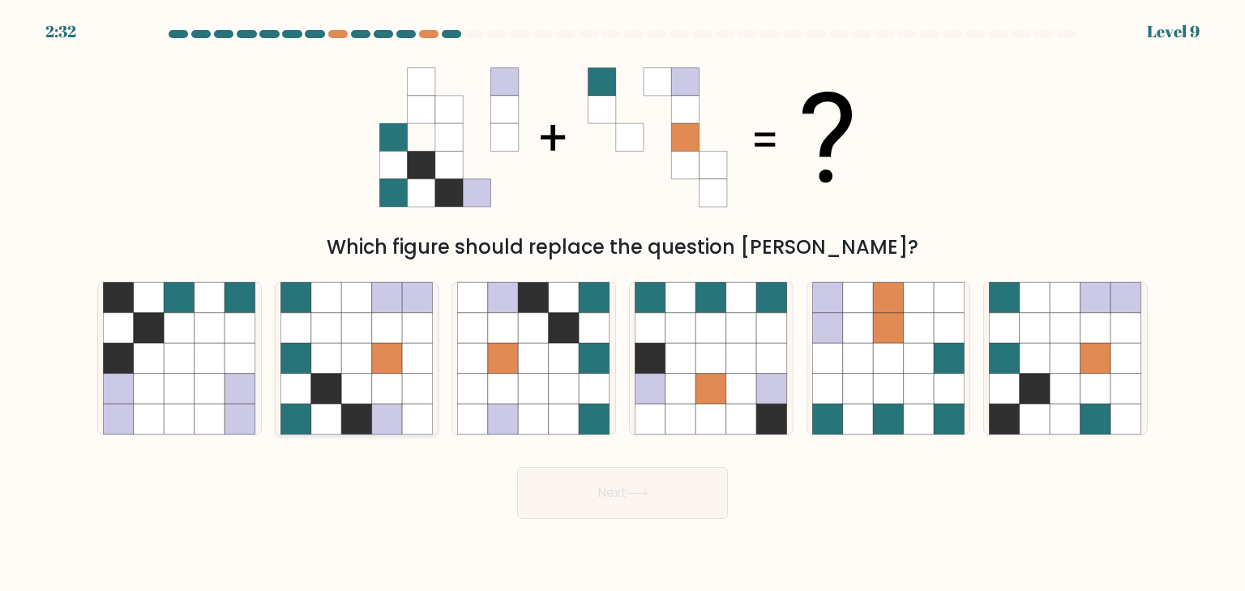
click at [360, 376] on icon at bounding box center [356, 389] width 31 height 31
click at [623, 304] on input "b." at bounding box center [623, 300] width 1 height 8
radio input "true"
click at [621, 489] on button "Next" at bounding box center [622, 493] width 211 height 52
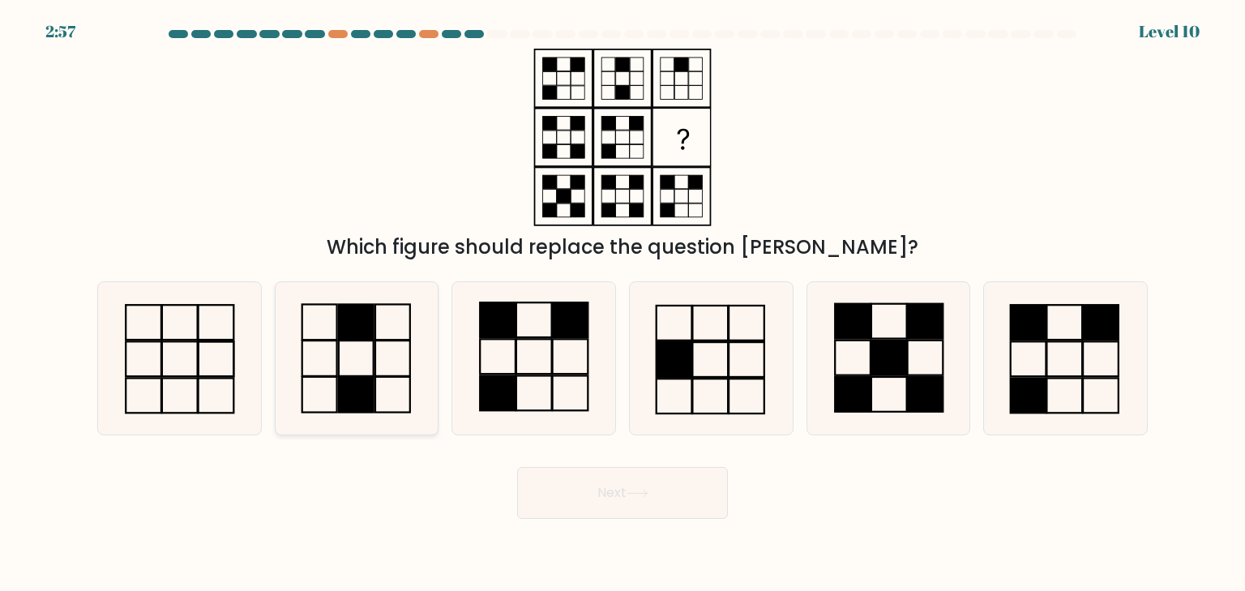
click at [326, 364] on icon at bounding box center [356, 358] width 152 height 152
click at [623, 304] on input "b." at bounding box center [623, 300] width 1 height 8
radio input "true"
click at [608, 499] on button "Next" at bounding box center [622, 493] width 211 height 52
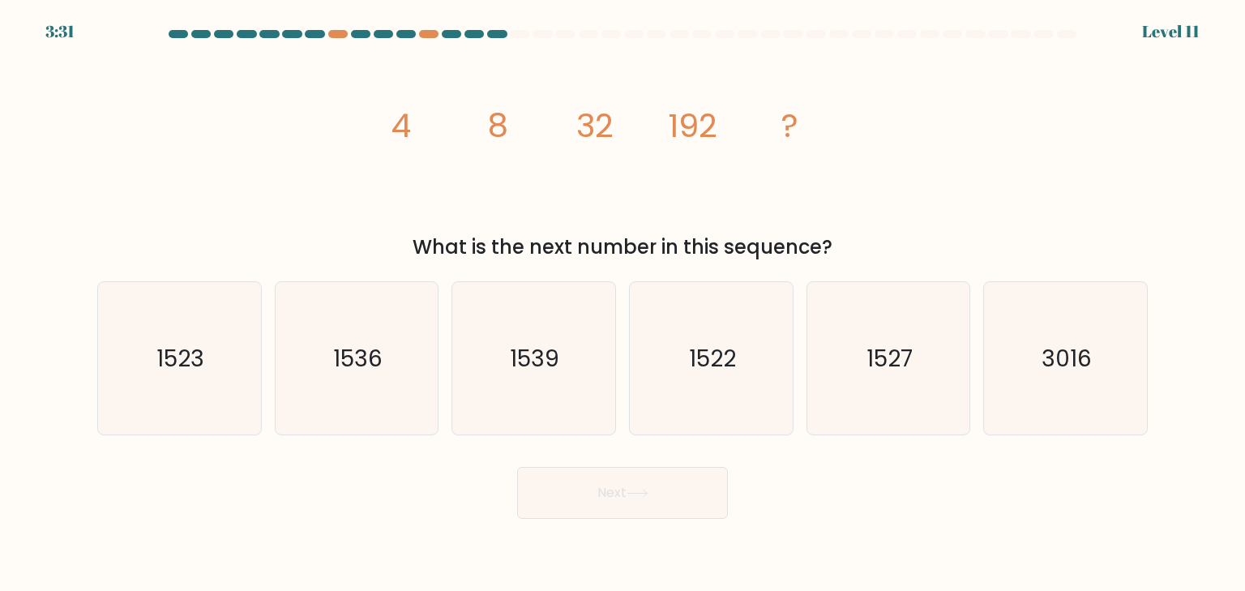
drag, startPoint x: 416, startPoint y: 249, endPoint x: 842, endPoint y: 249, distance: 426.4
click at [842, 249] on div "What is the next number in this sequence?" at bounding box center [622, 247] width 1031 height 29
copy div "What is the next number in this sequence?"
click at [352, 359] on text "1536" at bounding box center [357, 358] width 49 height 32
click at [623, 304] on input "b. 1536" at bounding box center [623, 300] width 1 height 8
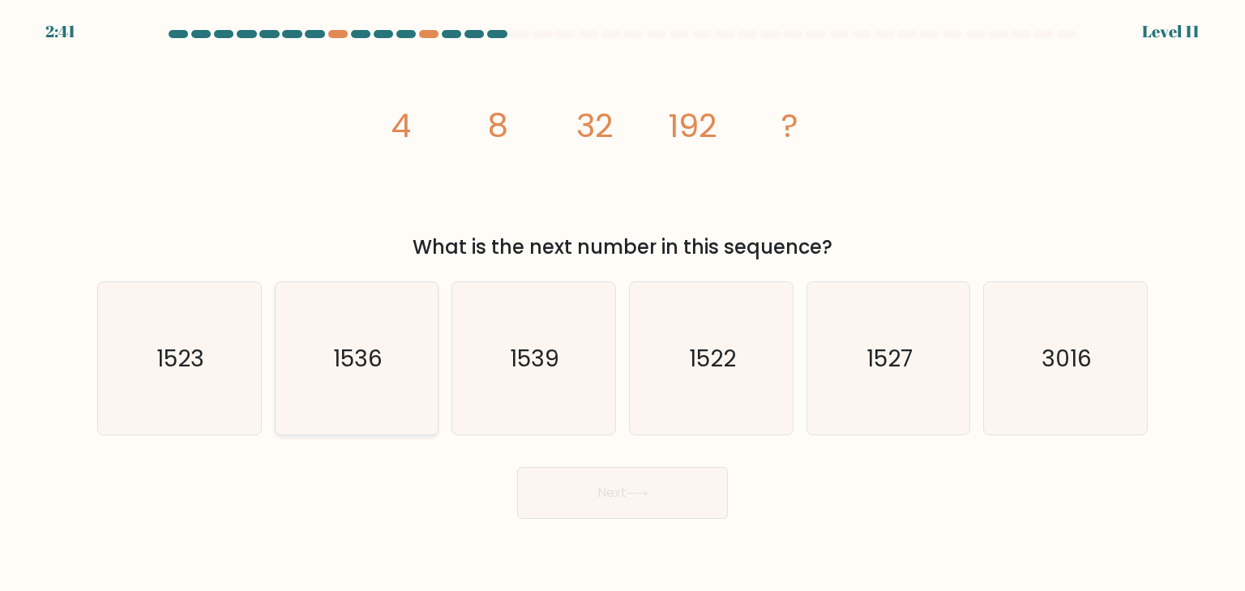
radio input "true"
click at [655, 488] on button "Next" at bounding box center [622, 493] width 211 height 52
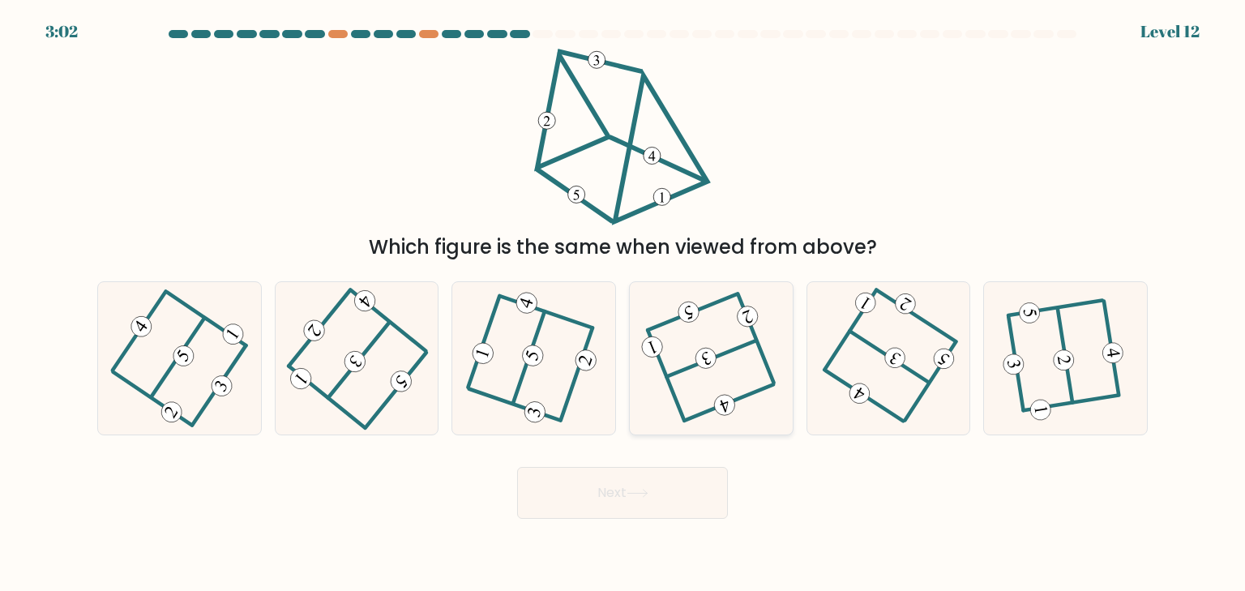
click at [734, 337] on icon at bounding box center [711, 359] width 122 height 122
click at [623, 304] on input "d." at bounding box center [623, 300] width 1 height 8
radio input "true"
click at [645, 486] on button "Next" at bounding box center [622, 493] width 211 height 52
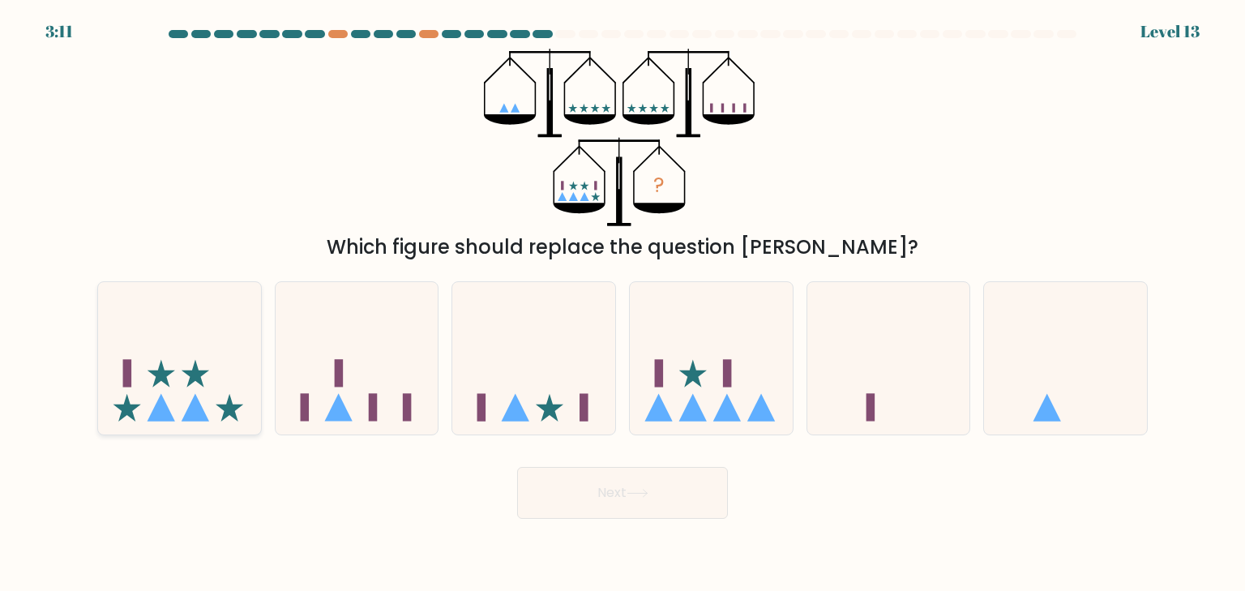
click at [173, 371] on icon at bounding box center [162, 374] width 28 height 28
click at [623, 304] on input "a." at bounding box center [623, 300] width 1 height 8
radio input "true"
click at [605, 492] on button "Next" at bounding box center [622, 493] width 211 height 52
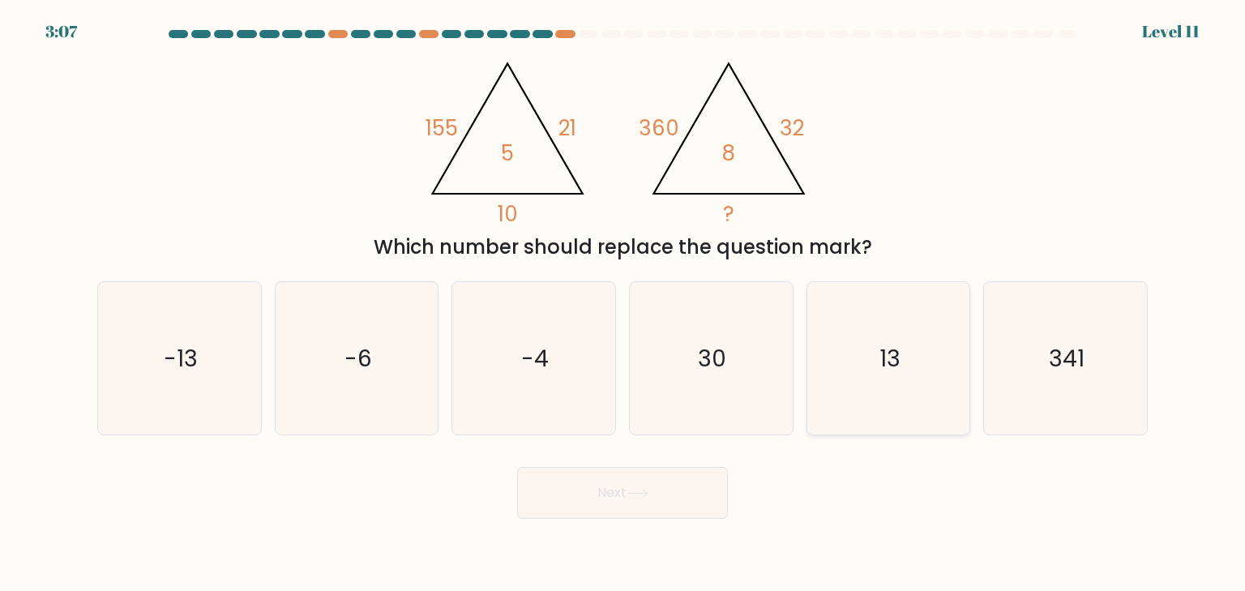
click at [883, 361] on text "13" at bounding box center [890, 358] width 21 height 32
click at [623, 304] on input "e. 13" at bounding box center [623, 300] width 1 height 8
radio input "true"
click at [600, 494] on button "Next" at bounding box center [622, 493] width 211 height 52
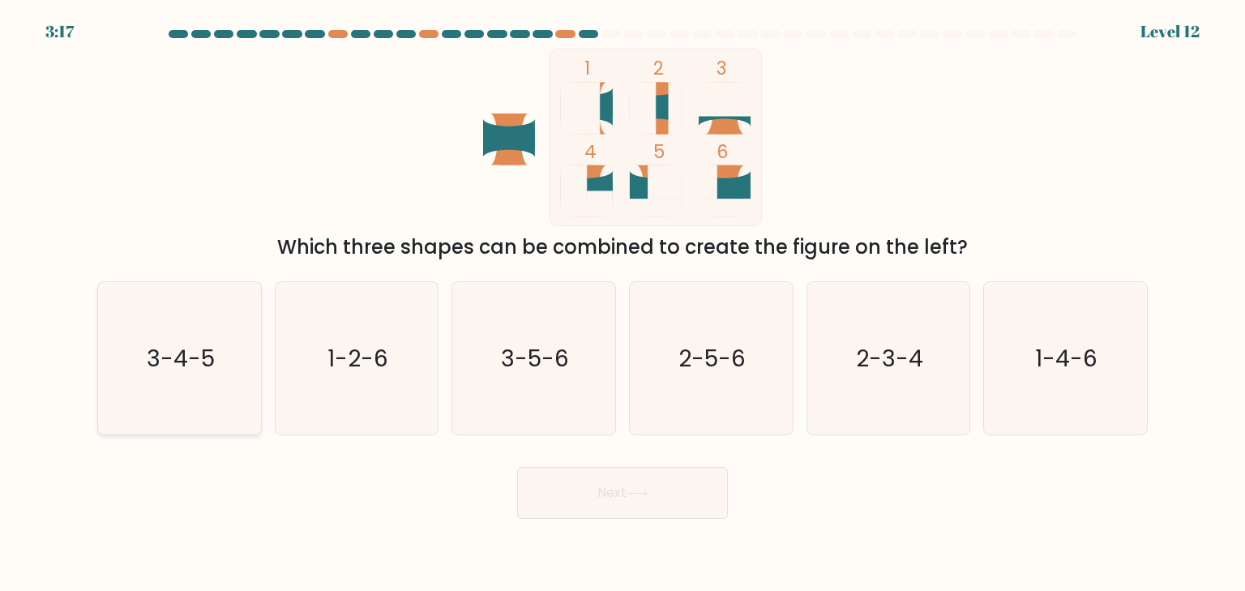
click at [161, 353] on text "3-4-5" at bounding box center [181, 358] width 68 height 32
click at [623, 304] on input "a. 3-4-5" at bounding box center [623, 300] width 1 height 8
radio input "true"
click at [679, 492] on button "Next" at bounding box center [622, 493] width 211 height 52
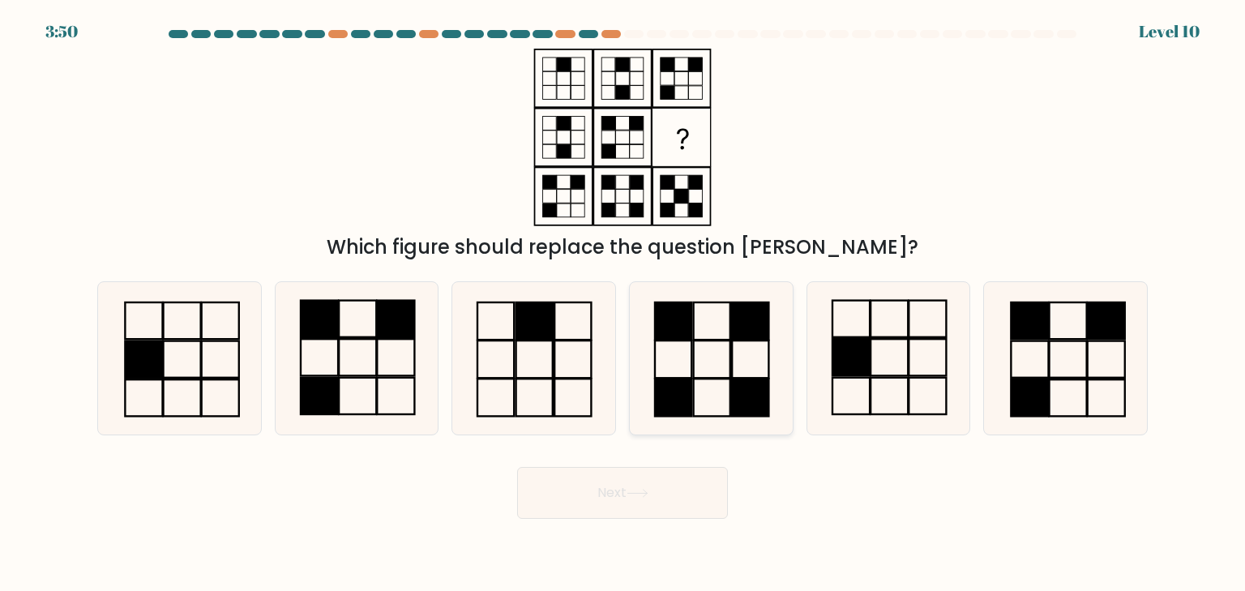
click at [681, 379] on rect at bounding box center [673, 397] width 36 height 37
click at [623, 304] on input "d." at bounding box center [623, 300] width 1 height 8
radio input "true"
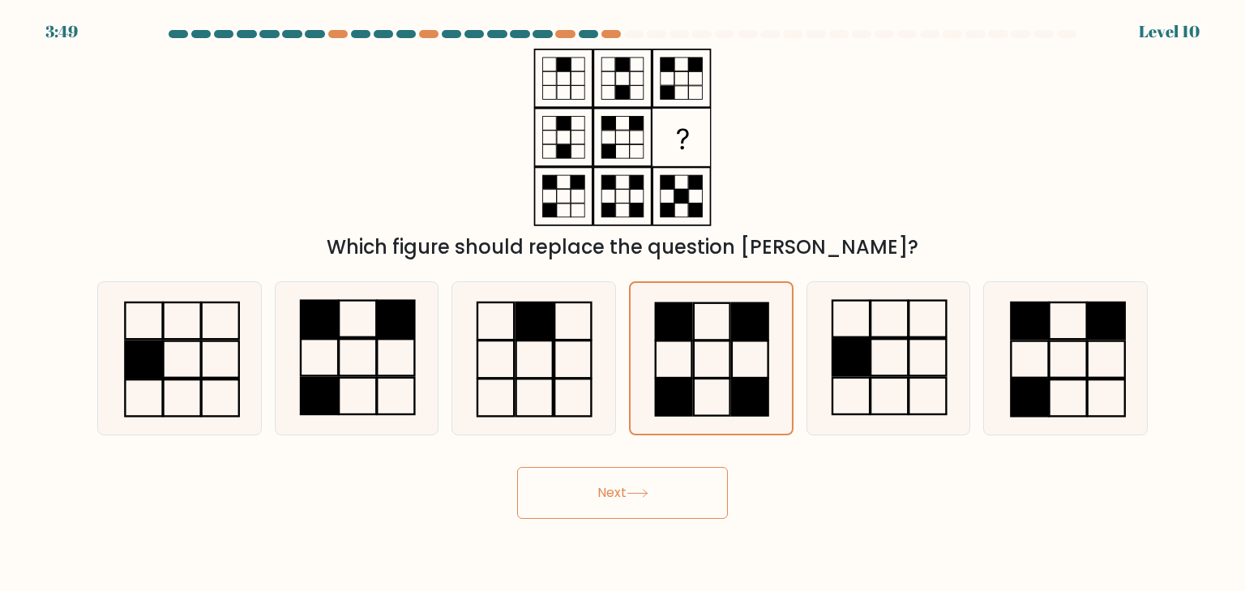
click at [648, 502] on button "Next" at bounding box center [622, 493] width 211 height 52
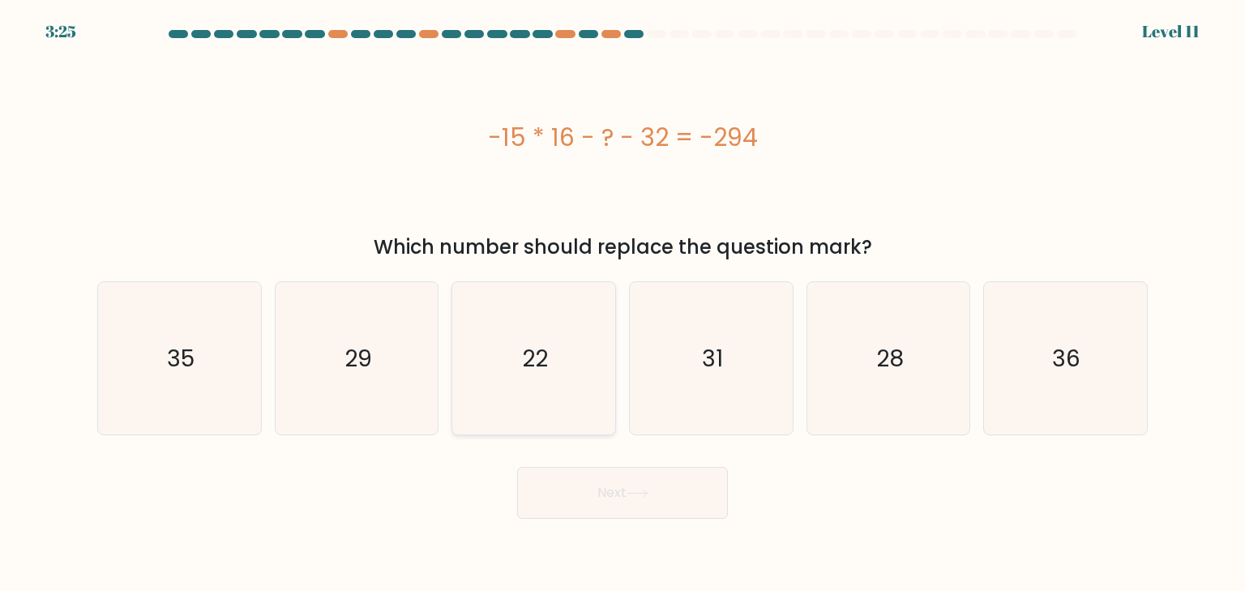
click at [546, 363] on text "22" at bounding box center [536, 358] width 26 height 32
click at [623, 304] on input "c. 22" at bounding box center [623, 300] width 1 height 8
radio input "true"
click at [655, 490] on button "Next" at bounding box center [622, 493] width 211 height 52
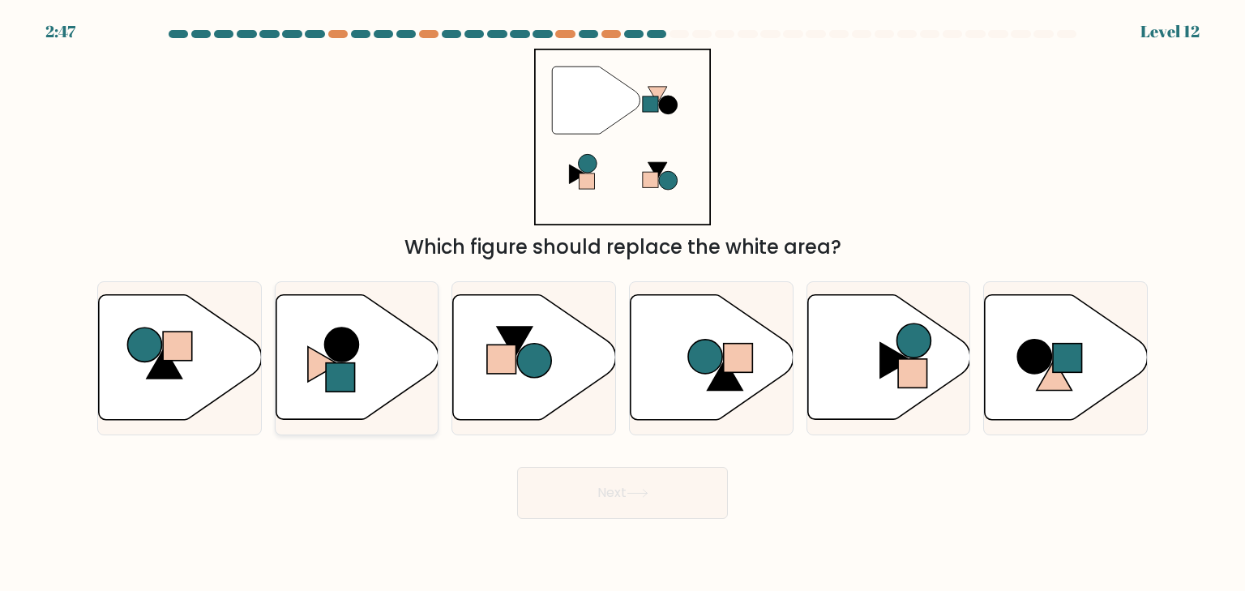
click at [355, 353] on circle at bounding box center [341, 345] width 34 height 34
click at [623, 304] on input "b." at bounding box center [623, 300] width 1 height 8
radio input "true"
click at [688, 500] on button "Next" at bounding box center [622, 493] width 211 height 52
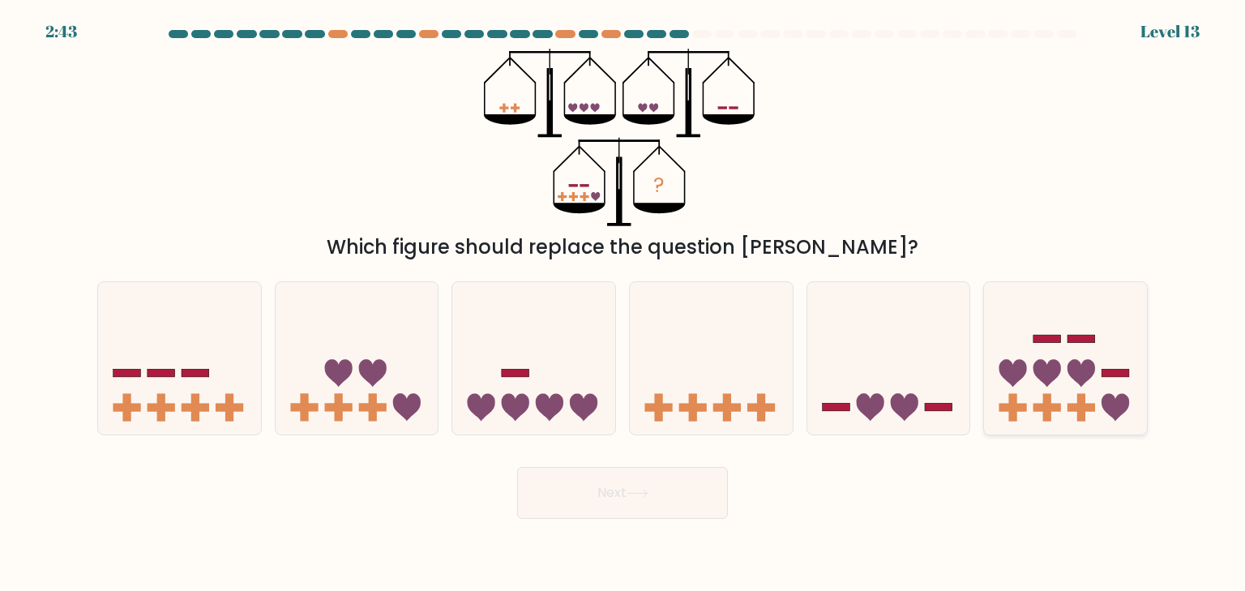
click at [1077, 355] on icon at bounding box center [1065, 358] width 163 height 135
click at [623, 304] on input "f." at bounding box center [623, 300] width 1 height 8
radio input "true"
click at [640, 510] on button "Next" at bounding box center [622, 493] width 211 height 52
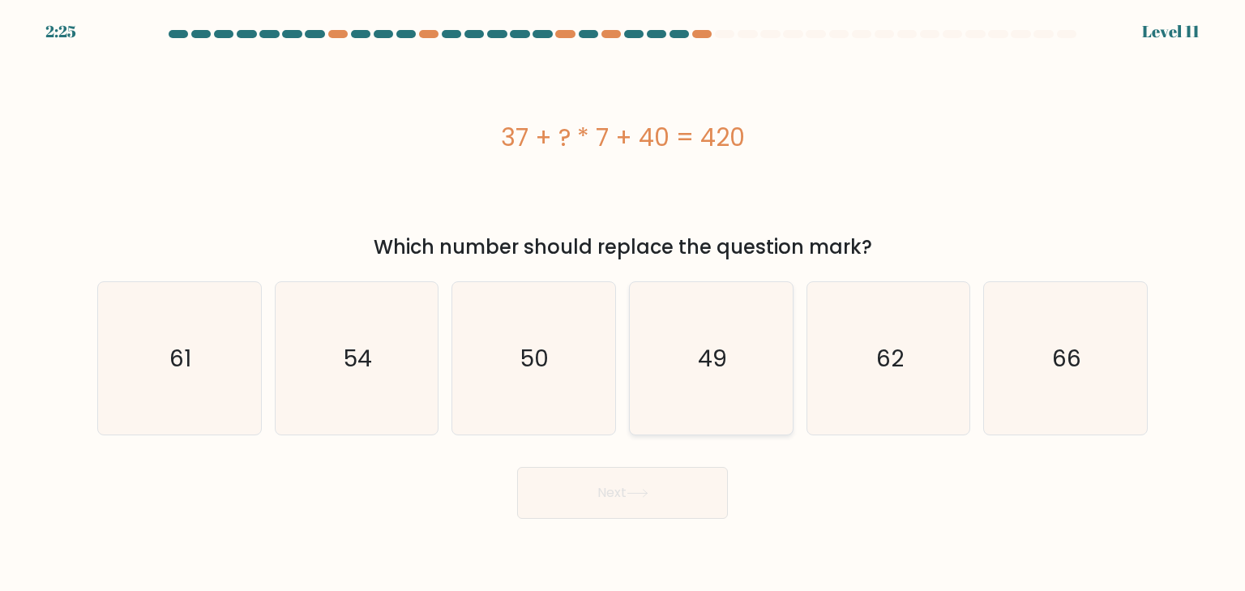
click at [738, 316] on icon "49" at bounding box center [711, 358] width 152 height 152
click at [623, 304] on input "d. 49" at bounding box center [623, 300] width 1 height 8
radio input "true"
click at [669, 482] on button "Next" at bounding box center [622, 493] width 211 height 52
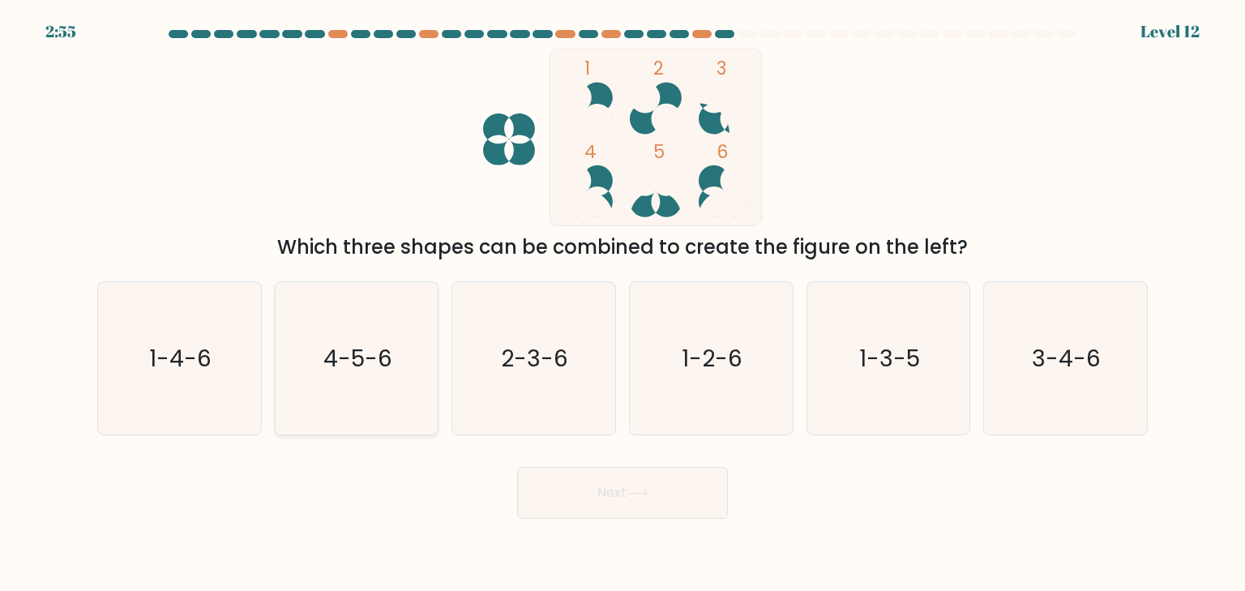
click at [378, 362] on text "4-5-6" at bounding box center [357, 358] width 69 height 32
click at [623, 304] on input "b. 4-5-6" at bounding box center [623, 300] width 1 height 8
radio input "true"
click at [614, 475] on button "Next" at bounding box center [622, 493] width 211 height 52
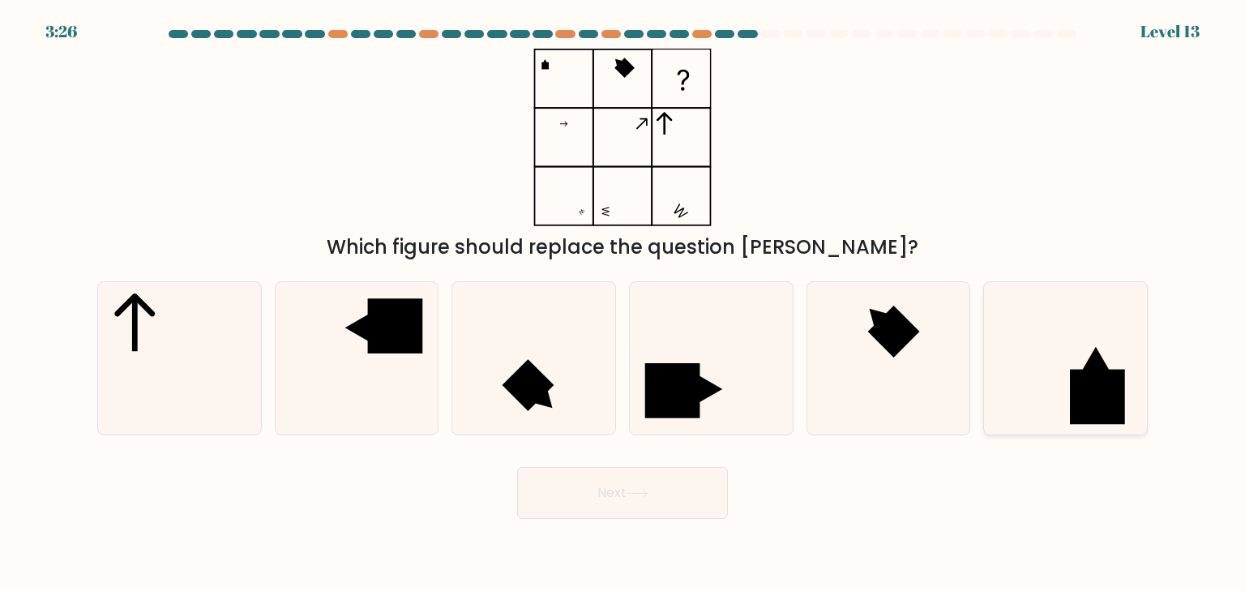
click at [1032, 386] on icon at bounding box center [1065, 358] width 152 height 152
click at [623, 304] on input "f." at bounding box center [623, 300] width 1 height 8
radio input "true"
click at [566, 499] on button "Next" at bounding box center [622, 493] width 211 height 52
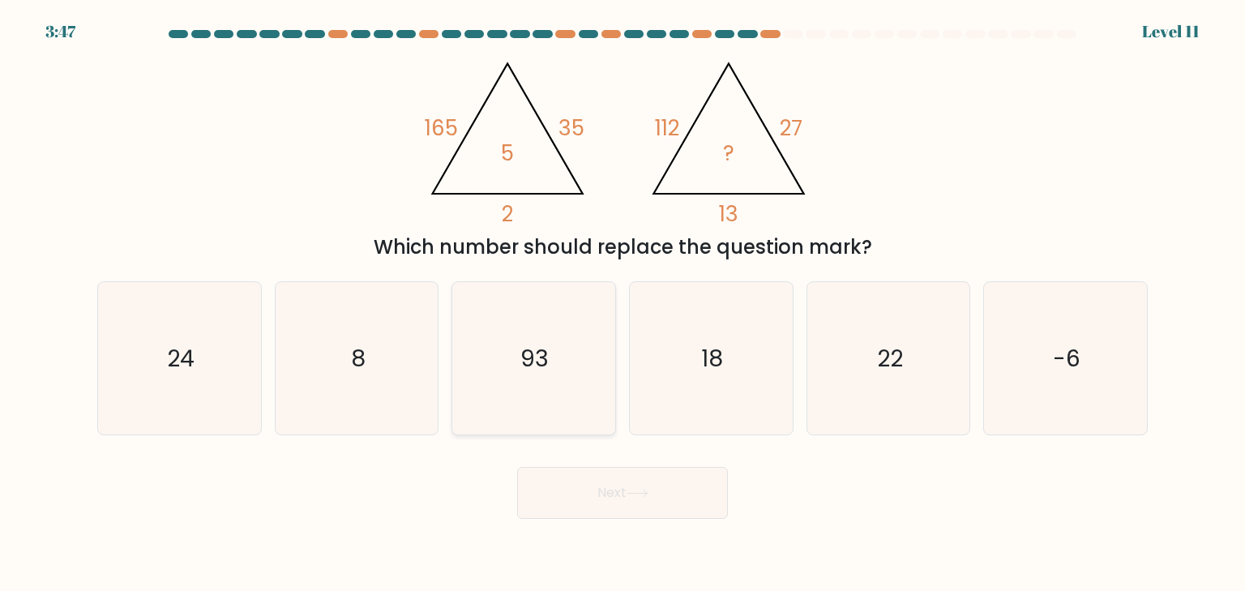
click at [554, 345] on icon "93" at bounding box center [533, 358] width 152 height 152
click at [623, 304] on input "c. 93" at bounding box center [623, 300] width 1 height 8
radio input "true"
click at [610, 489] on button "Next" at bounding box center [622, 493] width 211 height 52
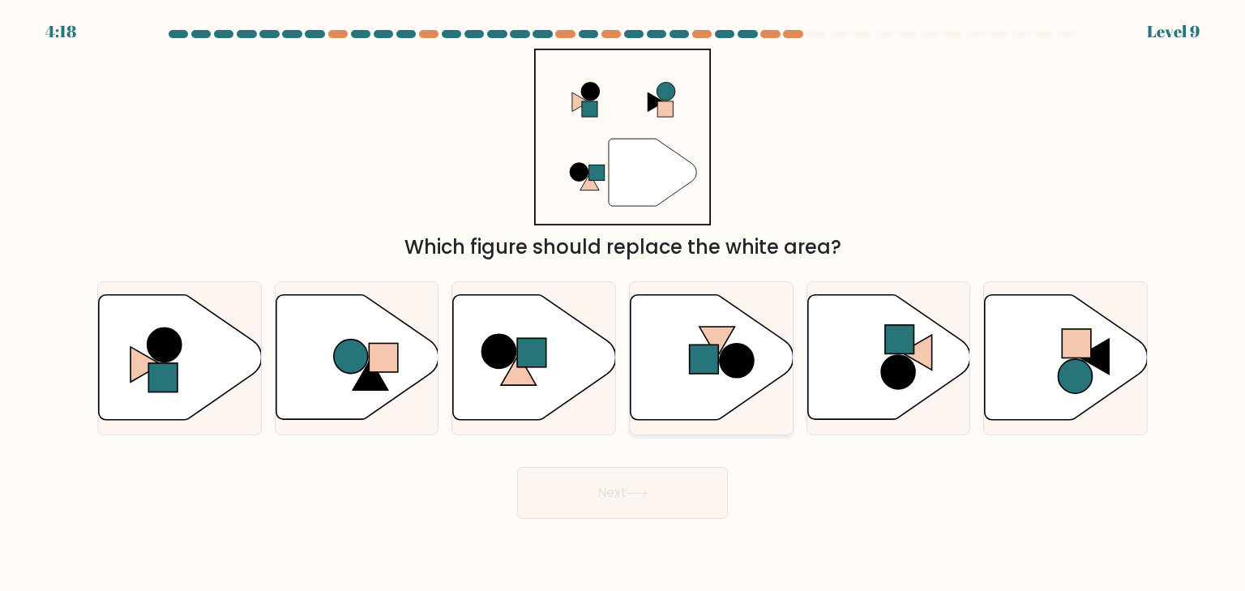
click at [726, 359] on circle at bounding box center [737, 361] width 34 height 34
click at [623, 304] on input "d." at bounding box center [623, 300] width 1 height 8
radio input "true"
click at [644, 493] on icon at bounding box center [638, 493] width 22 height 9
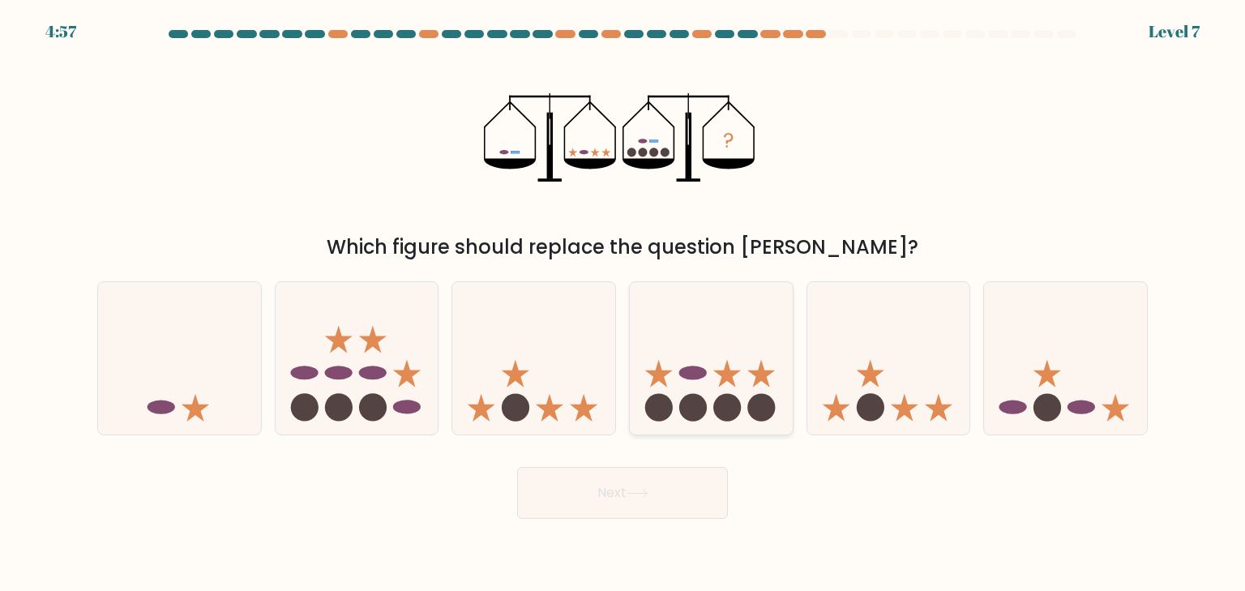
click at [730, 360] on icon at bounding box center [711, 358] width 163 height 135
click at [623, 304] on input "d." at bounding box center [623, 300] width 1 height 8
radio input "true"
click at [666, 478] on button "Next" at bounding box center [622, 493] width 211 height 52
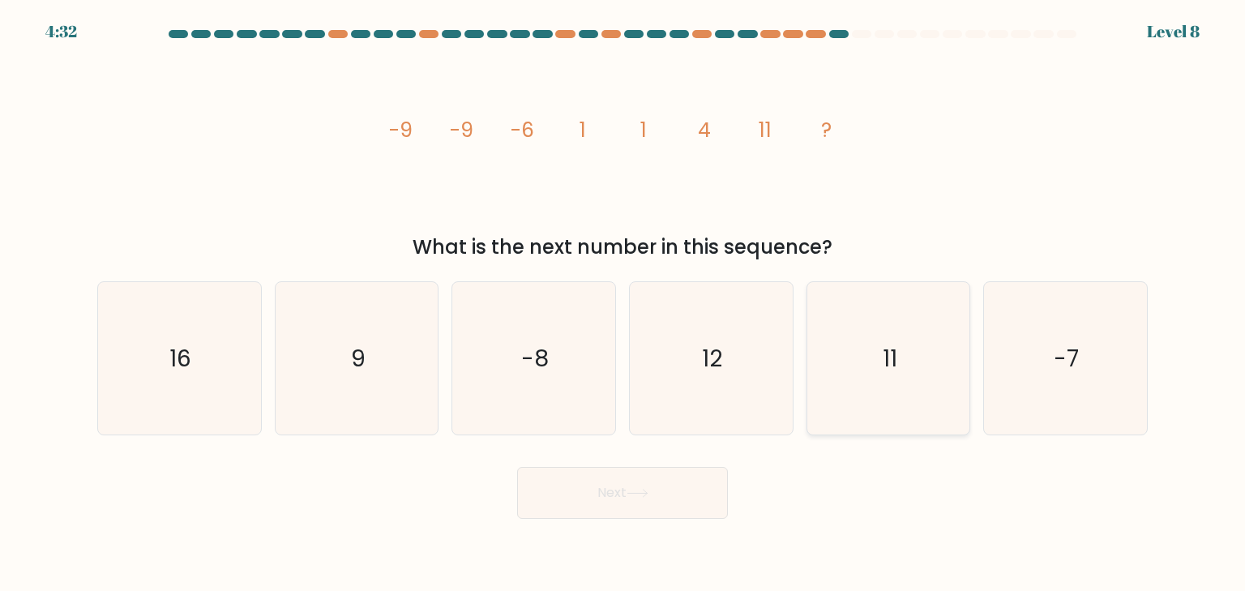
click at [929, 335] on icon "11" at bounding box center [888, 358] width 152 height 152
click at [623, 304] on input "e. 11" at bounding box center [623, 300] width 1 height 8
radio input "true"
click at [619, 489] on button "Next" at bounding box center [622, 493] width 211 height 52
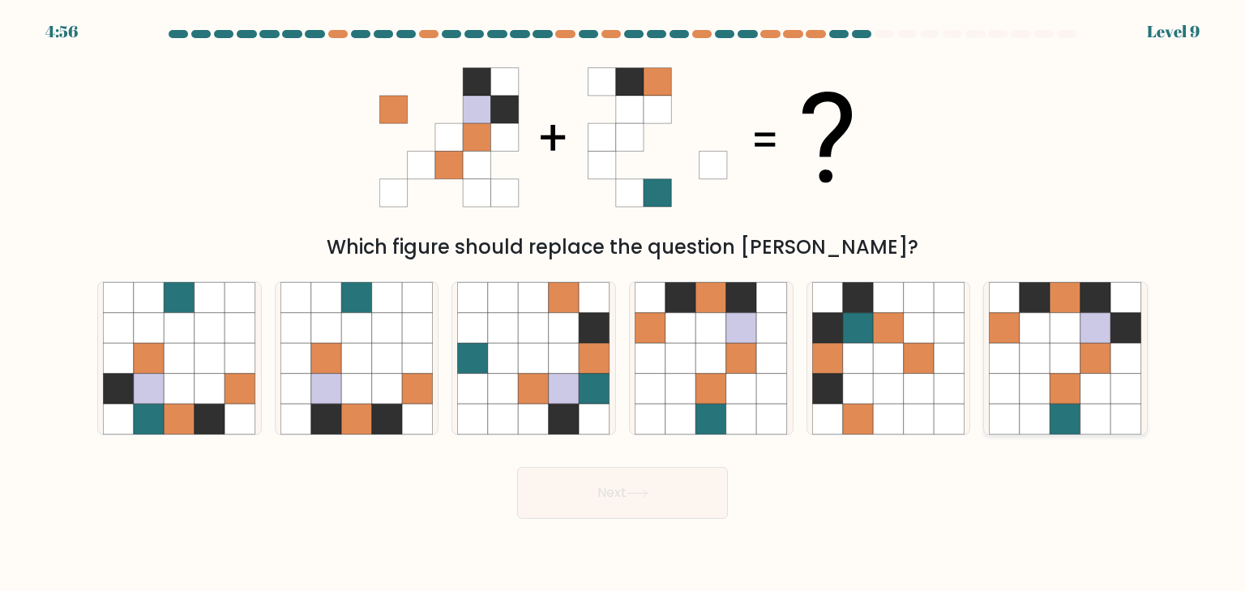
click at [1067, 337] on icon at bounding box center [1066, 328] width 31 height 31
click at [623, 304] on input "f." at bounding box center [623, 300] width 1 height 8
radio input "true"
click at [639, 488] on button "Next" at bounding box center [622, 493] width 211 height 52
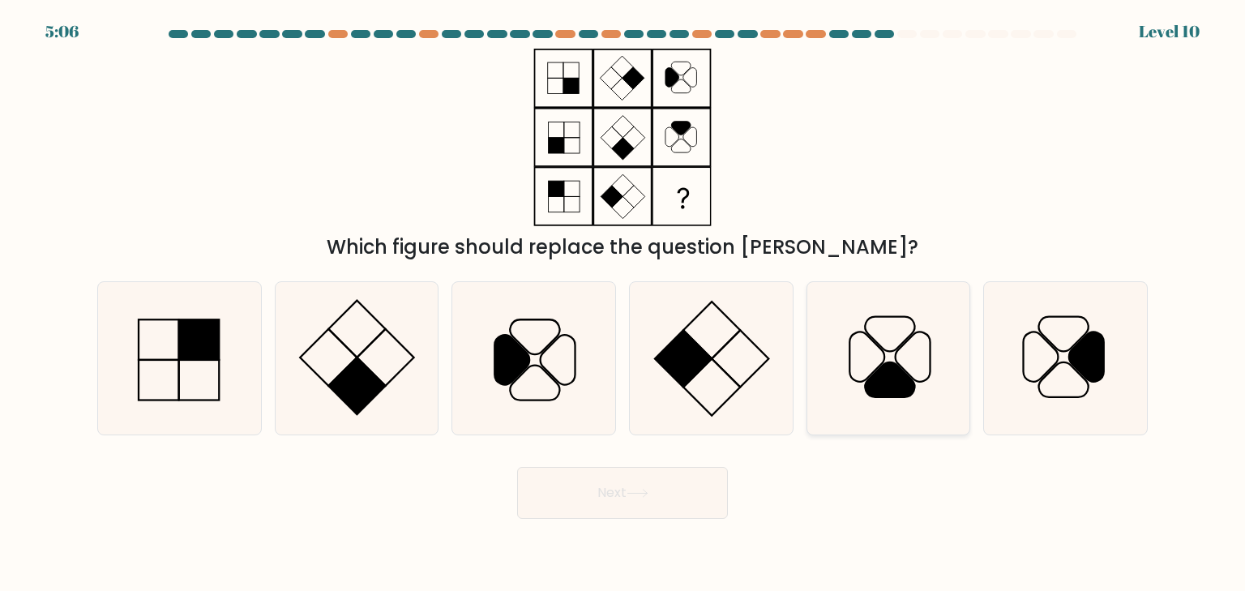
click at [895, 344] on icon at bounding box center [888, 358] width 152 height 152
click at [623, 304] on input "e." at bounding box center [623, 300] width 1 height 8
radio input "true"
click at [543, 477] on button "Next" at bounding box center [622, 493] width 211 height 52
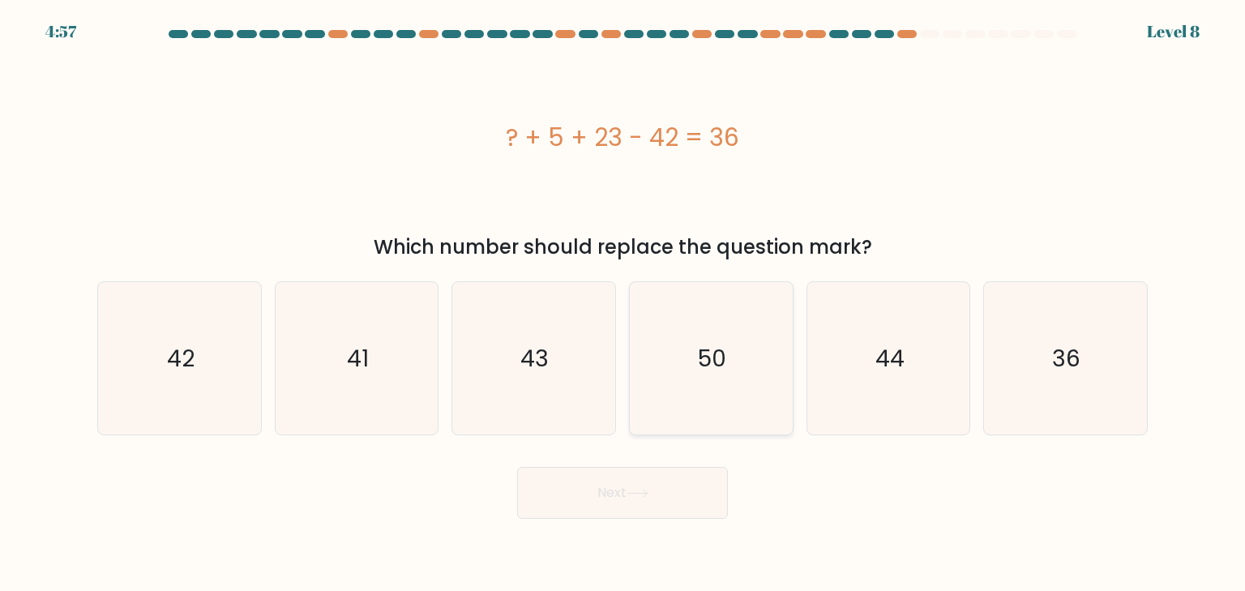
click at [683, 336] on icon "50" at bounding box center [711, 358] width 152 height 152
click at [623, 304] on input "d. 50" at bounding box center [623, 300] width 1 height 8
radio input "true"
click at [636, 490] on icon at bounding box center [638, 493] width 22 height 9
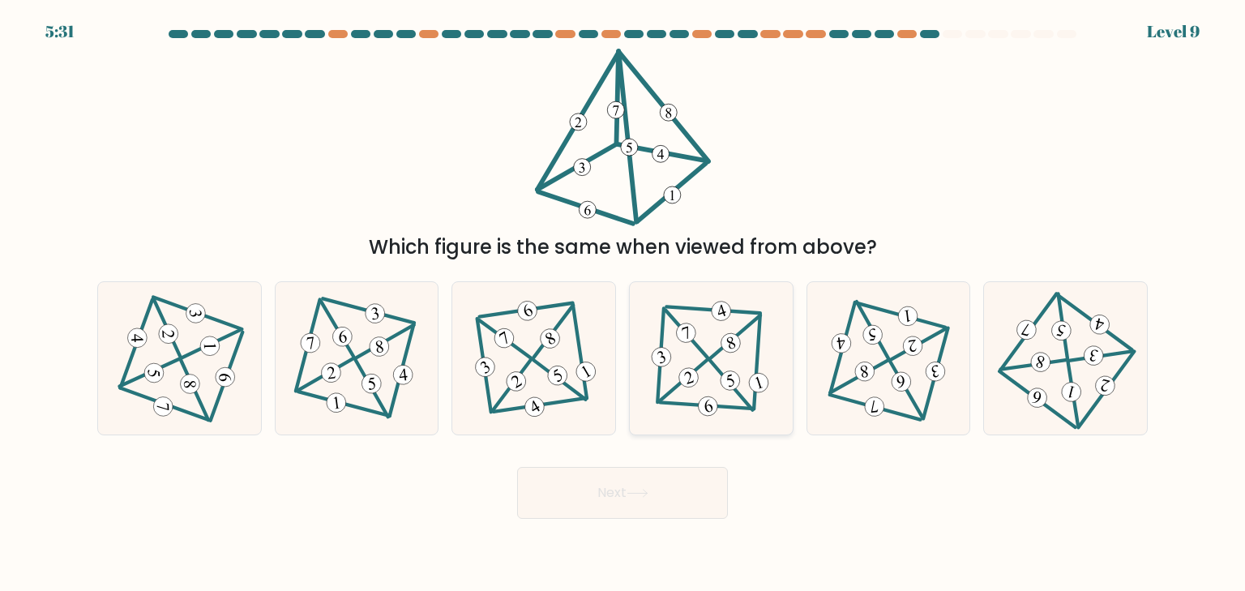
click at [712, 349] on icon at bounding box center [711, 359] width 125 height 122
click at [623, 304] on input "d." at bounding box center [623, 300] width 1 height 8
radio input "true"
click at [593, 494] on button "Next" at bounding box center [622, 493] width 211 height 52
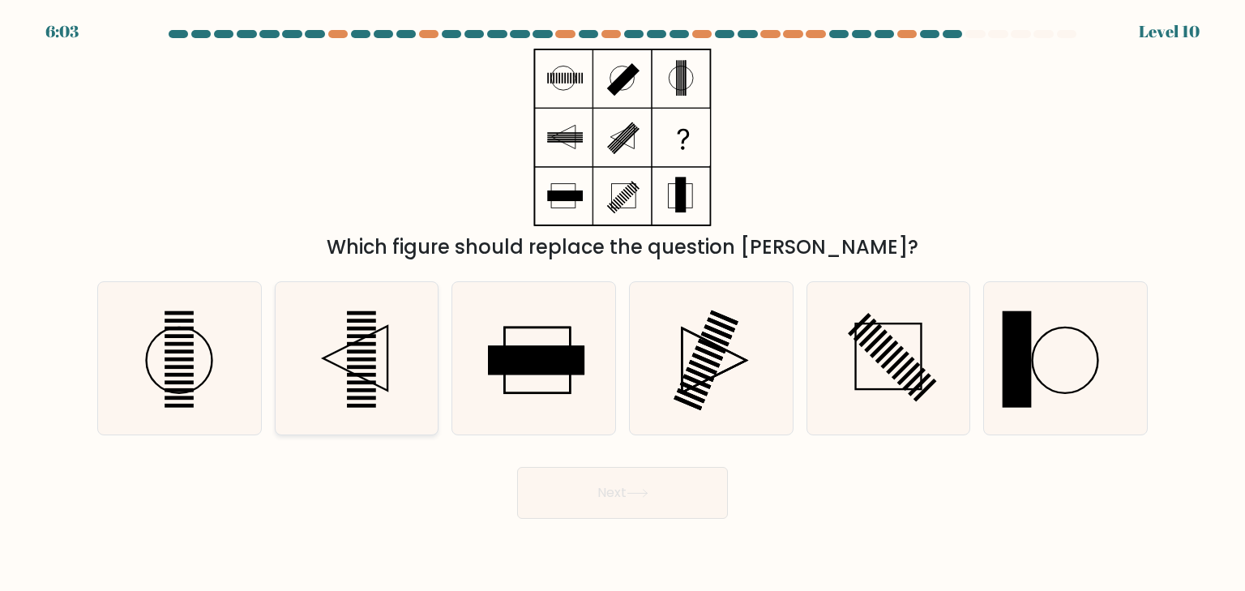
click at [353, 343] on rect at bounding box center [361, 344] width 29 height 4
click at [623, 304] on input "b." at bounding box center [623, 300] width 1 height 8
radio input "true"
click at [597, 489] on button "Next" at bounding box center [622, 493] width 211 height 52
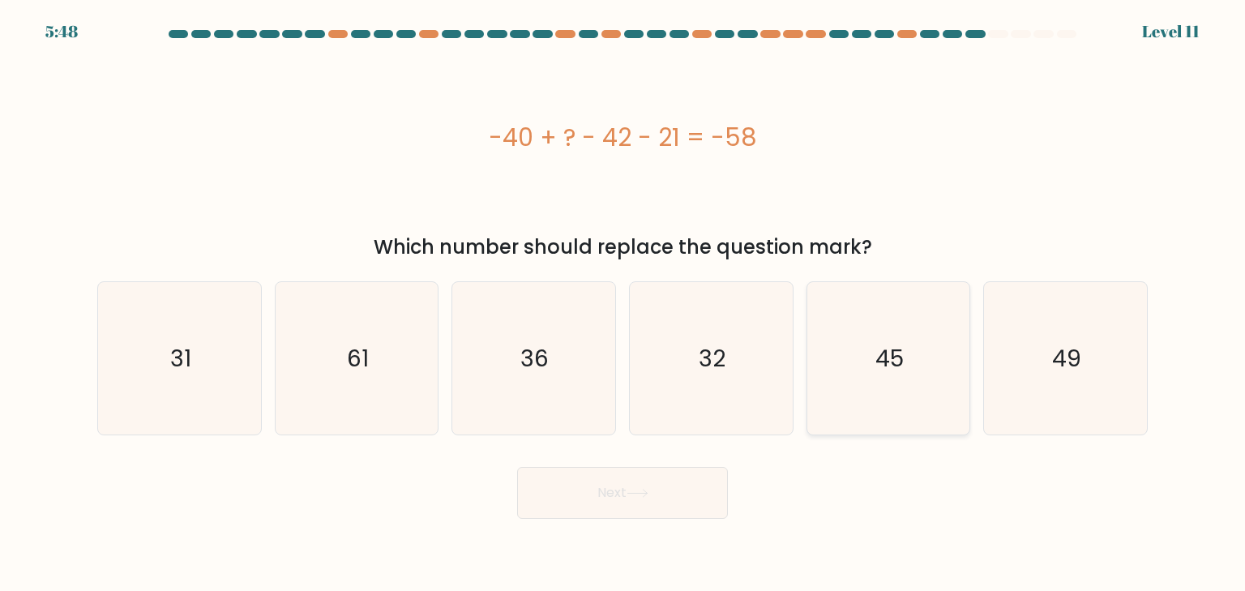
click at [884, 381] on icon "45" at bounding box center [888, 358] width 152 height 152
click at [623, 304] on input "e. 45" at bounding box center [623, 300] width 1 height 8
radio input "true"
click at [653, 485] on button "Next" at bounding box center [622, 493] width 211 height 52
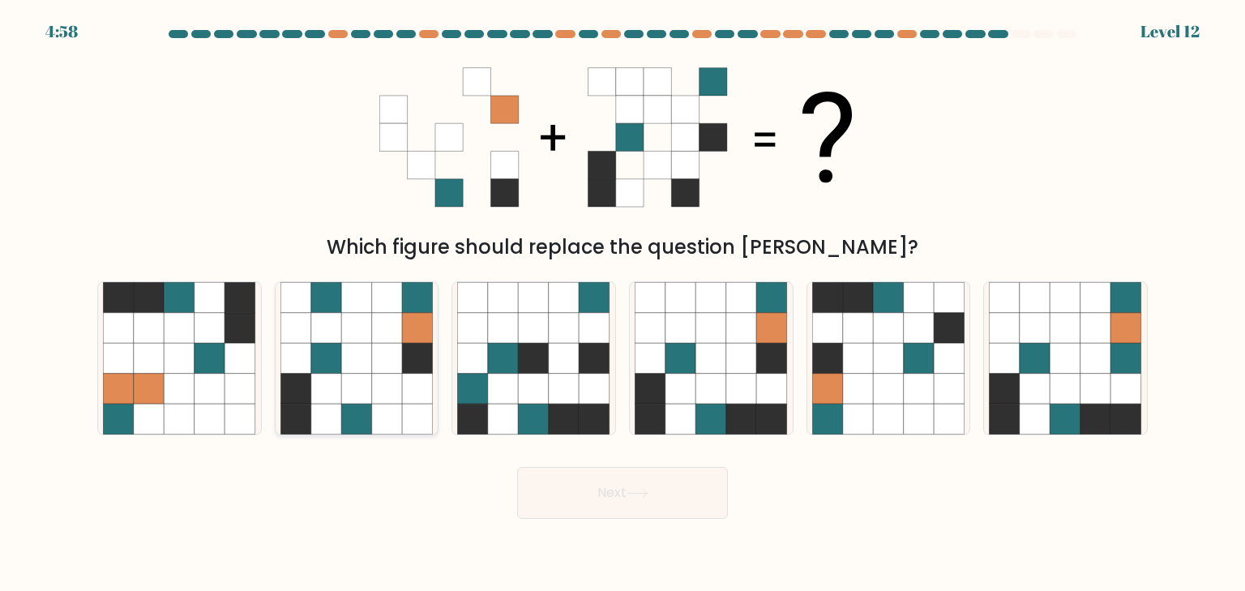
click at [339, 347] on icon at bounding box center [326, 358] width 31 height 31
click at [623, 304] on input "b." at bounding box center [623, 300] width 1 height 8
radio input "true"
click at [757, 357] on icon at bounding box center [772, 358] width 31 height 31
click at [623, 304] on input "d." at bounding box center [623, 300] width 1 height 8
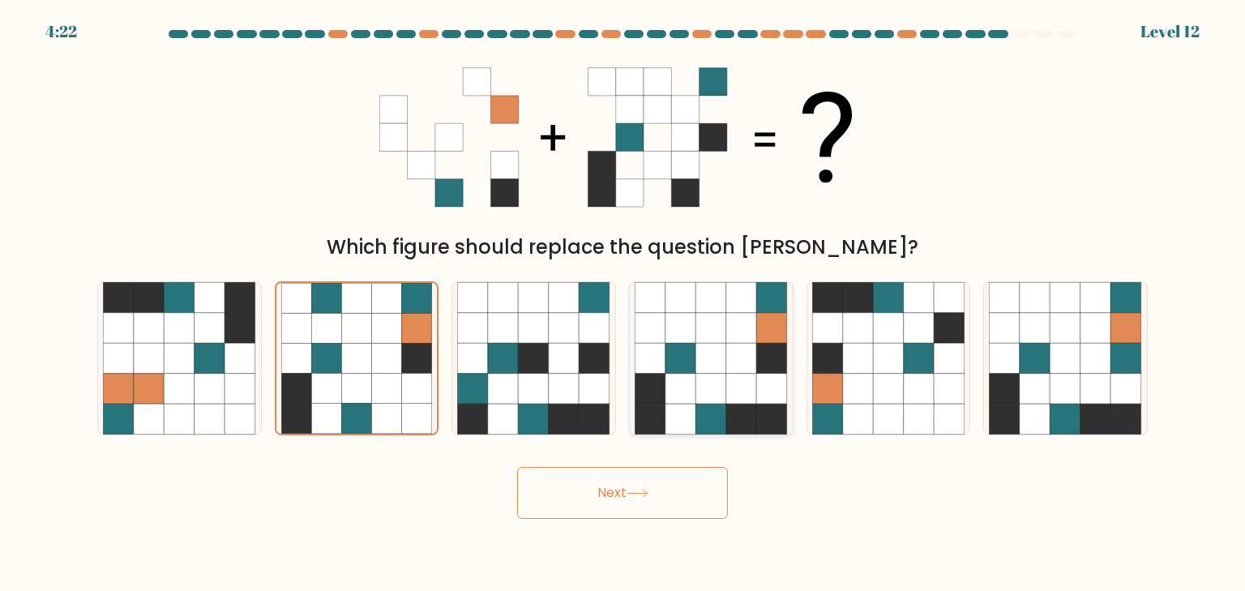
radio input "true"
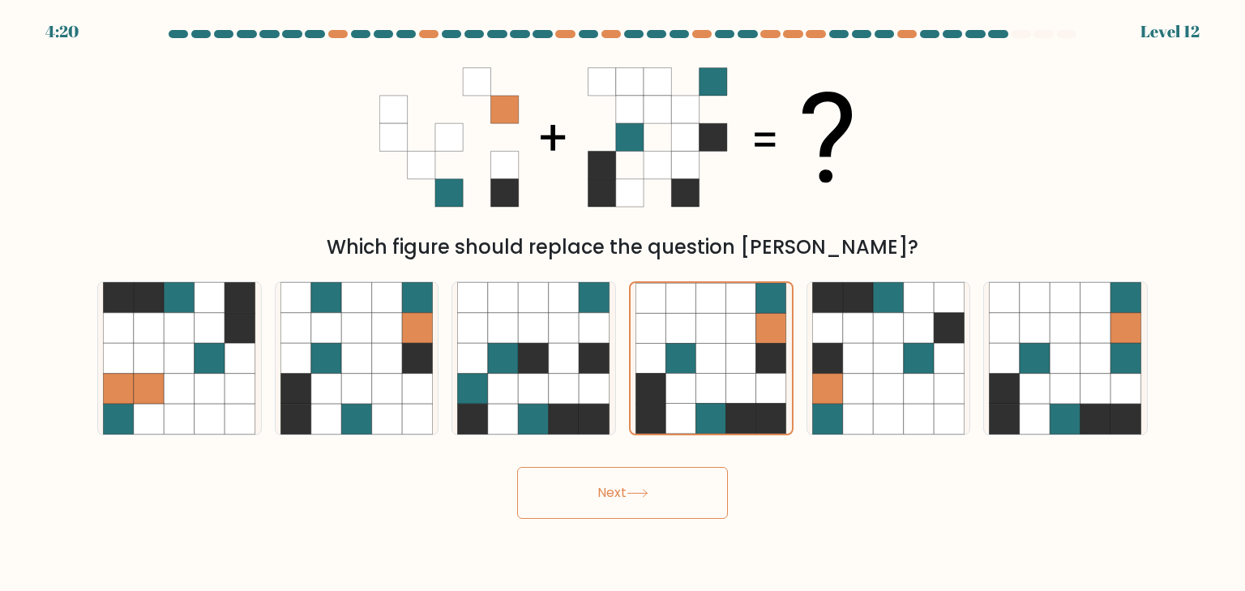
click at [679, 494] on button "Next" at bounding box center [622, 493] width 211 height 52
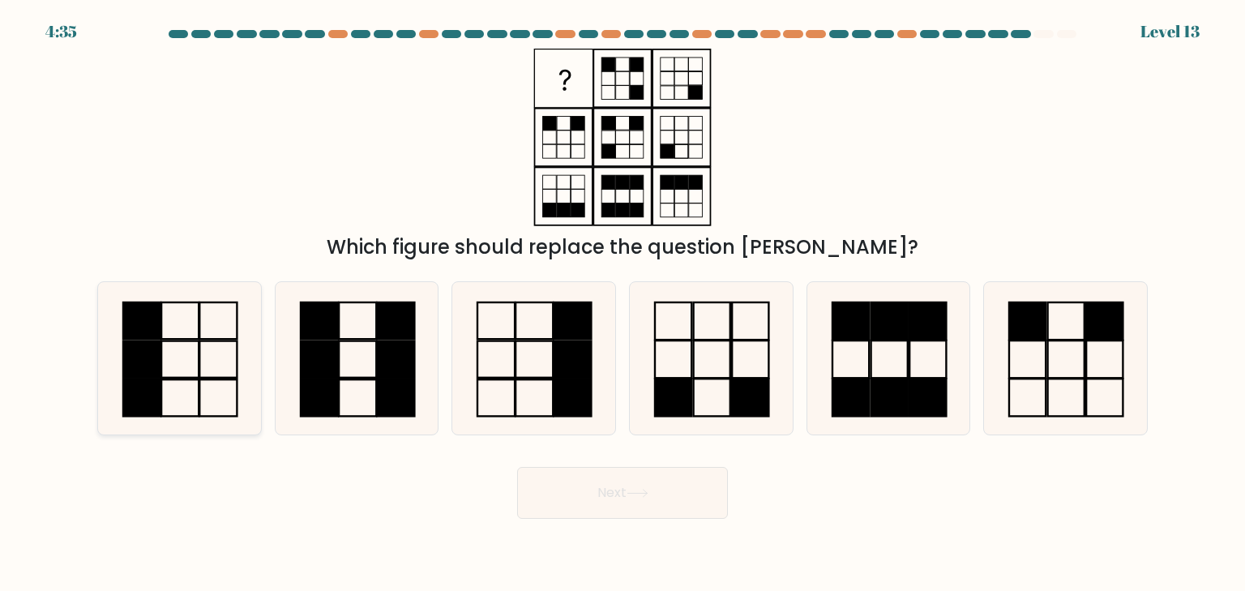
click at [207, 356] on icon at bounding box center [179, 358] width 152 height 152
click at [623, 304] on input "a." at bounding box center [623, 300] width 1 height 8
radio input "true"
click at [649, 496] on icon at bounding box center [638, 493] width 22 height 9
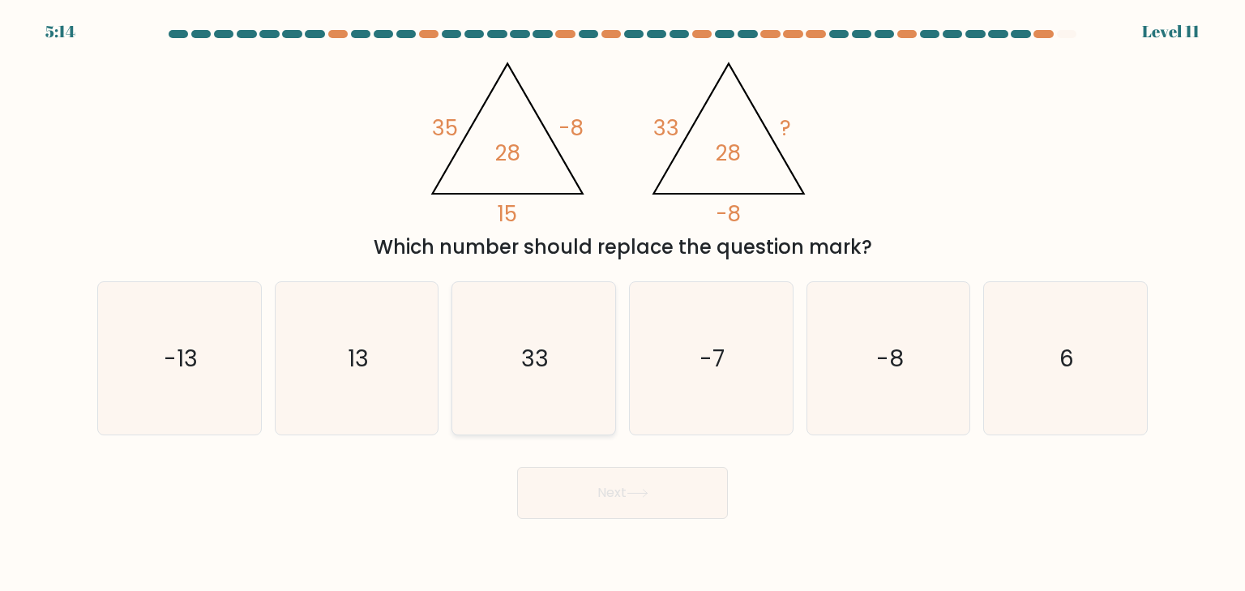
click at [523, 357] on text "33" at bounding box center [536, 358] width 28 height 32
click at [623, 304] on input "c. 33" at bounding box center [623, 300] width 1 height 8
radio input "true"
click at [627, 476] on button "Next" at bounding box center [622, 493] width 211 height 52
